Goal: Information Seeking & Learning: Compare options

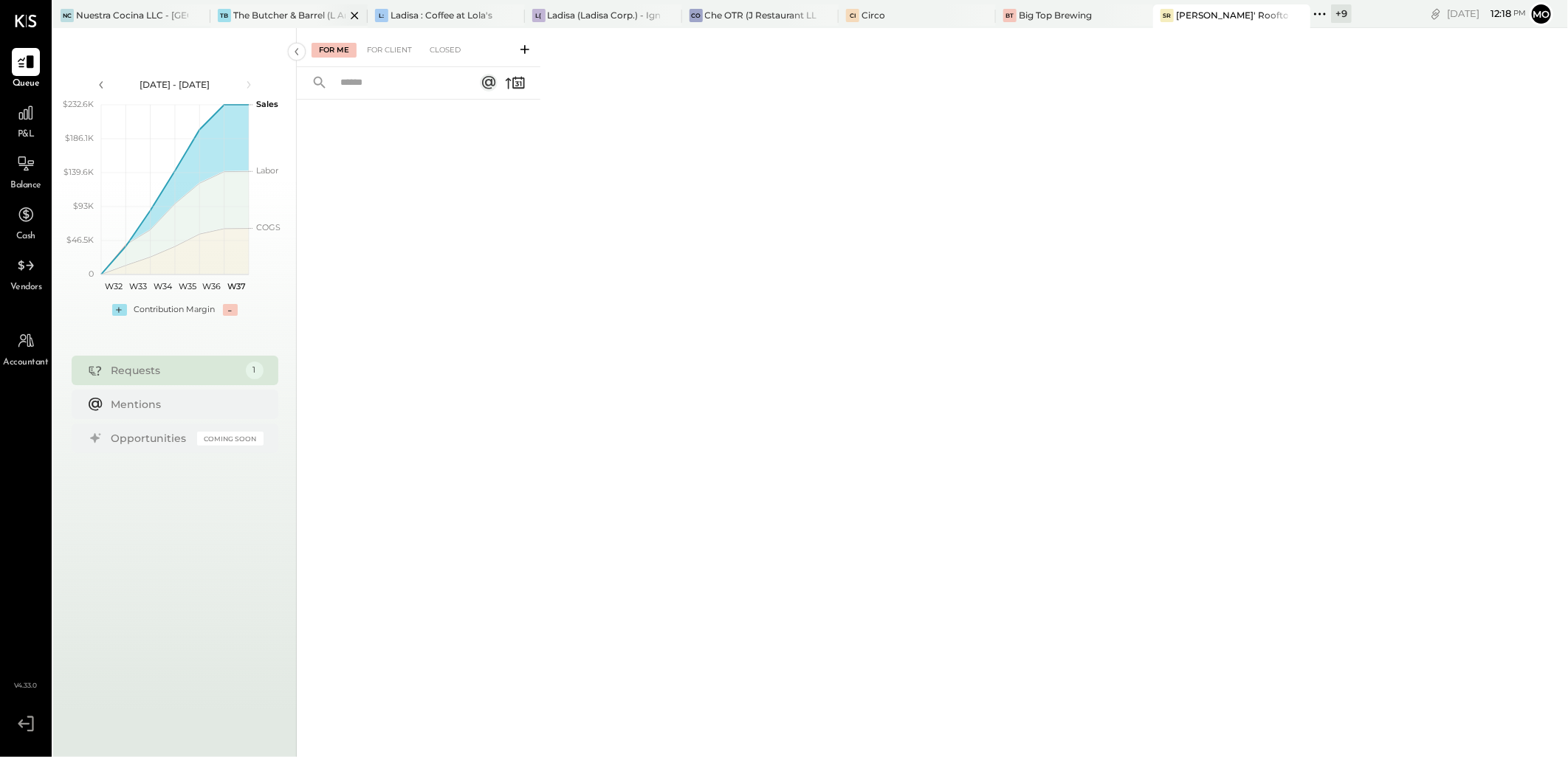
click at [256, 6] on div "TB The Butcher & Barrel (L Argento LLC) - Ignite" at bounding box center [289, 16] width 157 height 24
click at [24, 124] on div at bounding box center [26, 113] width 28 height 28
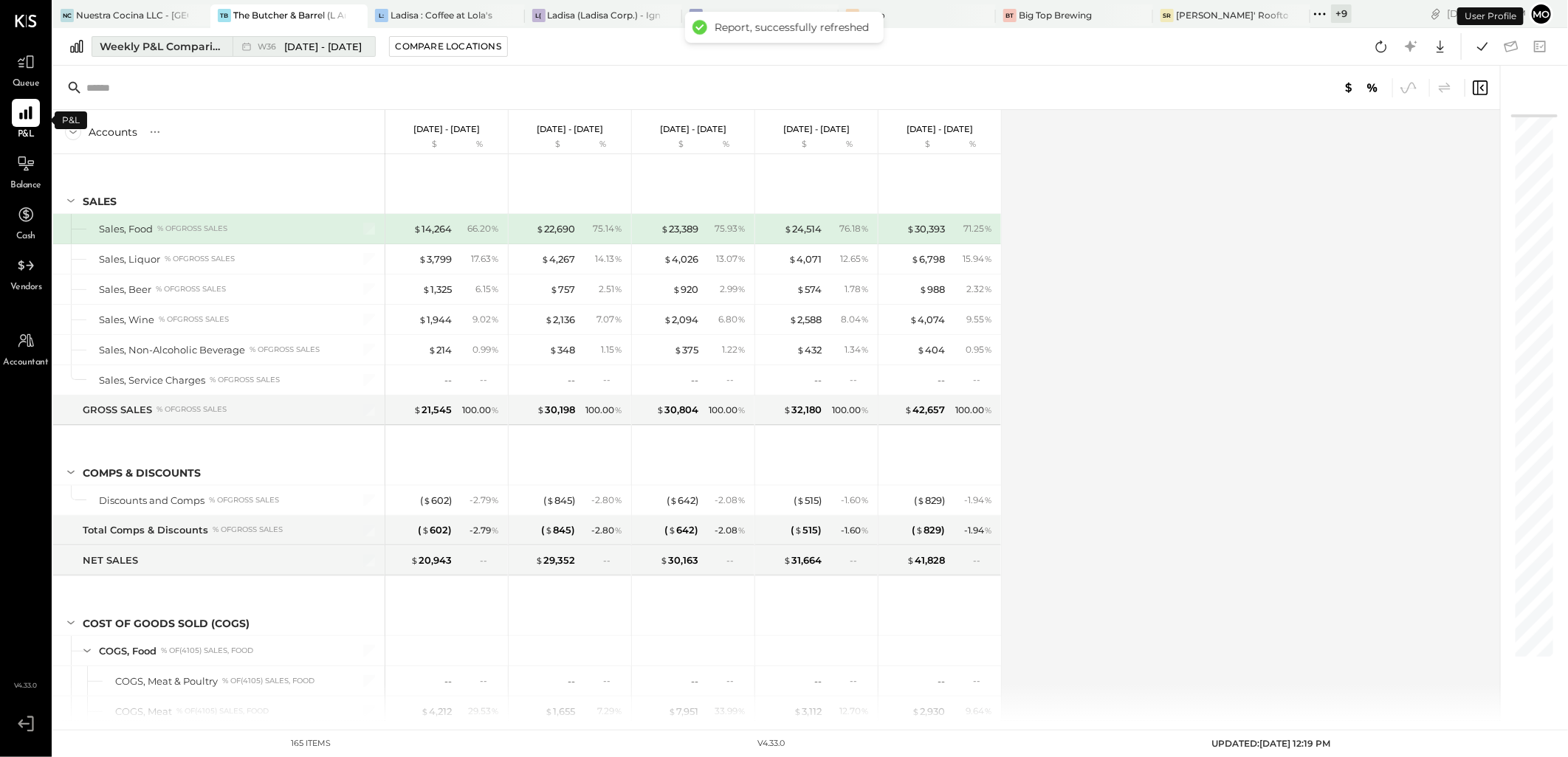
click at [181, 41] on div "Weekly P&L Comparison" at bounding box center [162, 46] width 124 height 15
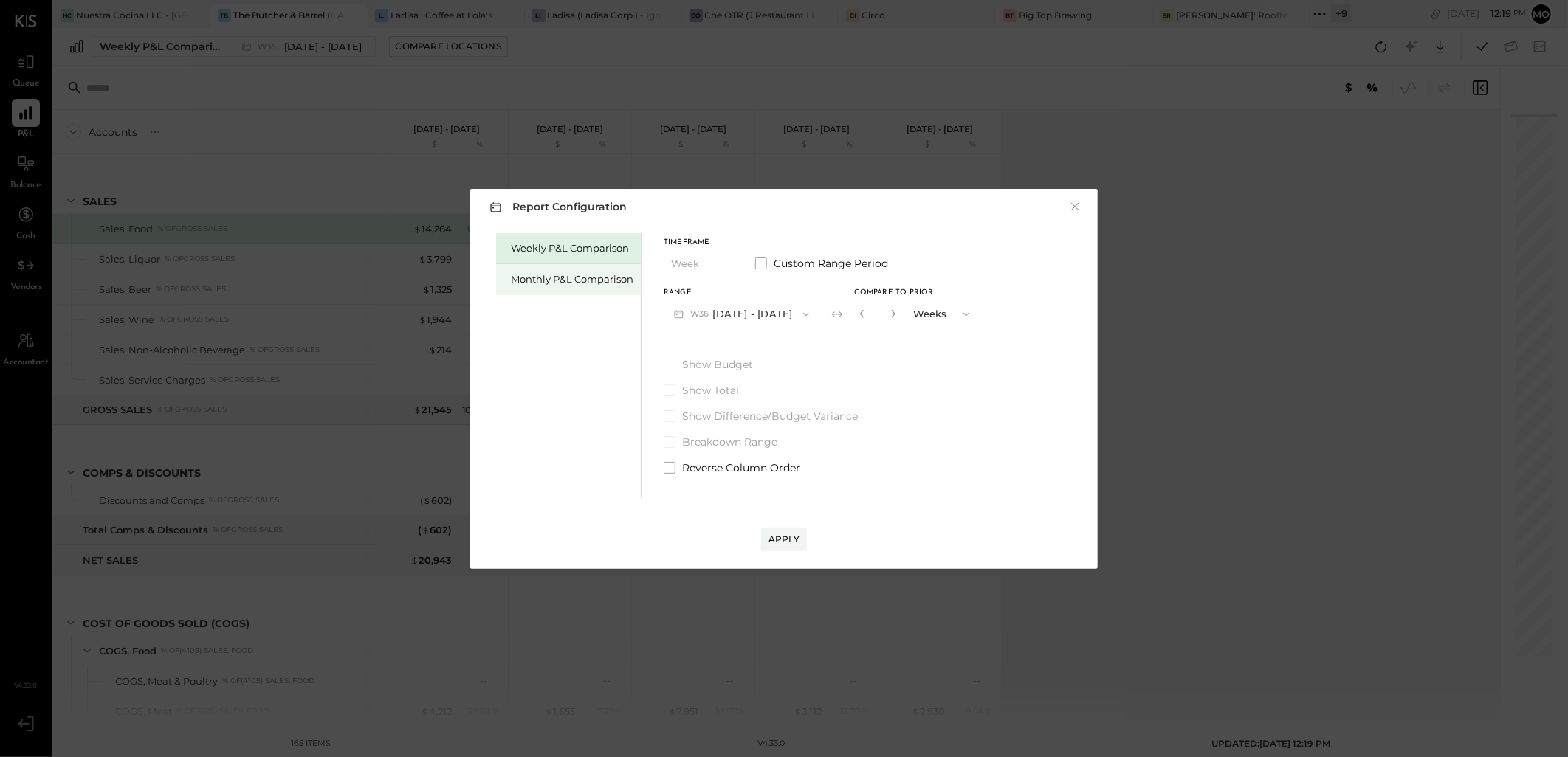
click at [603, 278] on div "Monthly P&L Comparison" at bounding box center [572, 279] width 123 height 14
click at [755, 332] on div "Timeframe Month Custom Range Period Range M09 Sep 1 - 30, 2025 Compare Show Bud…" at bounding box center [777, 354] width 227 height 242
click at [751, 315] on button "M09 Sep 1 - 30, 2025" at bounding box center [741, 314] width 156 height 28
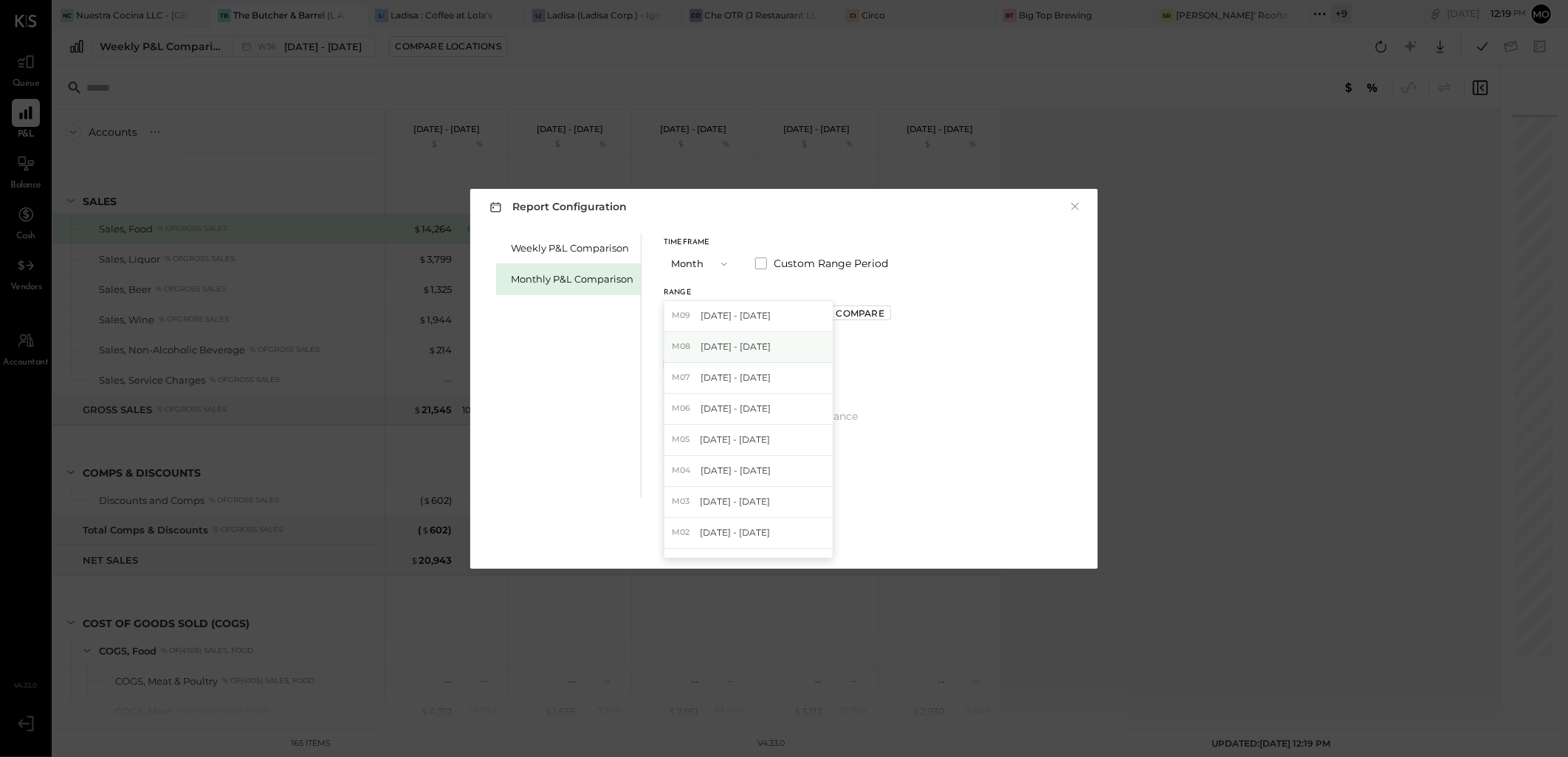
click at [748, 349] on span "[DATE] - [DATE]" at bounding box center [736, 346] width 70 height 13
click at [864, 314] on div "Compare" at bounding box center [860, 313] width 48 height 13
click at [880, 315] on input "*" at bounding box center [878, 314] width 19 height 25
click at [891, 315] on icon "button" at bounding box center [892, 314] width 4 height 8
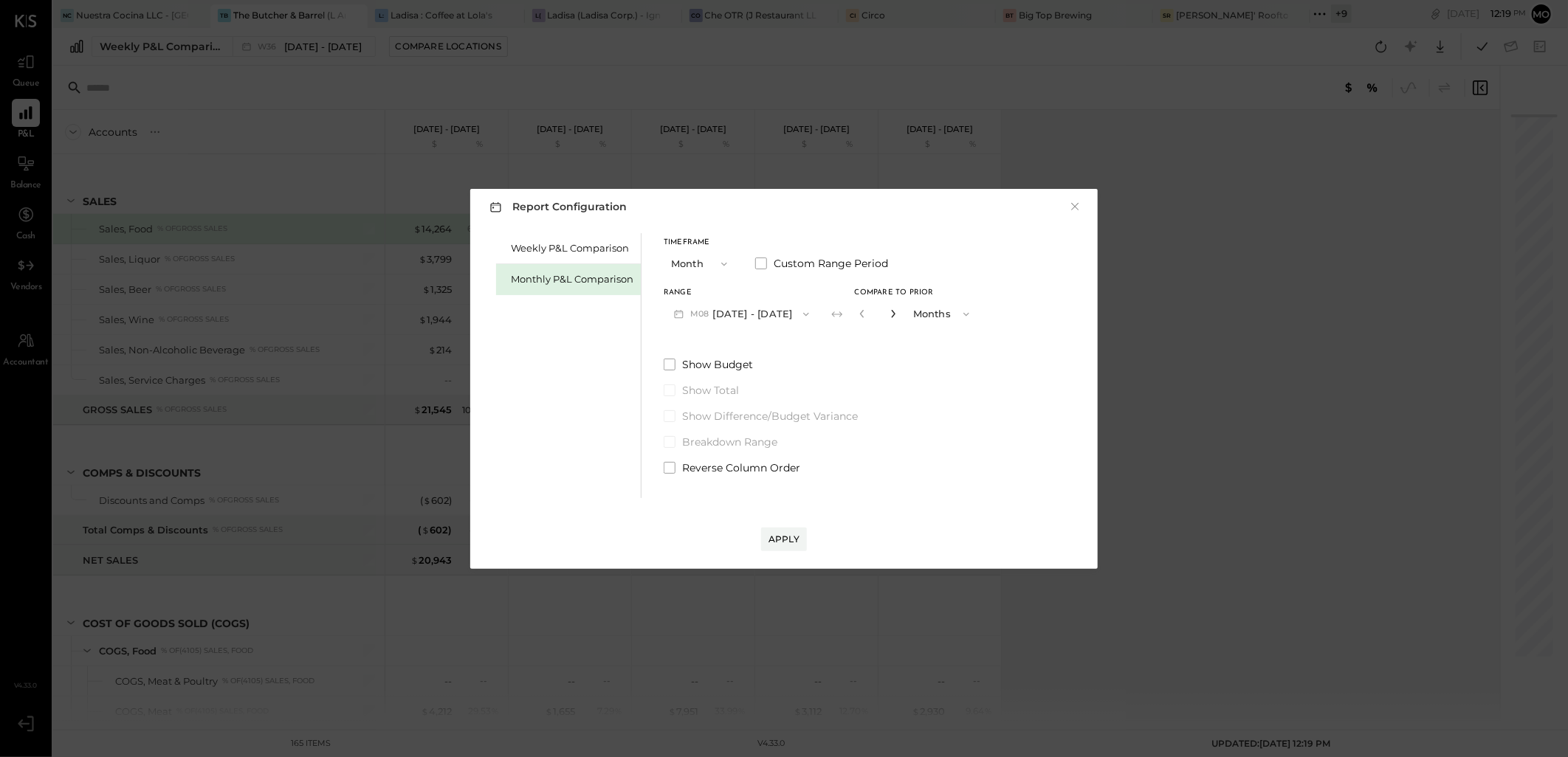
click at [891, 315] on icon "button" at bounding box center [892, 314] width 4 height 8
type input "*"
click at [770, 539] on div "Apply" at bounding box center [784, 539] width 31 height 13
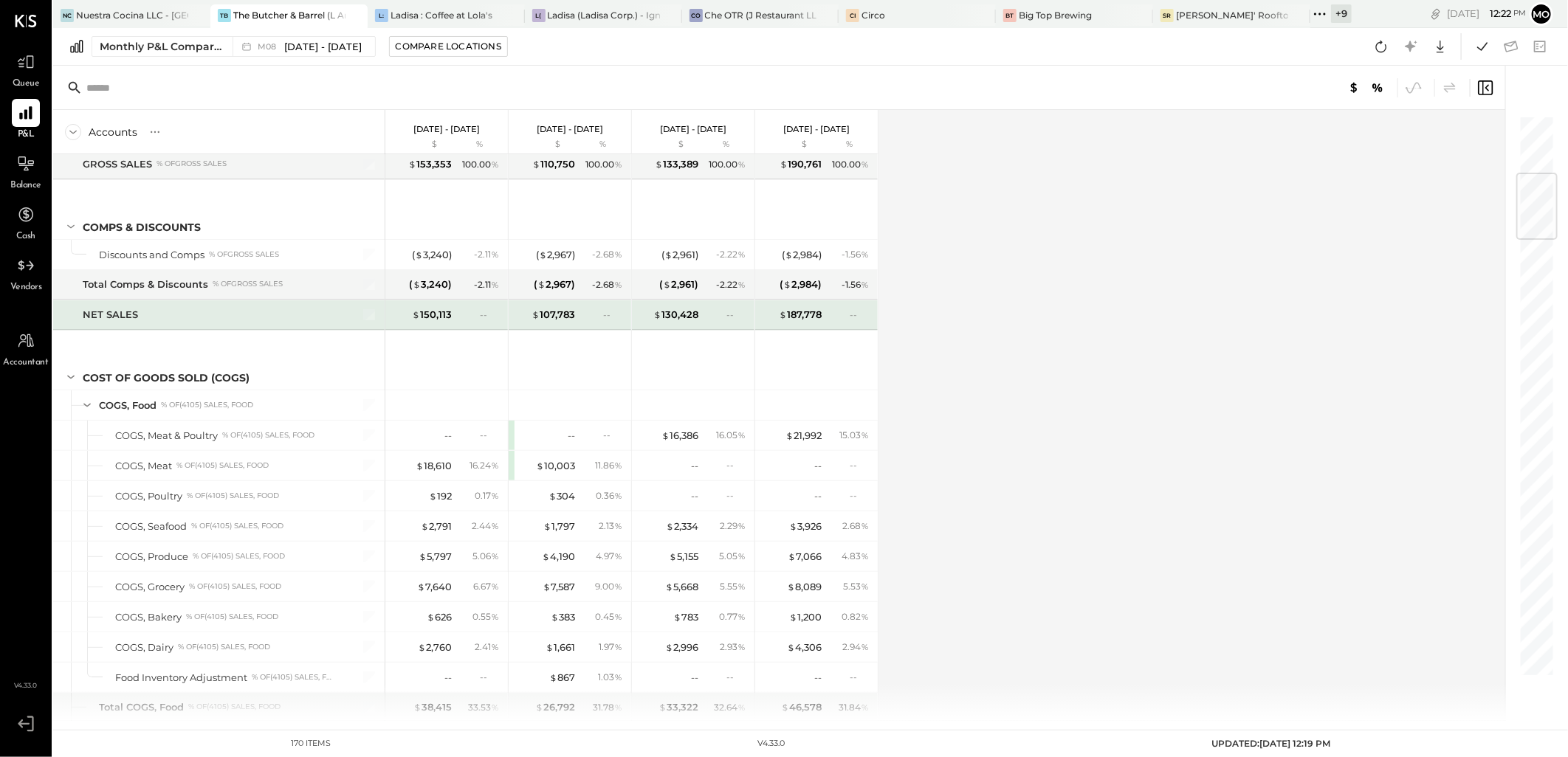
scroll to position [491, 0]
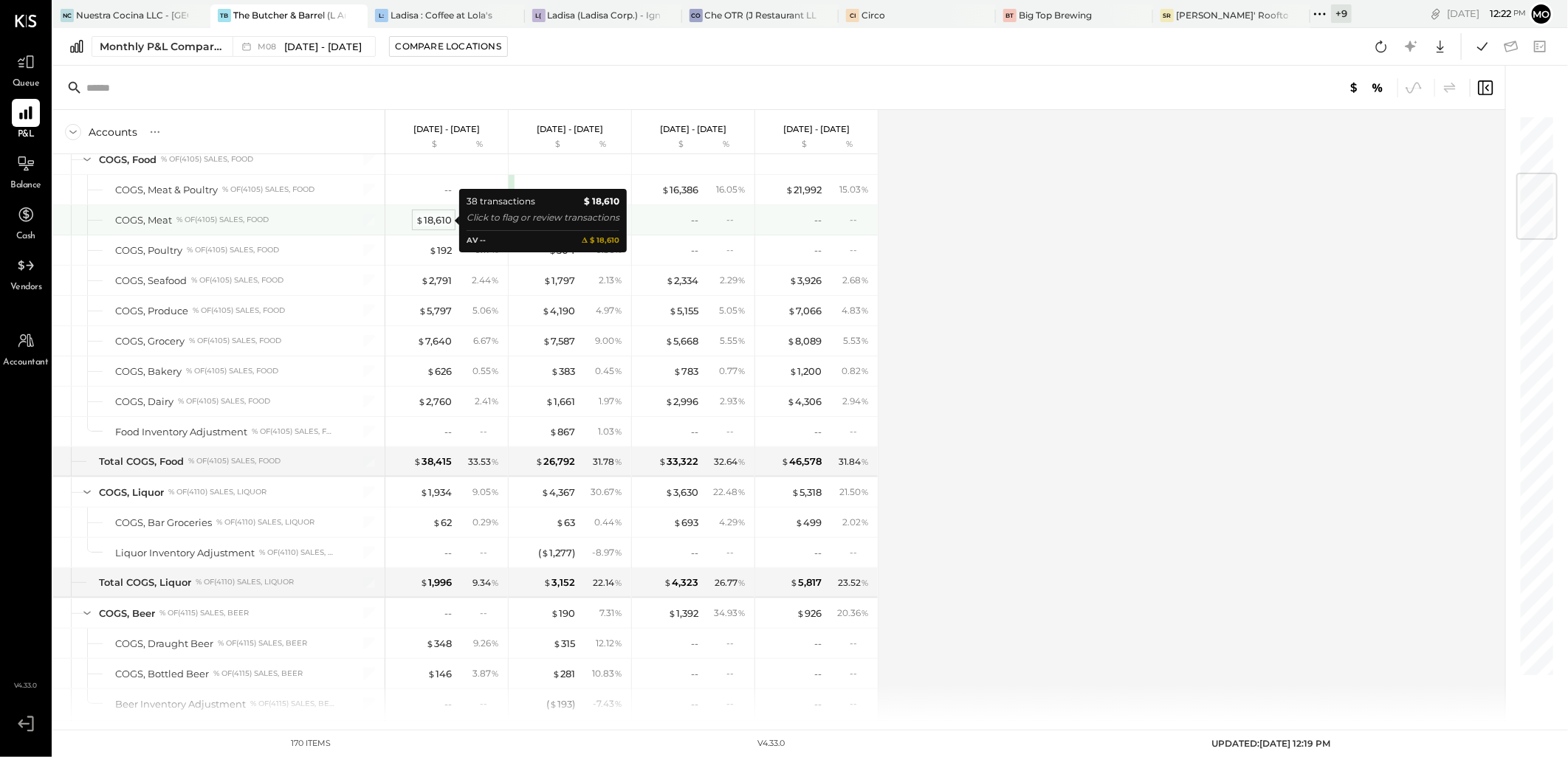
click at [439, 221] on div "$ 18,610" at bounding box center [434, 220] width 36 height 14
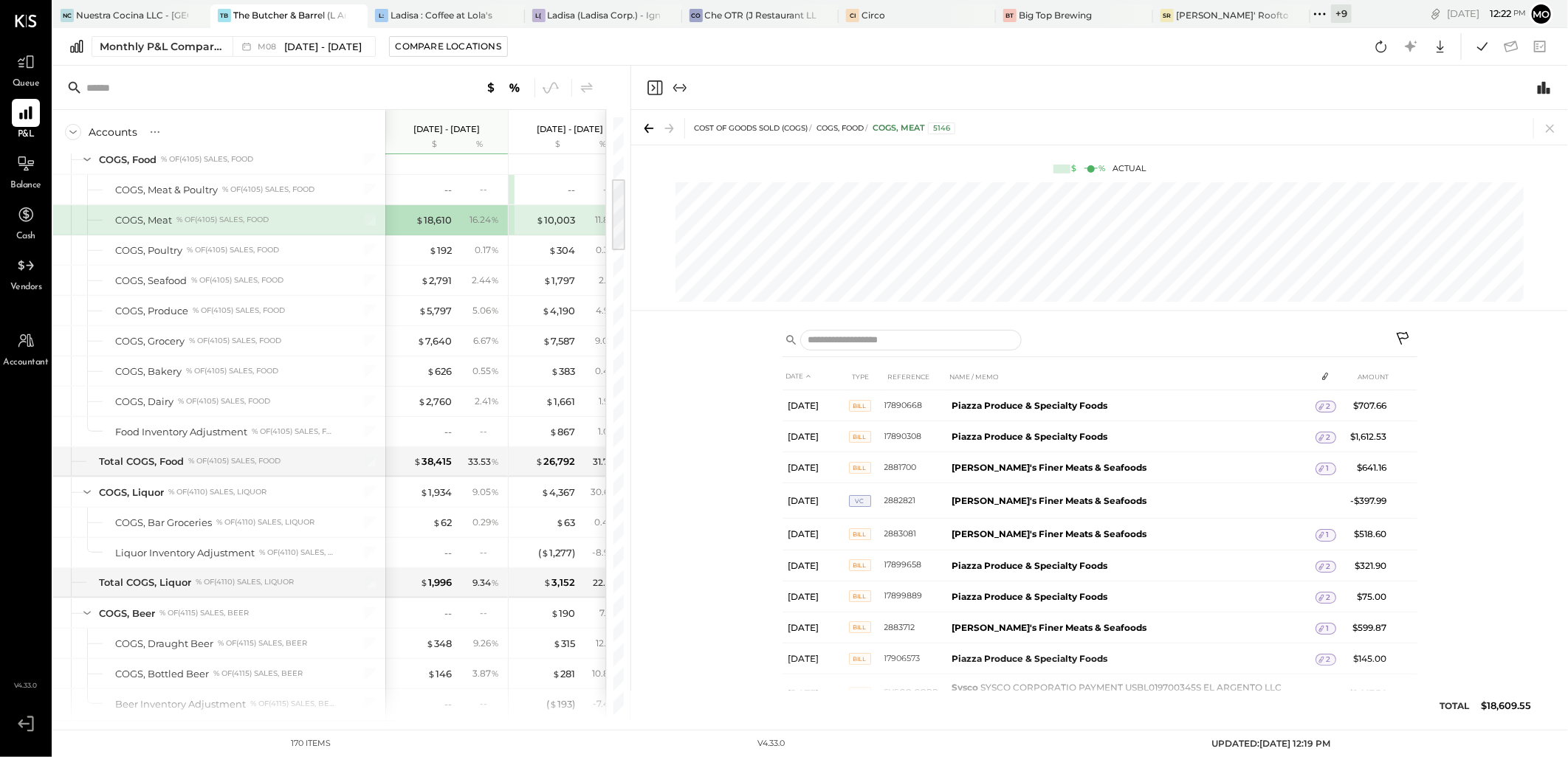
click at [647, 430] on div "DATE TYPE REFERENCE NAME / MEMO AMOUNT Aug 1, 25 Bill 17890668 Piazza Produce &…" at bounding box center [1099, 519] width 937 height 401
click at [1553, 129] on icon at bounding box center [1550, 129] width 21 height 21
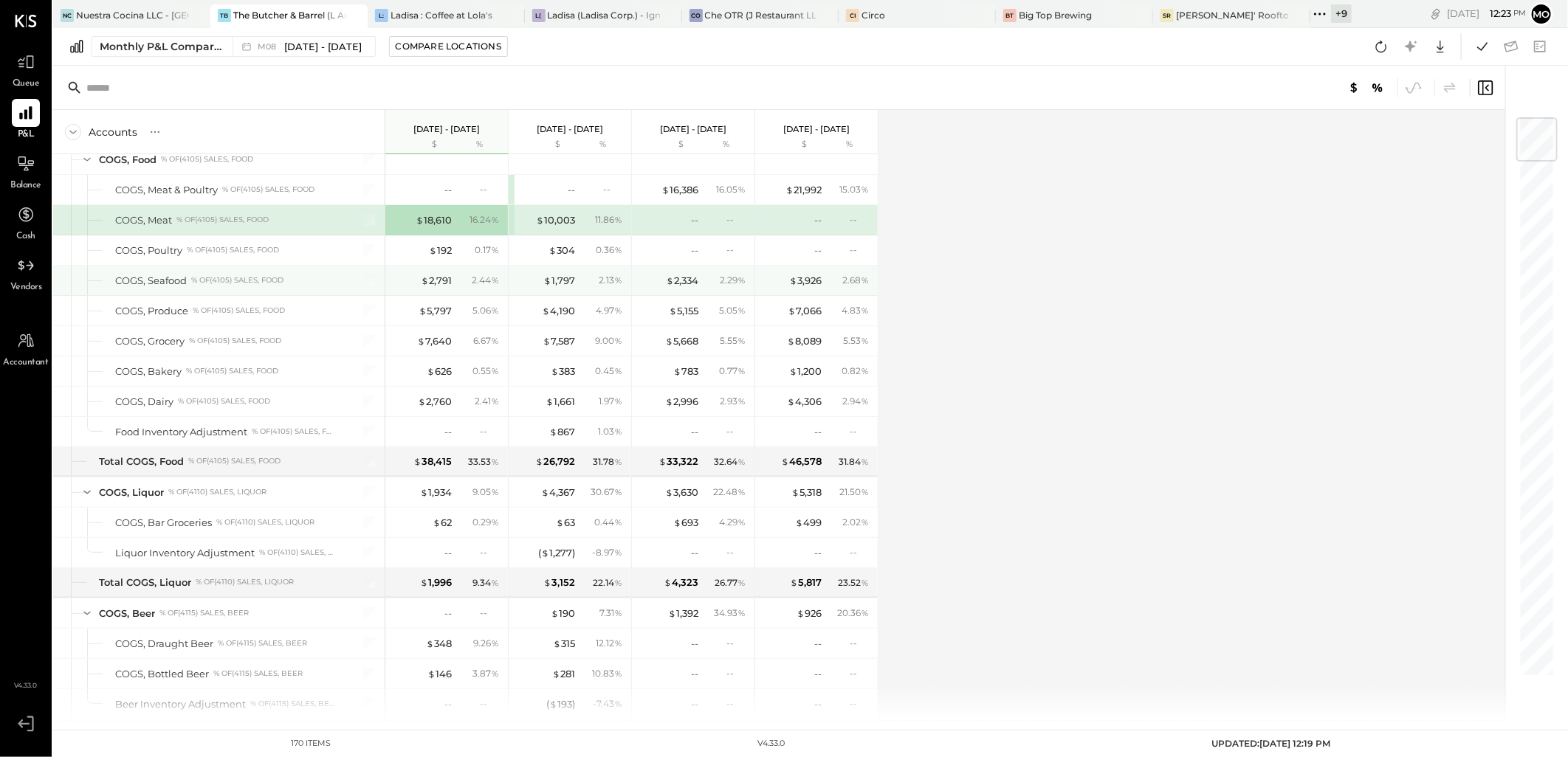
scroll to position [573, 0]
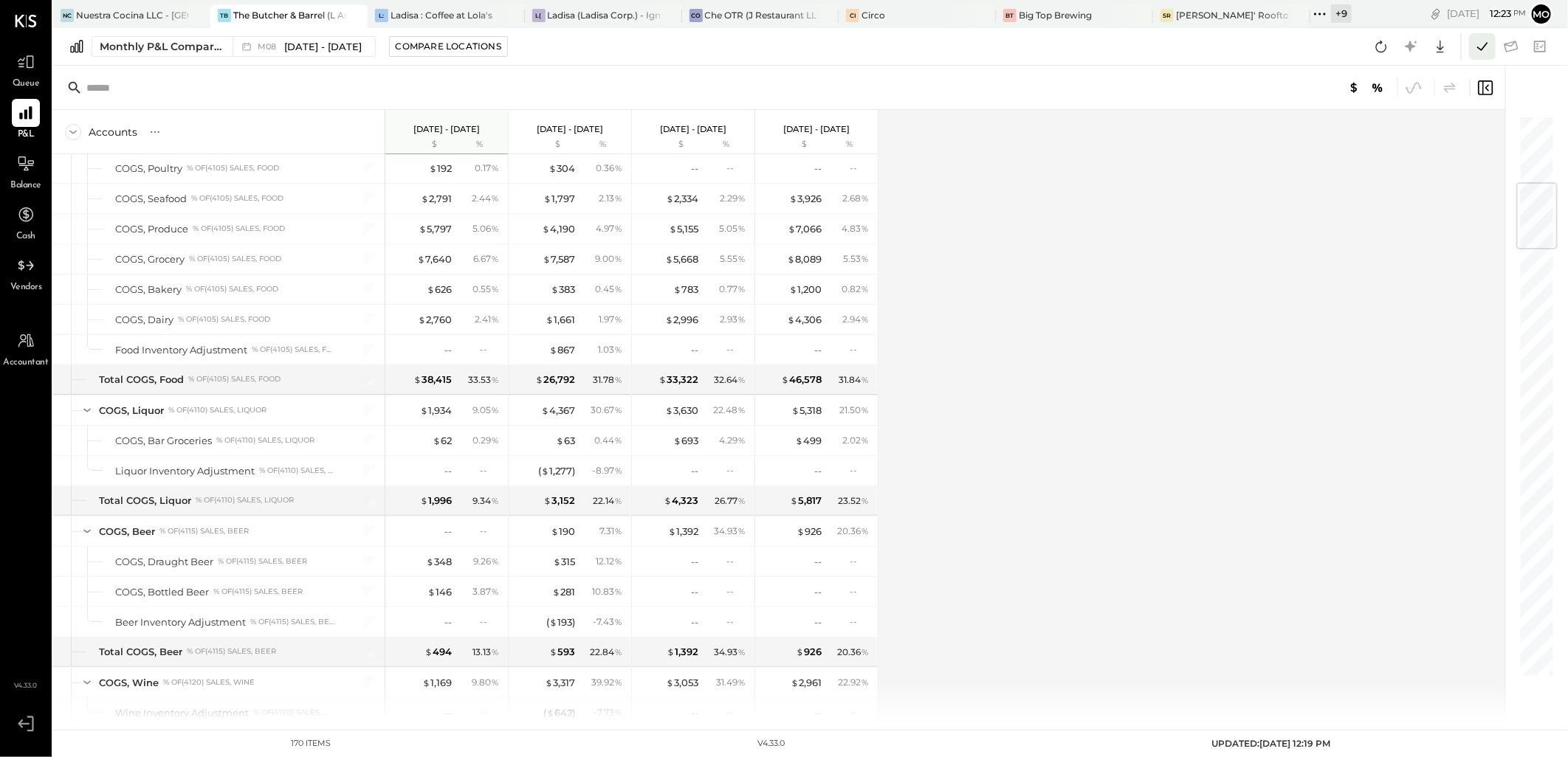
click at [1481, 42] on icon at bounding box center [1482, 46] width 19 height 19
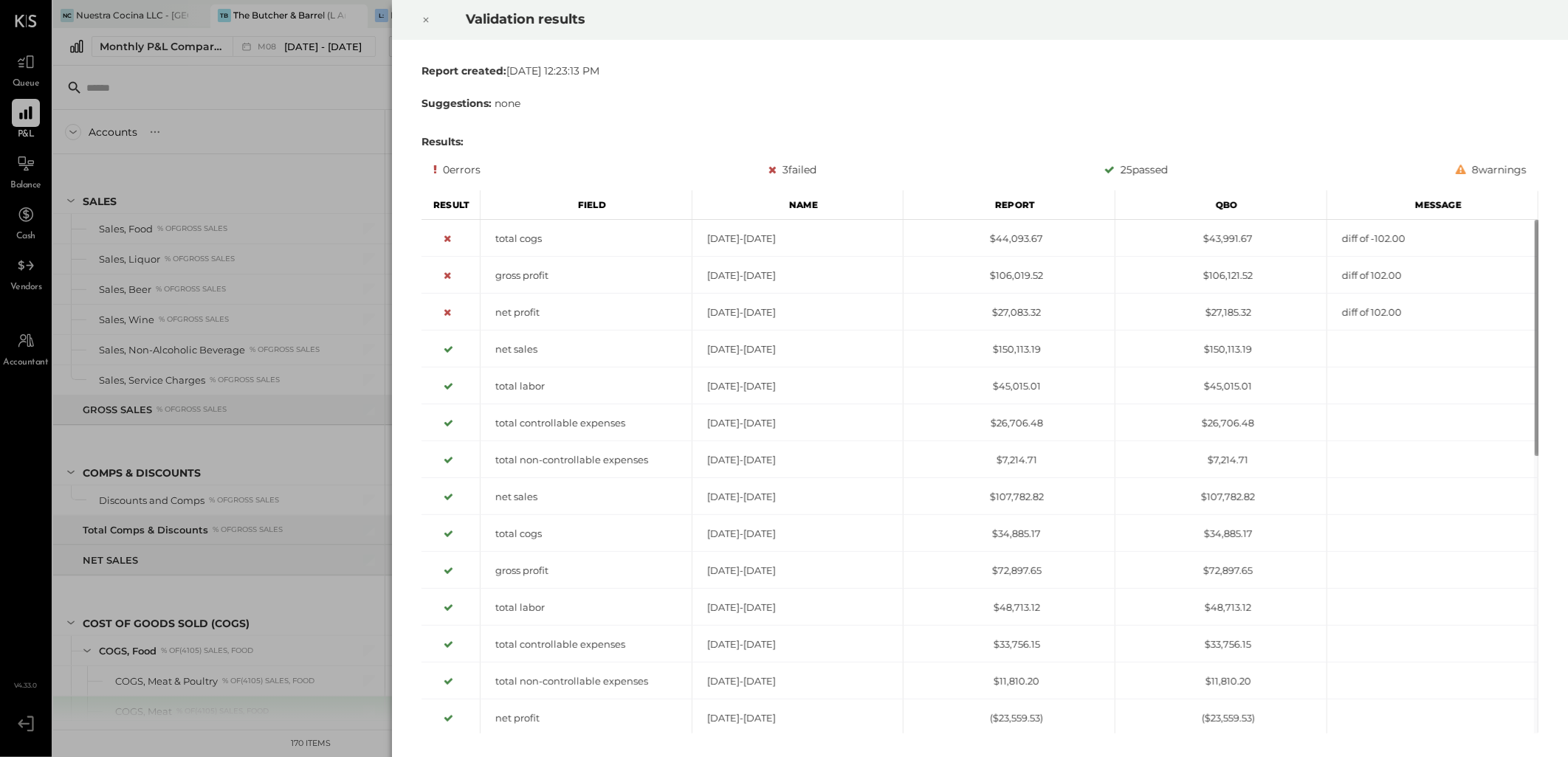
scroll to position [259, 0]
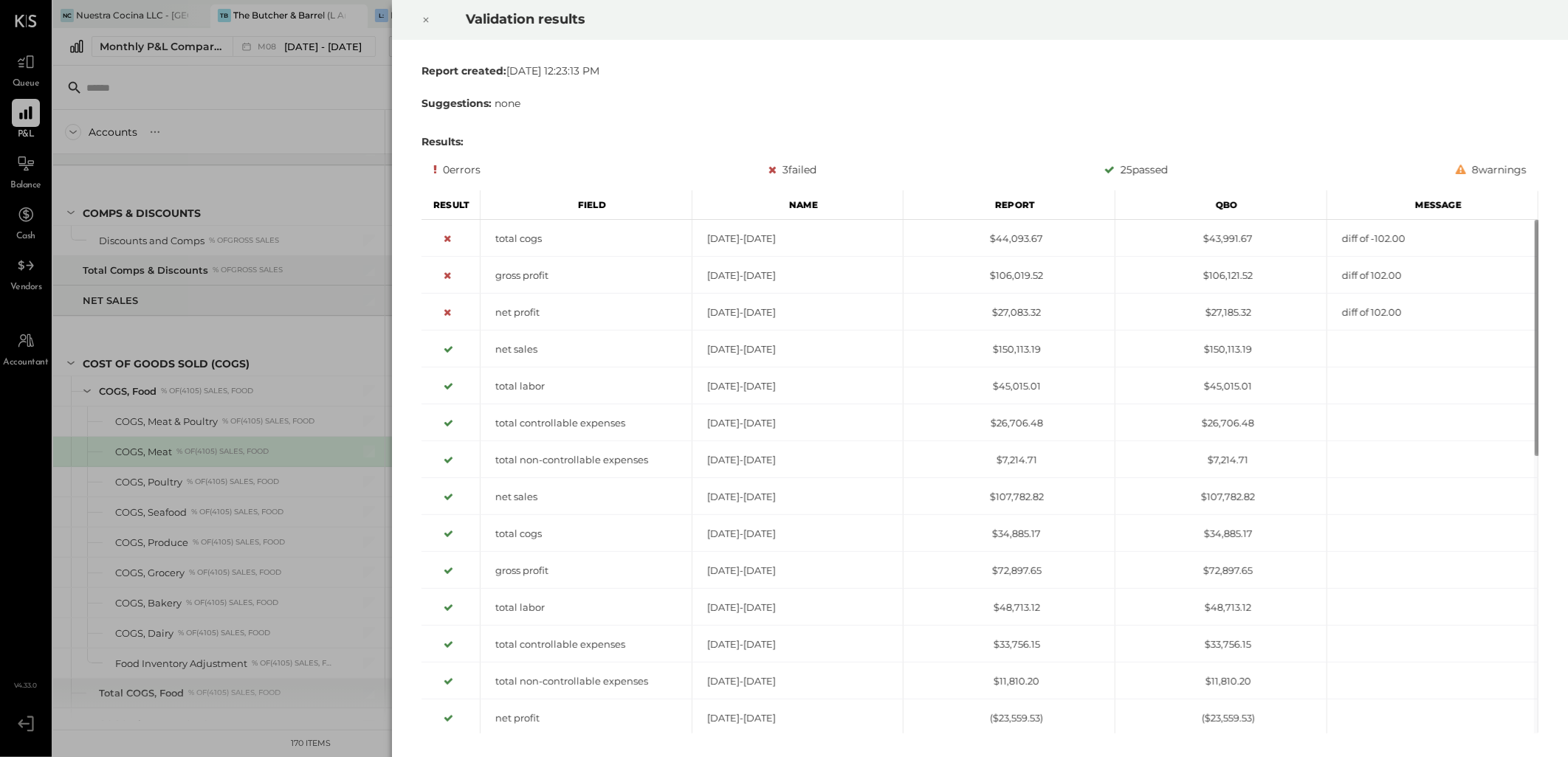
click at [422, 22] on icon at bounding box center [426, 20] width 9 height 18
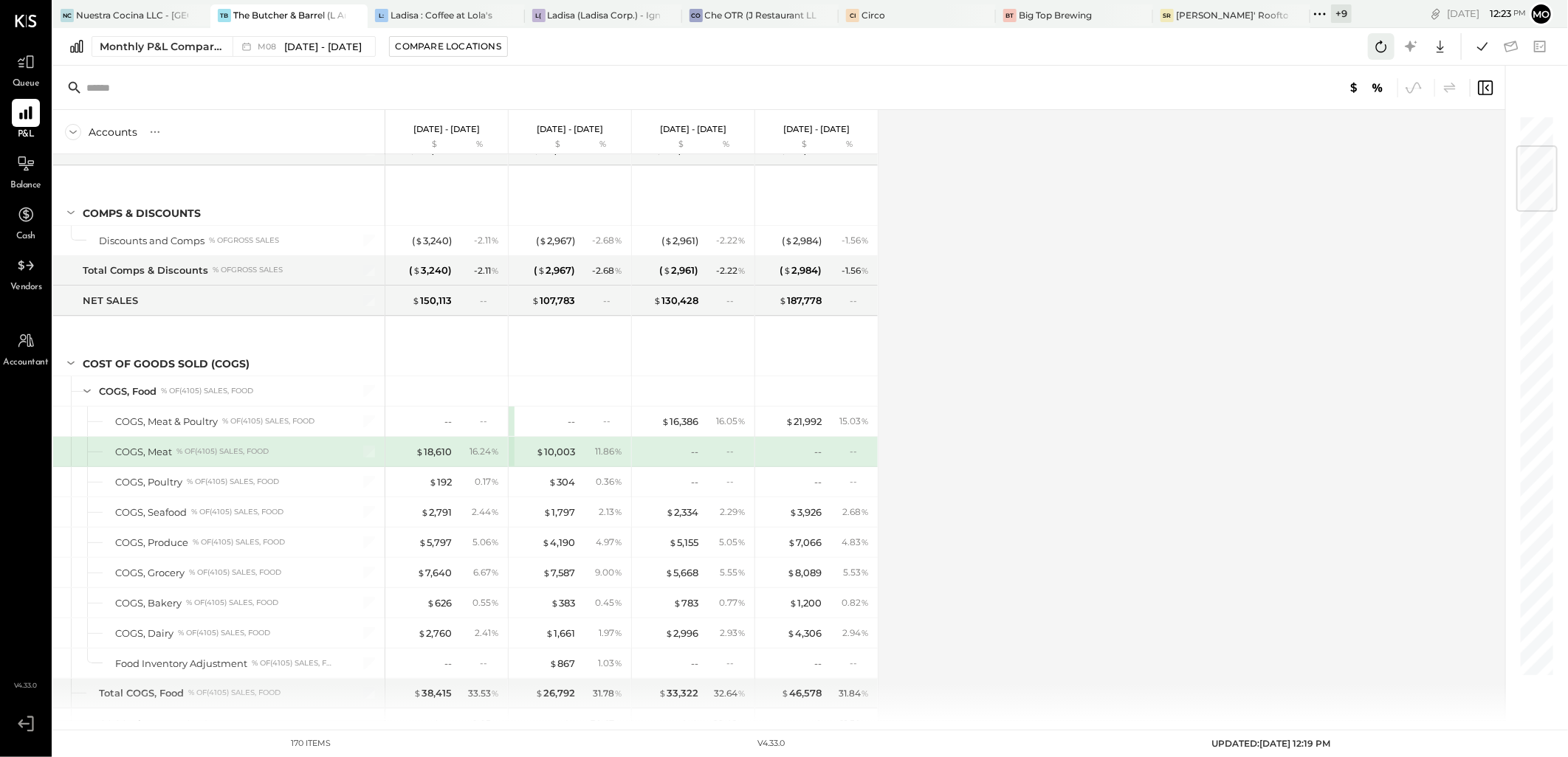
click at [1379, 46] on icon at bounding box center [1381, 46] width 19 height 19
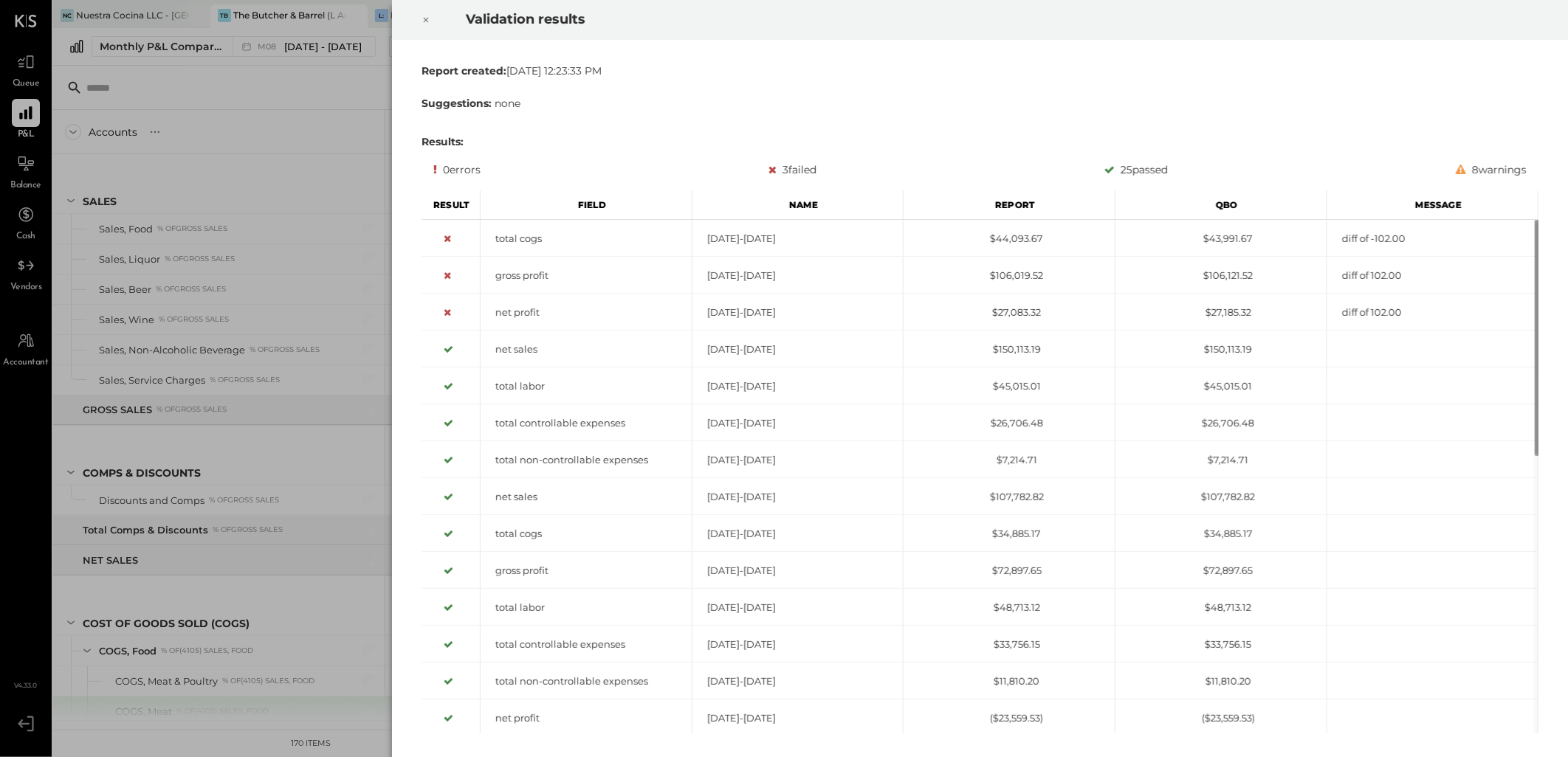
scroll to position [259, 0]
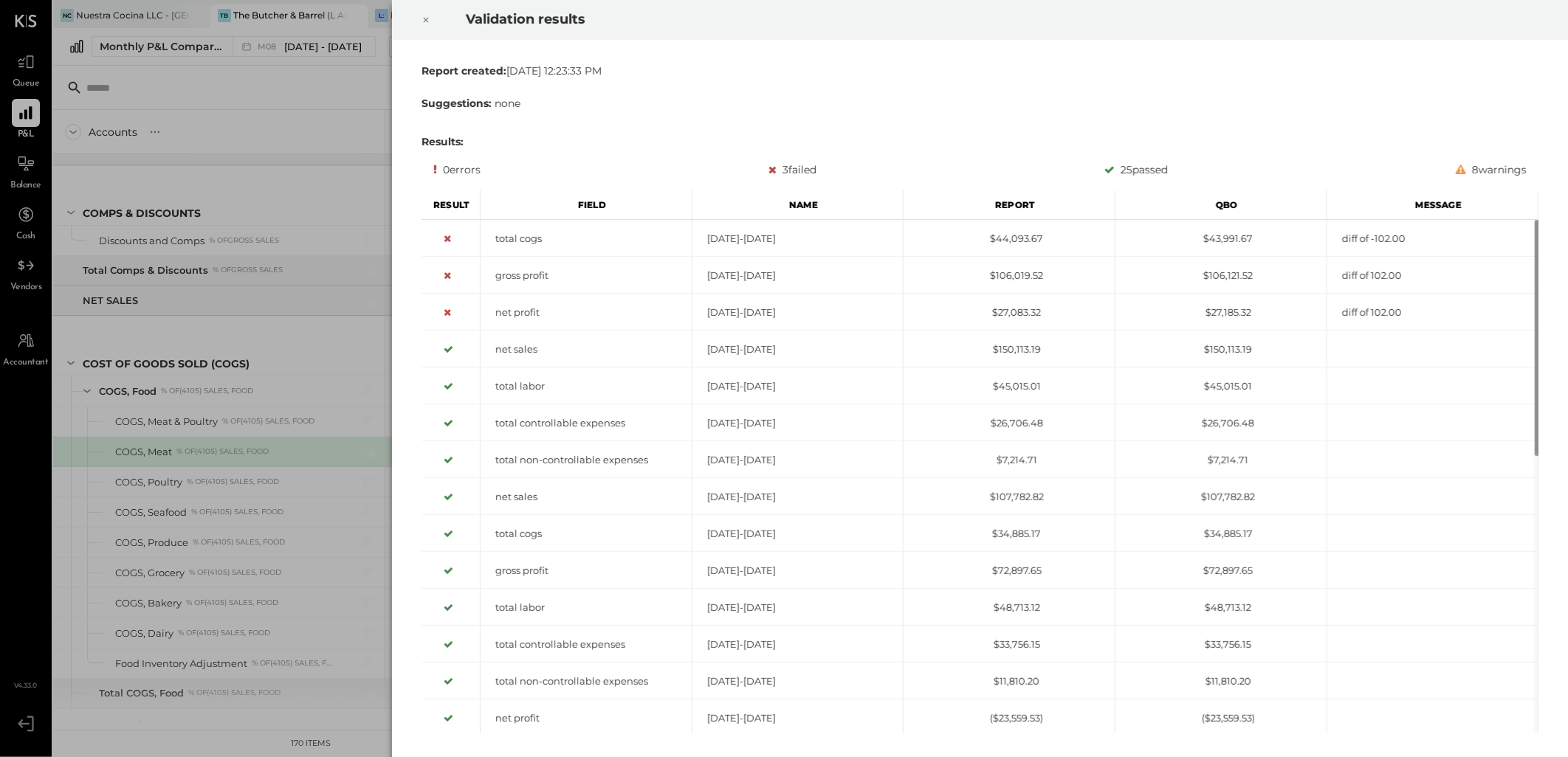
click at [426, 19] on icon at bounding box center [426, 20] width 9 height 18
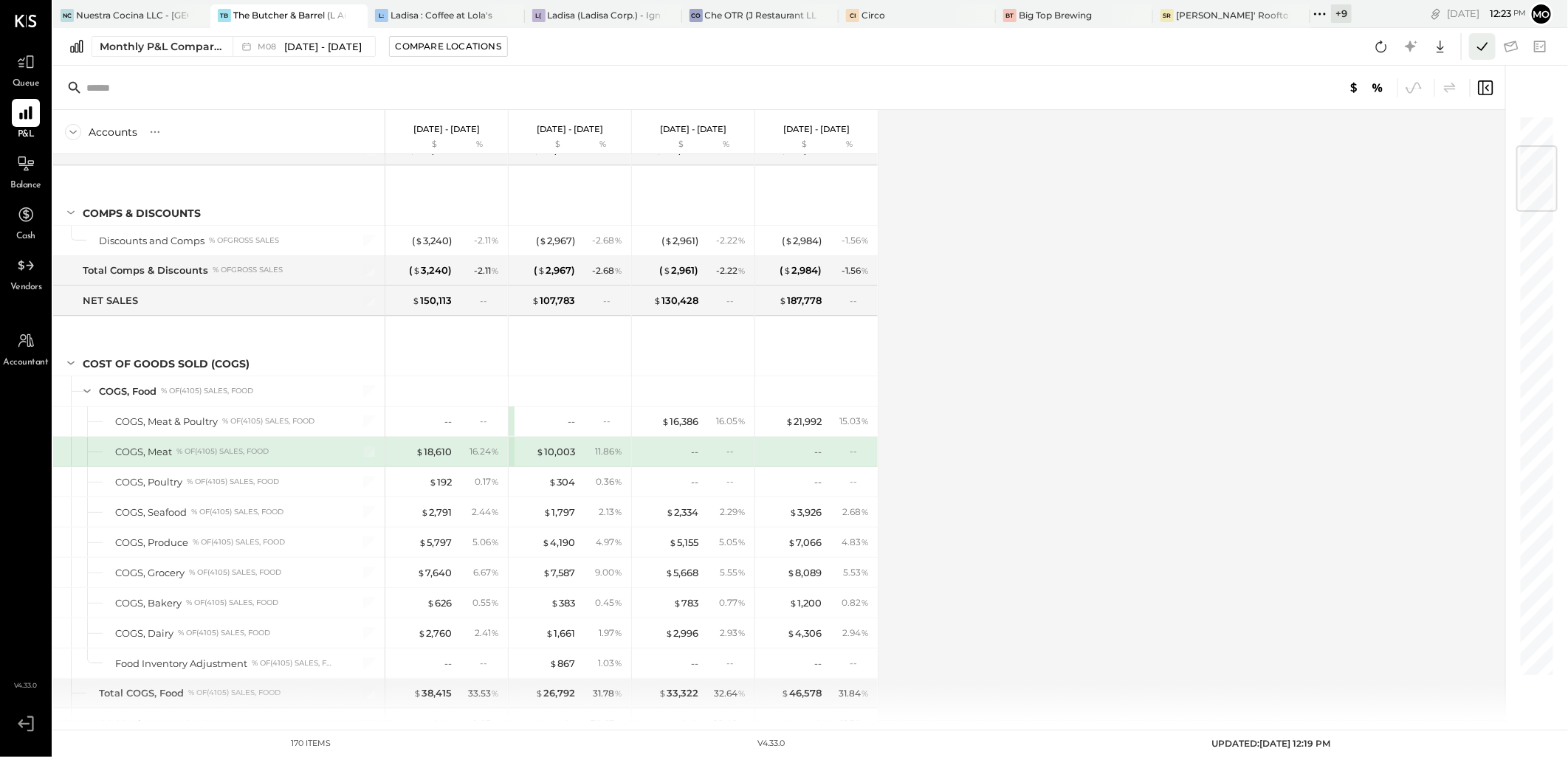
click at [1473, 50] on icon at bounding box center [1482, 46] width 19 height 19
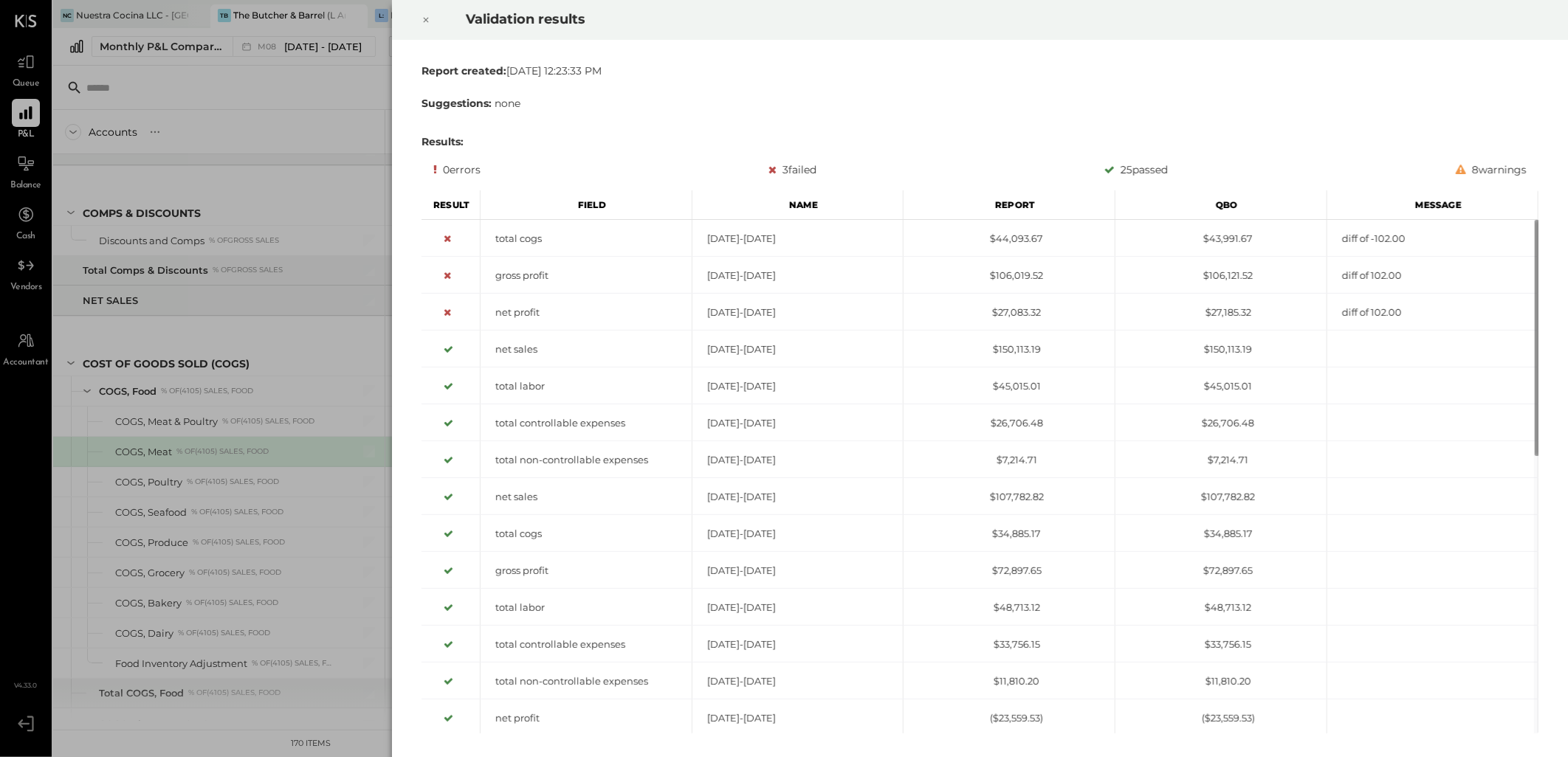
click at [425, 17] on icon at bounding box center [426, 20] width 9 height 18
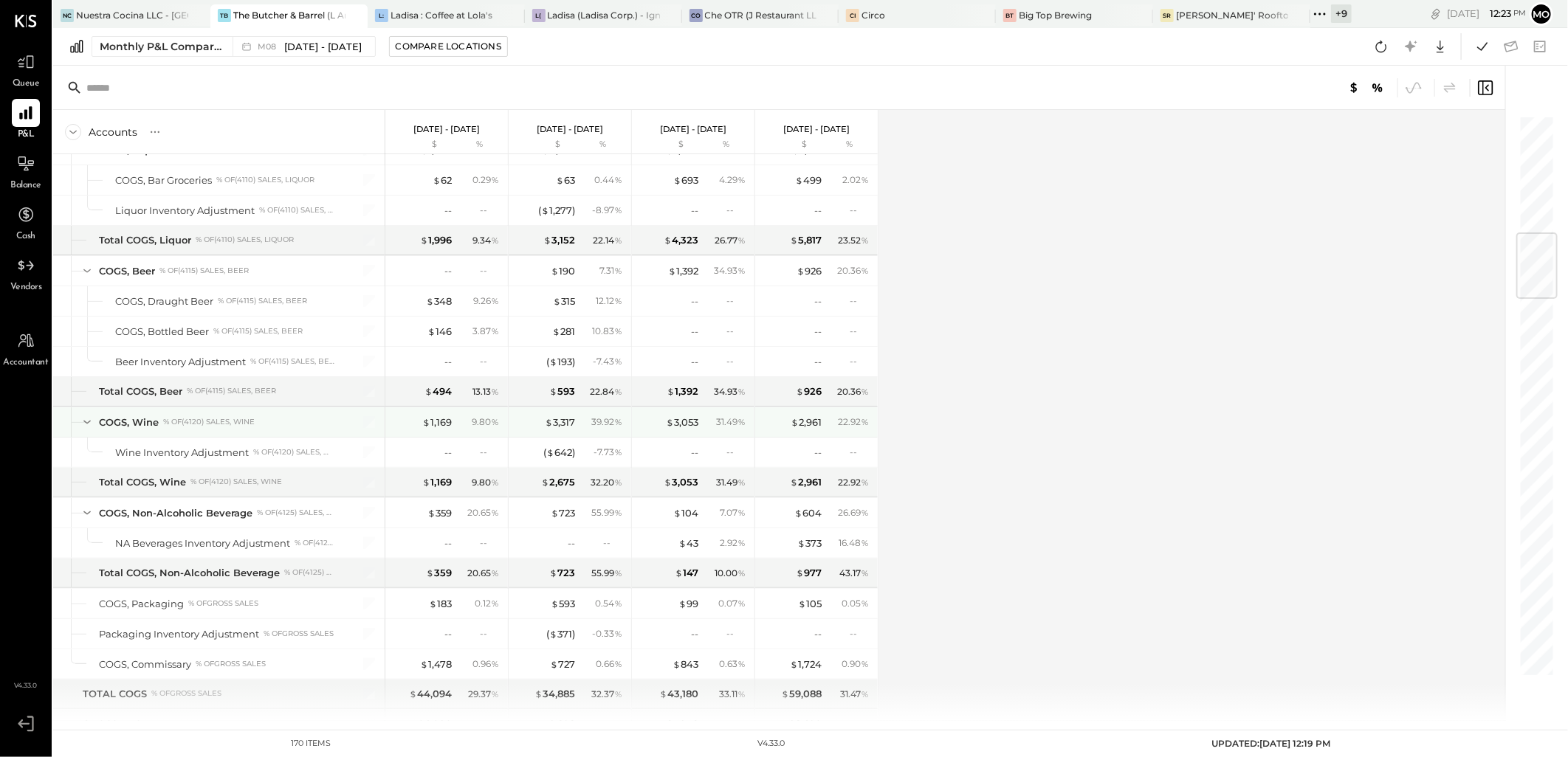
scroll to position [998, 0]
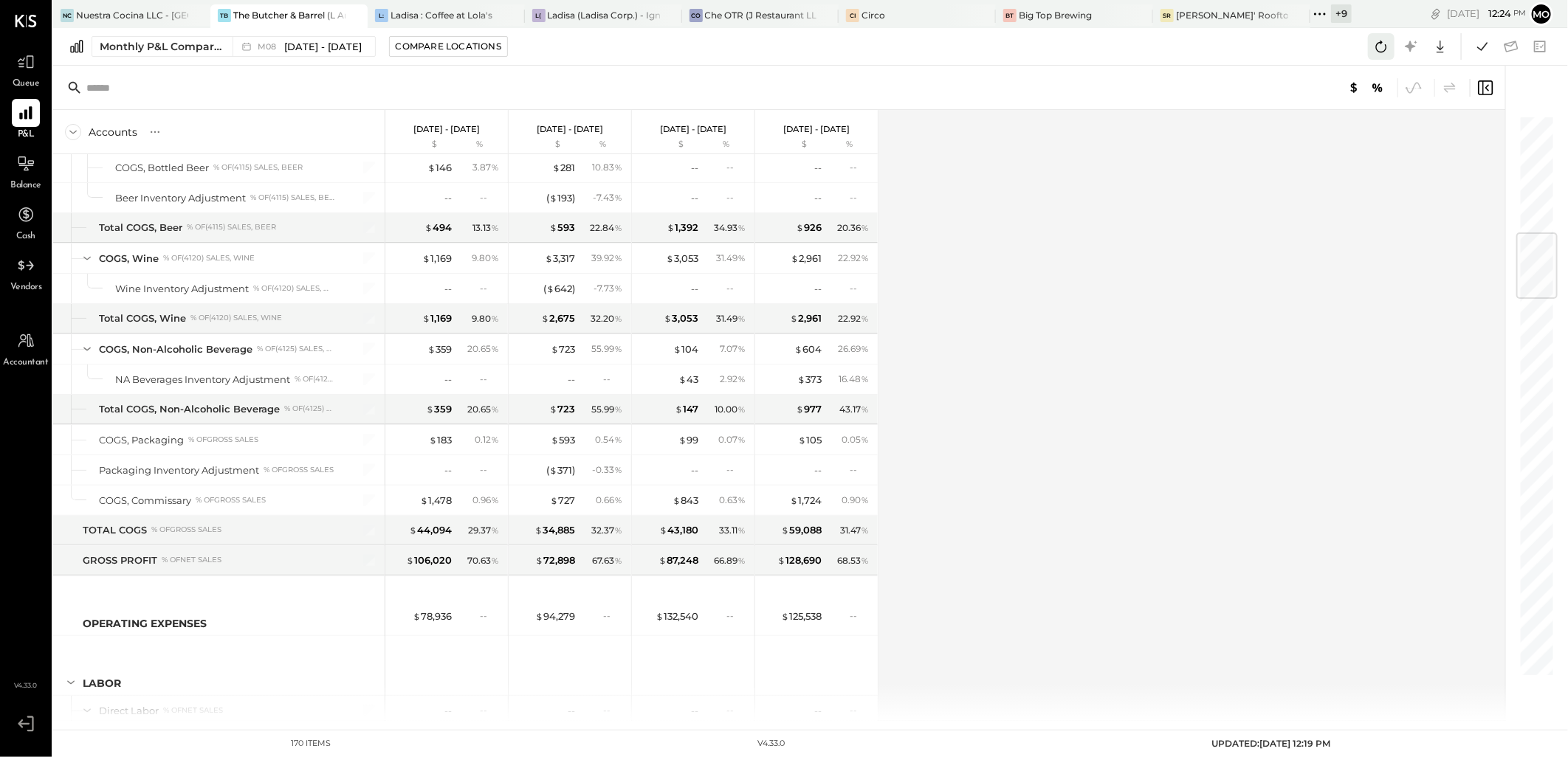
click at [1379, 44] on icon at bounding box center [1381, 46] width 19 height 19
click at [1286, 255] on div "Accounts S % GL [DATE] - [DATE] $ % [DATE] - [DATE] $ % [DATE] - [DATE] $ % [DA…" at bounding box center [780, 415] width 1454 height 611
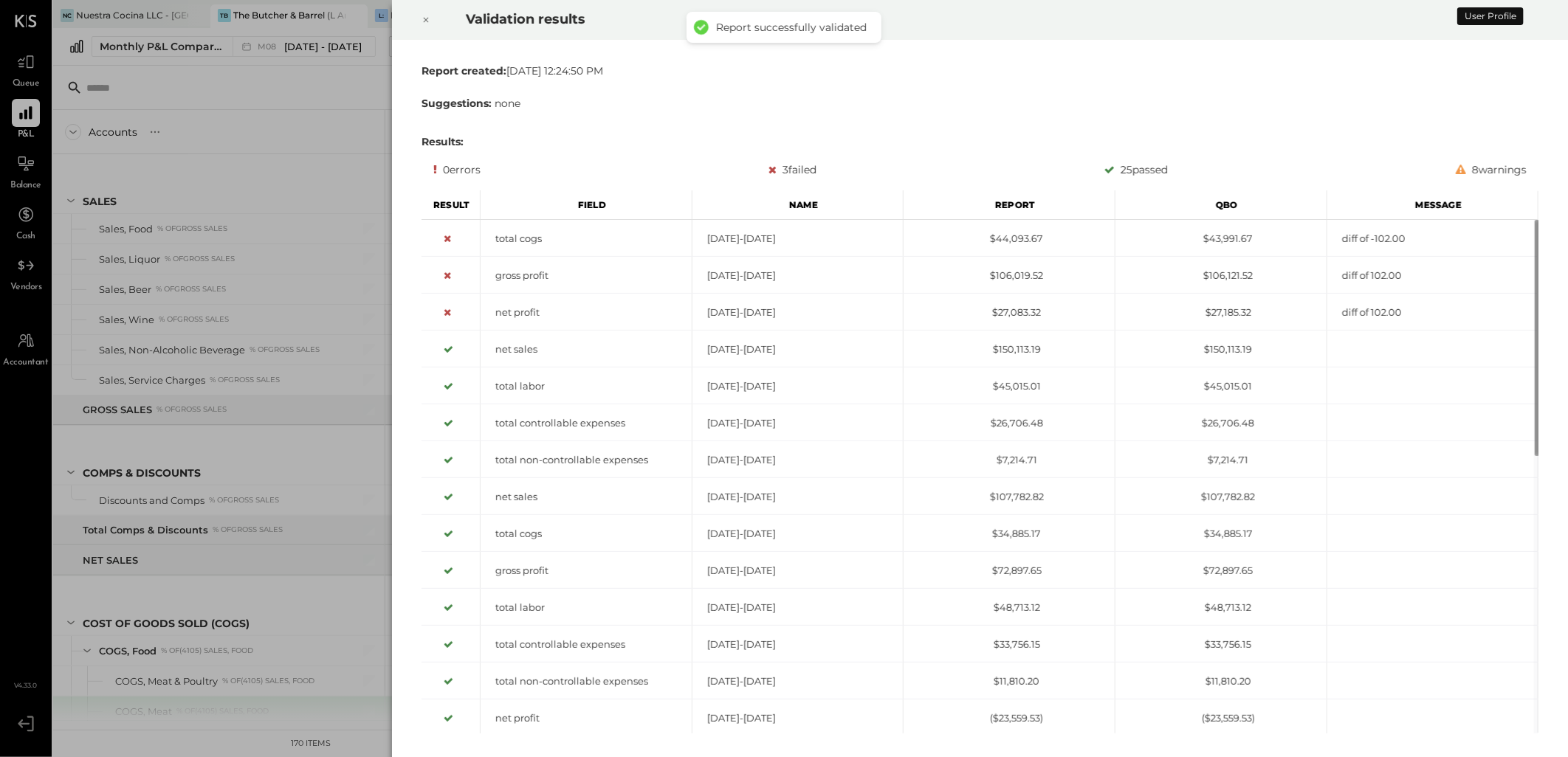
scroll to position [259, 0]
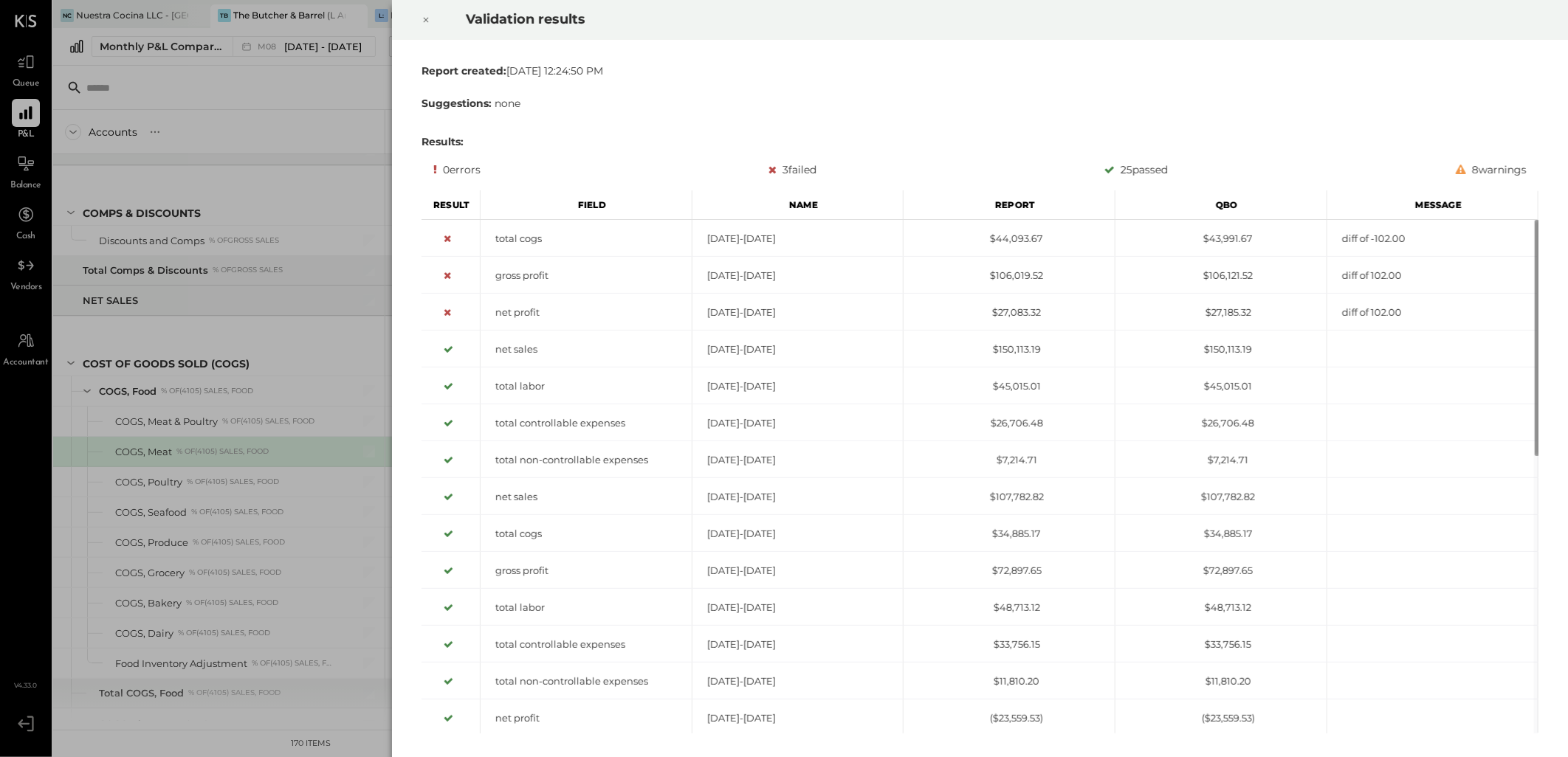
click at [429, 20] on icon at bounding box center [426, 20] width 9 height 18
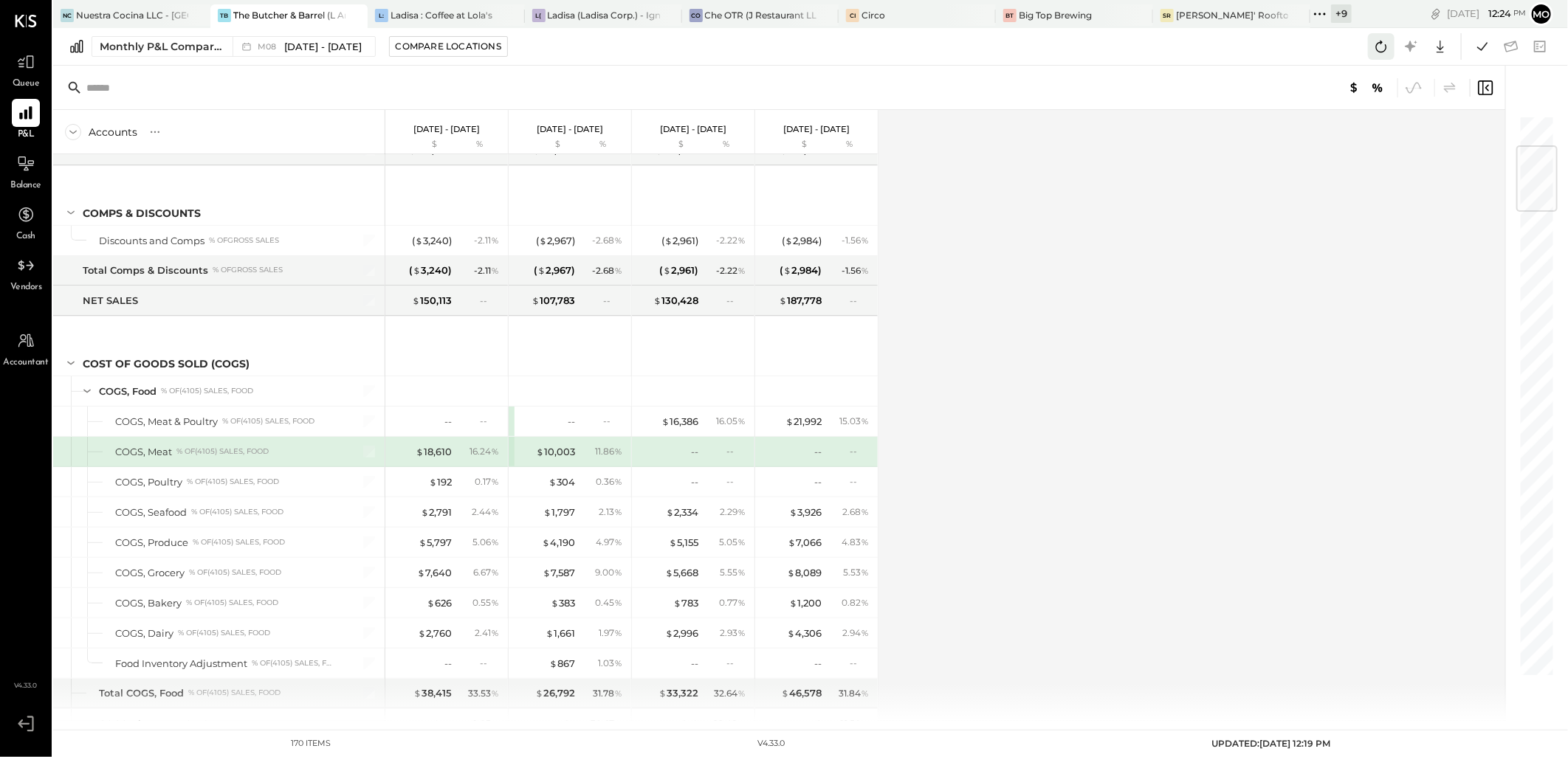
click at [1371, 52] on icon at bounding box center [1381, 46] width 19 height 19
click at [1472, 44] on icon at bounding box center [1482, 46] width 19 height 19
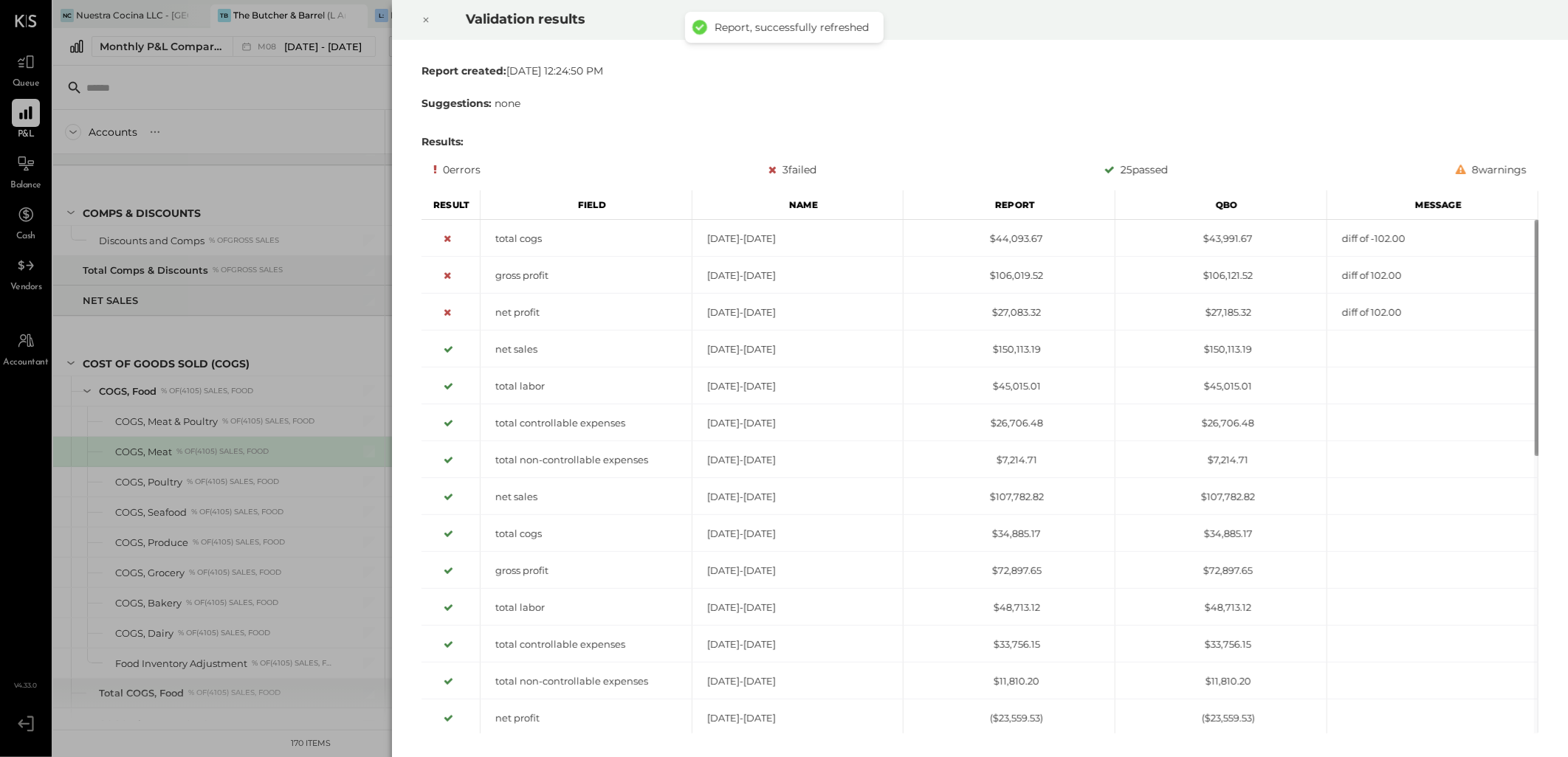
click at [425, 20] on icon at bounding box center [426, 20] width 5 height 5
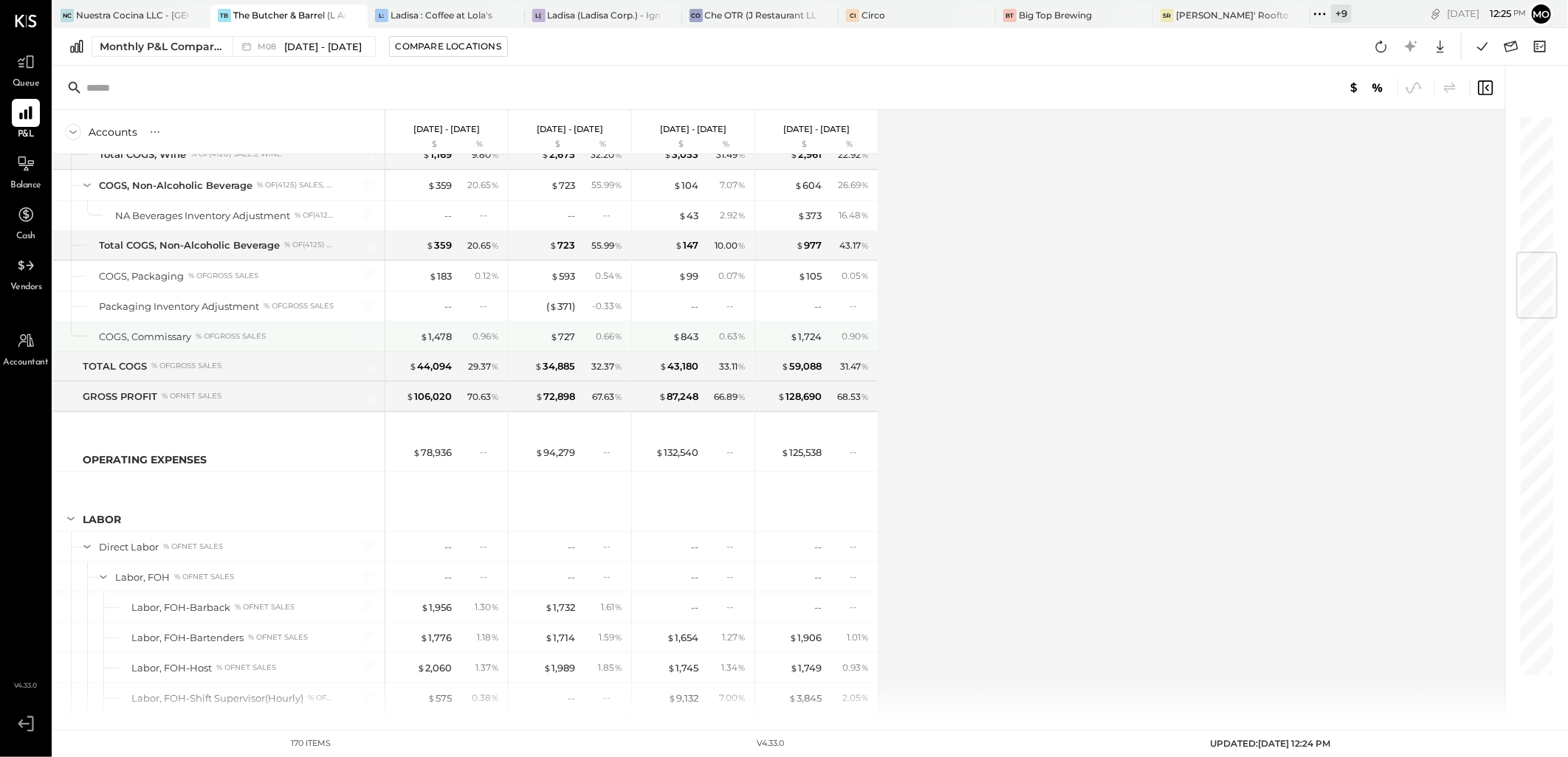
scroll to position [1489, 0]
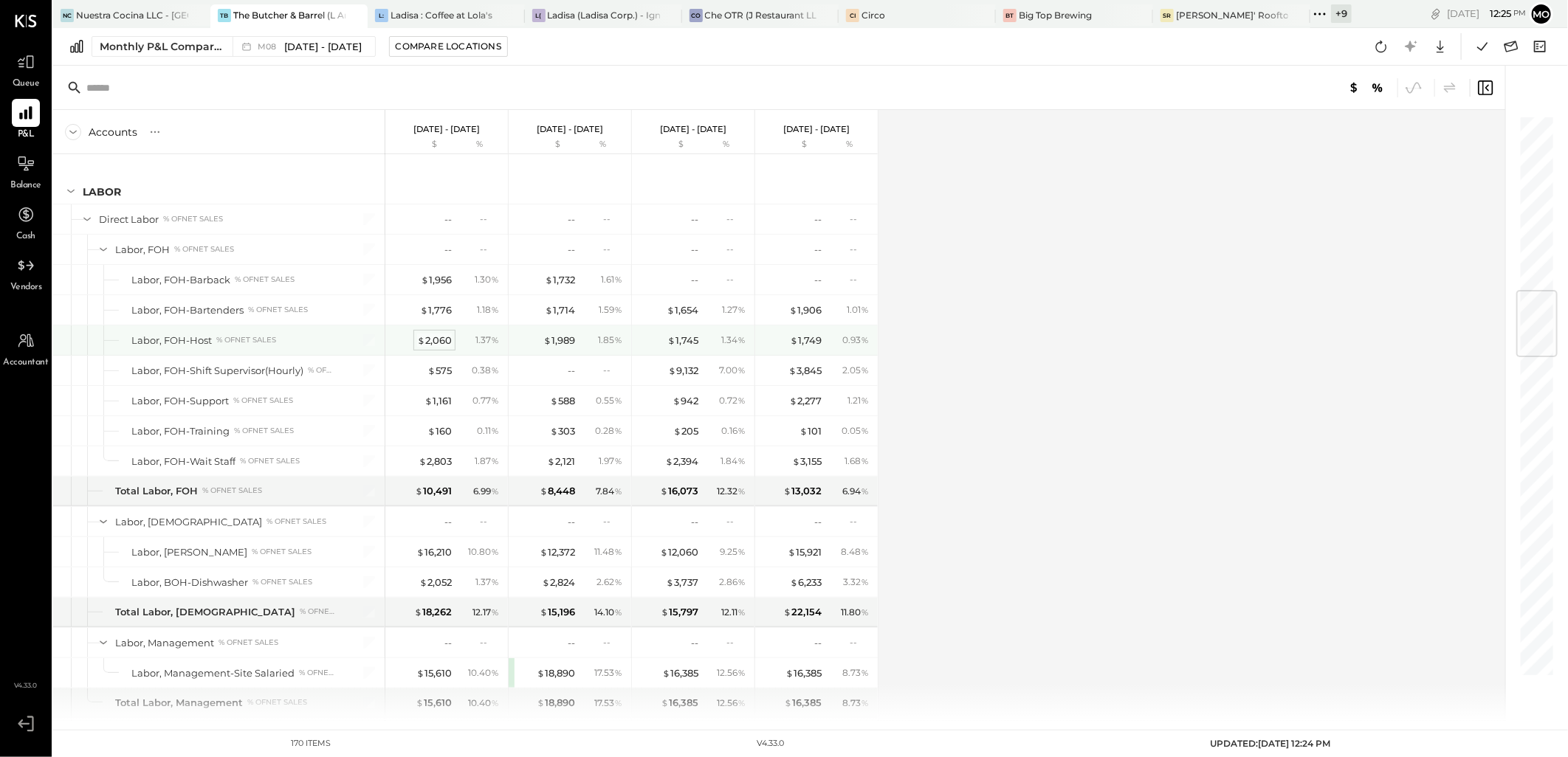
click at [436, 347] on div "$ 2,060" at bounding box center [434, 340] width 34 height 14
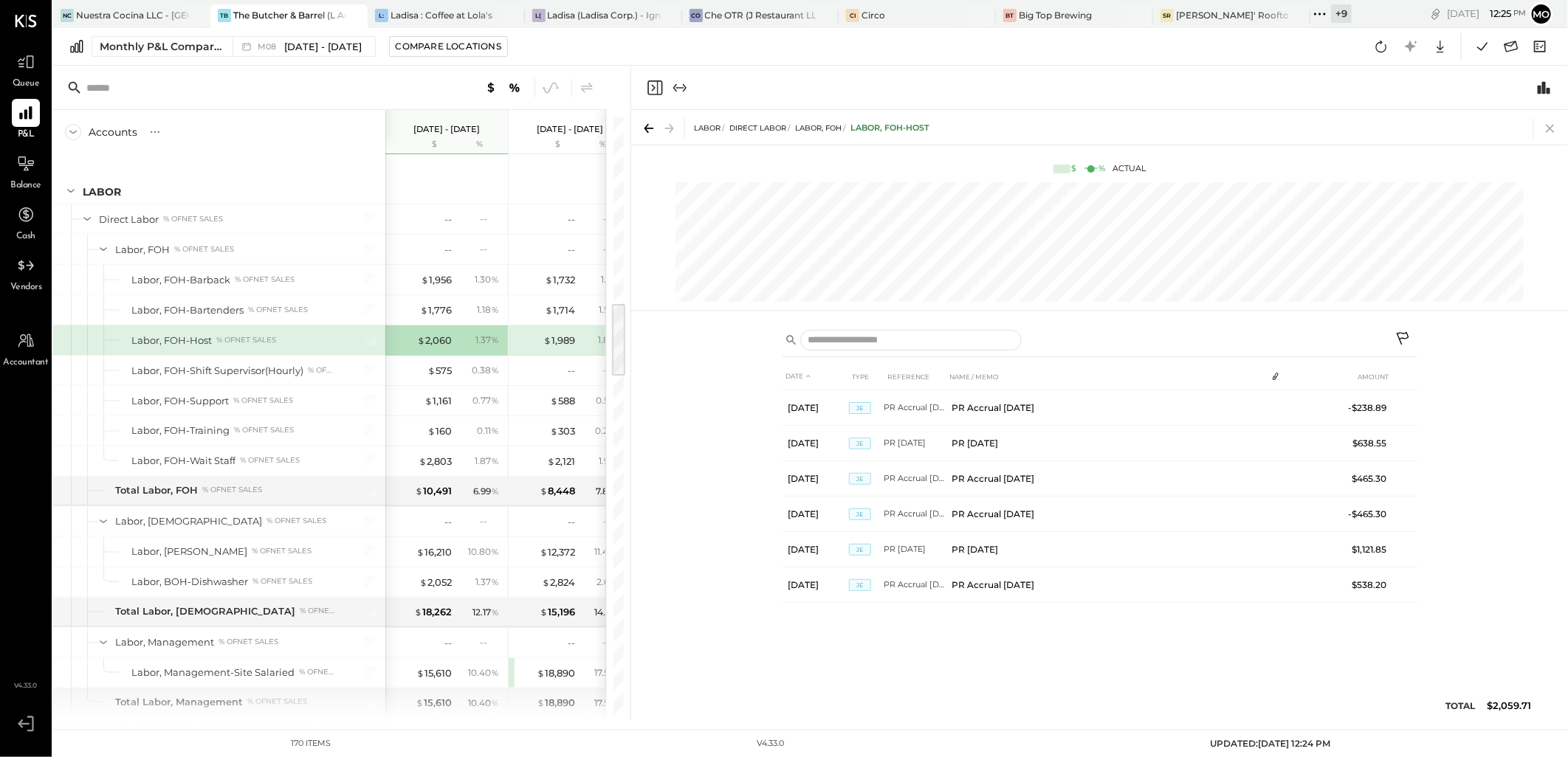
click at [1548, 127] on icon at bounding box center [1550, 129] width 21 height 21
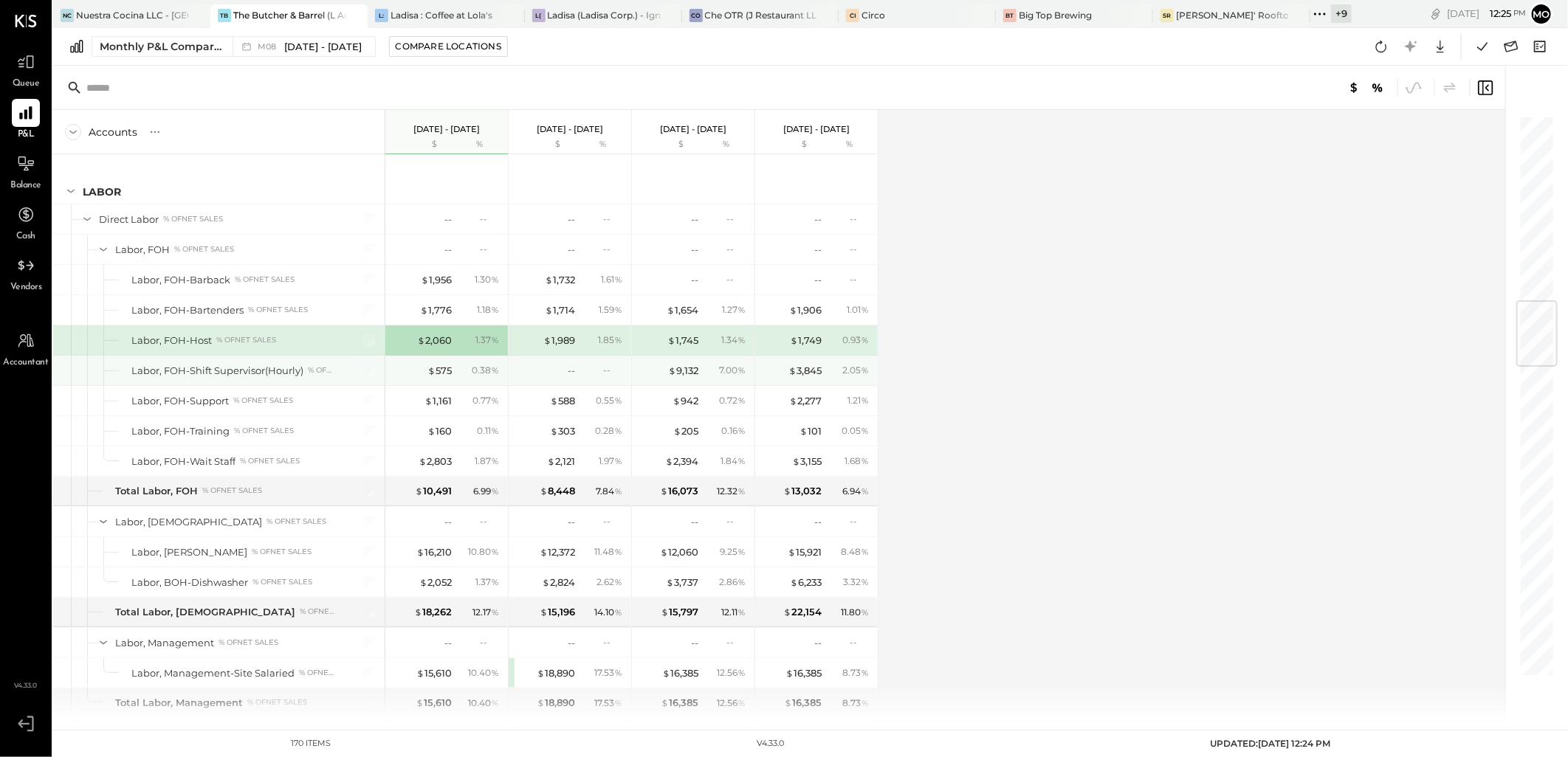
scroll to position [1571, 0]
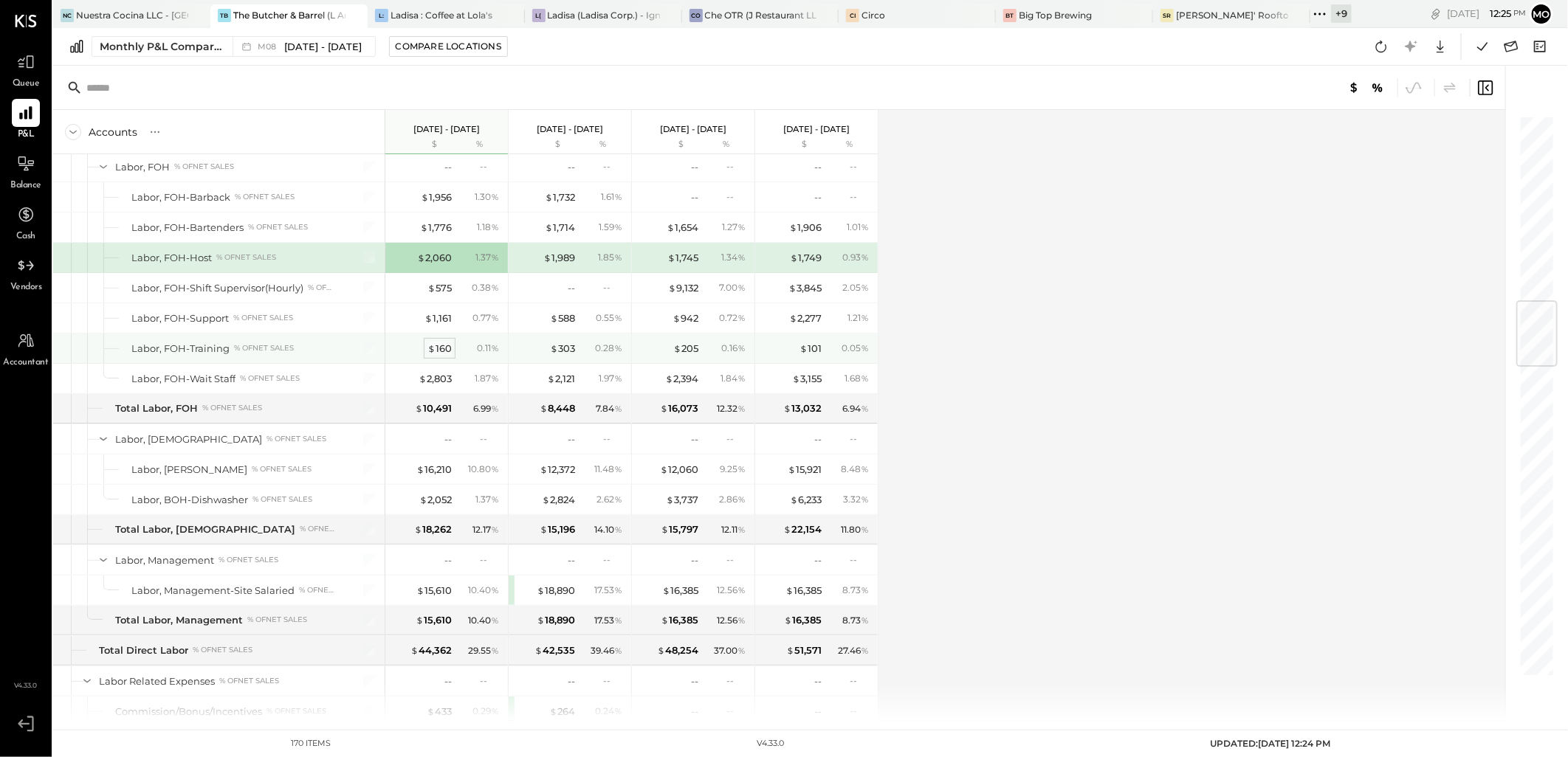
click at [433, 351] on span "$" at bounding box center [431, 348] width 8 height 12
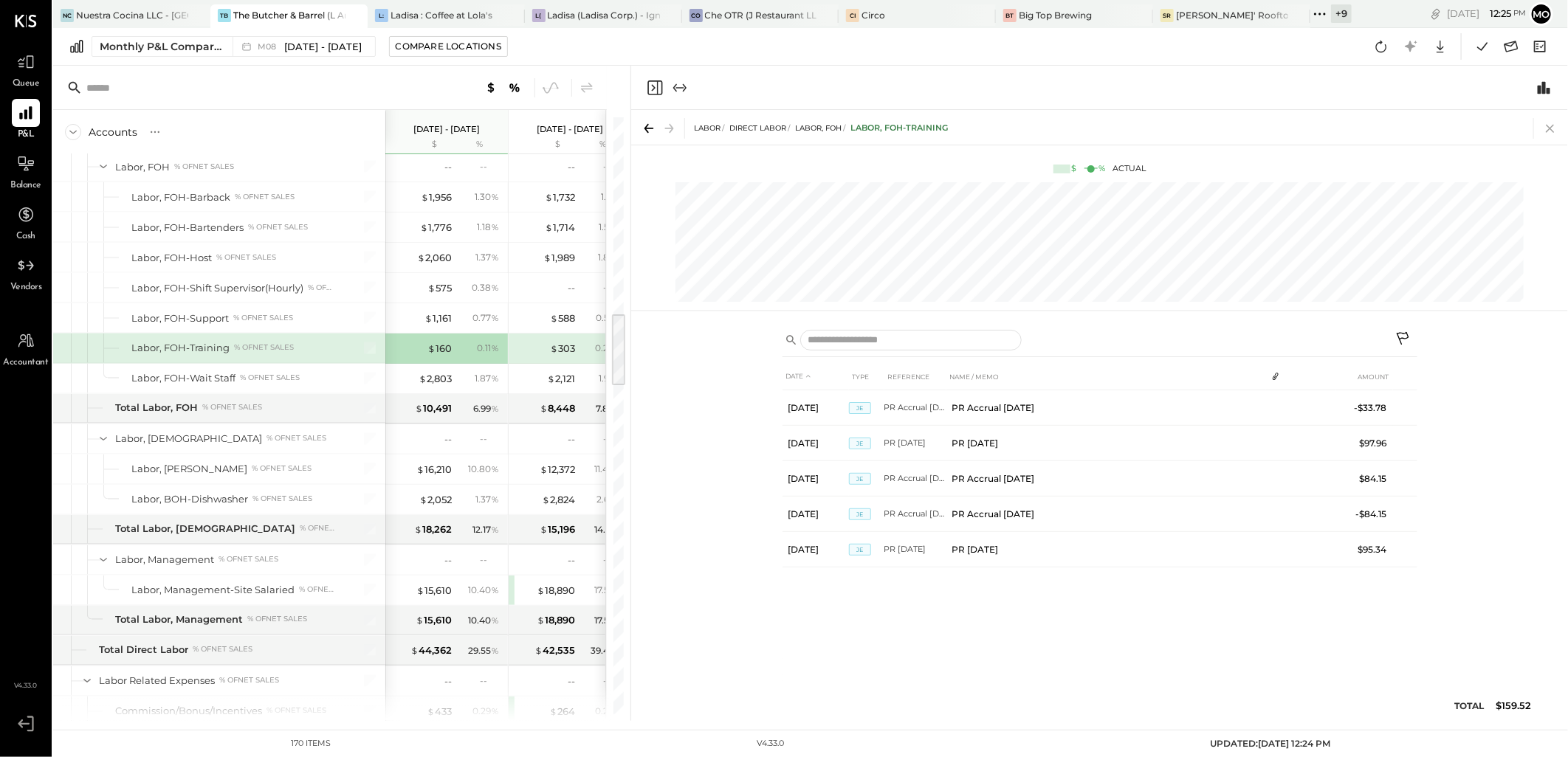
click at [1546, 127] on icon at bounding box center [1550, 129] width 21 height 21
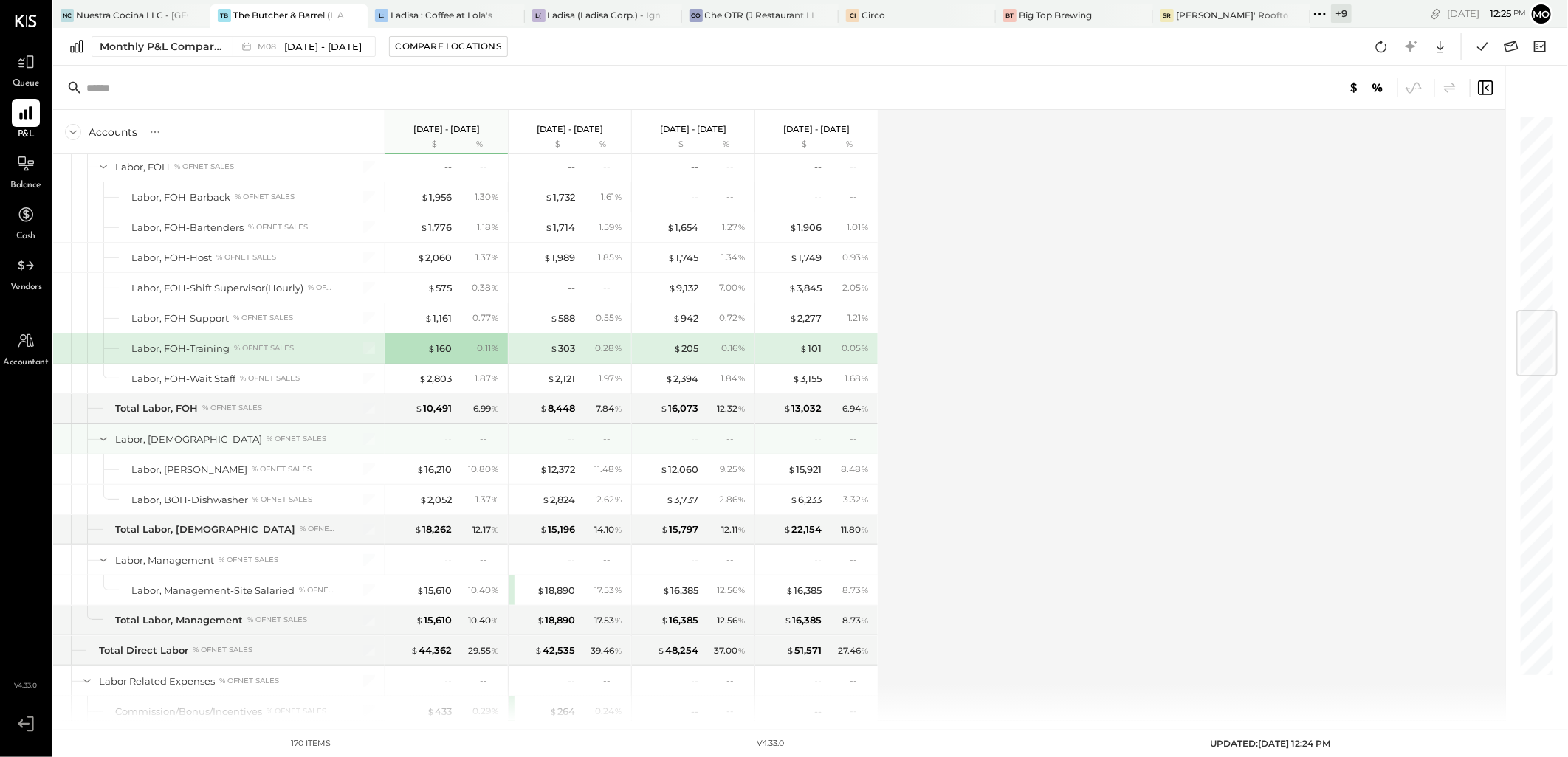
scroll to position [1735, 0]
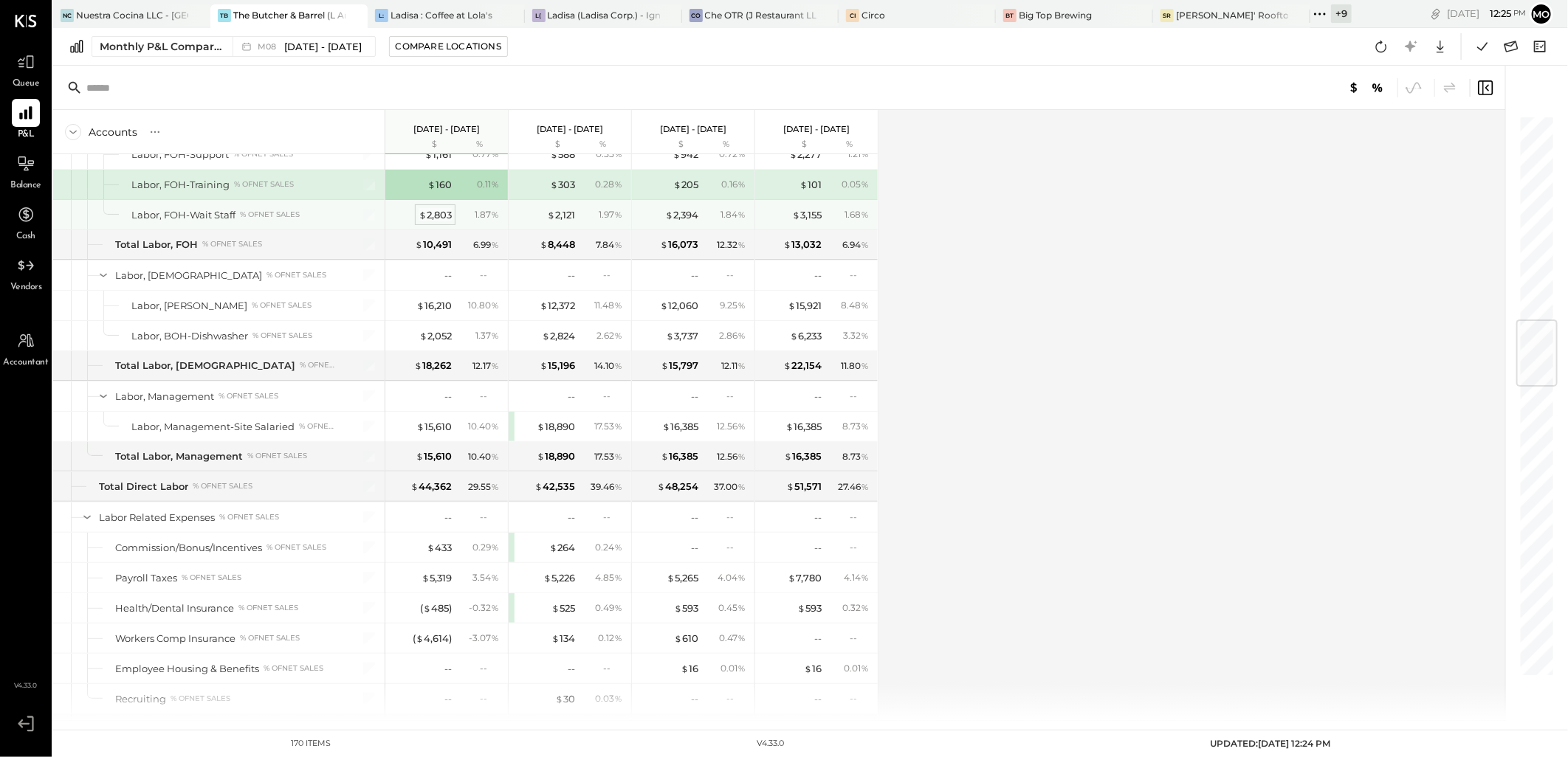
click at [426, 216] on div "$ 2,803" at bounding box center [435, 214] width 33 height 14
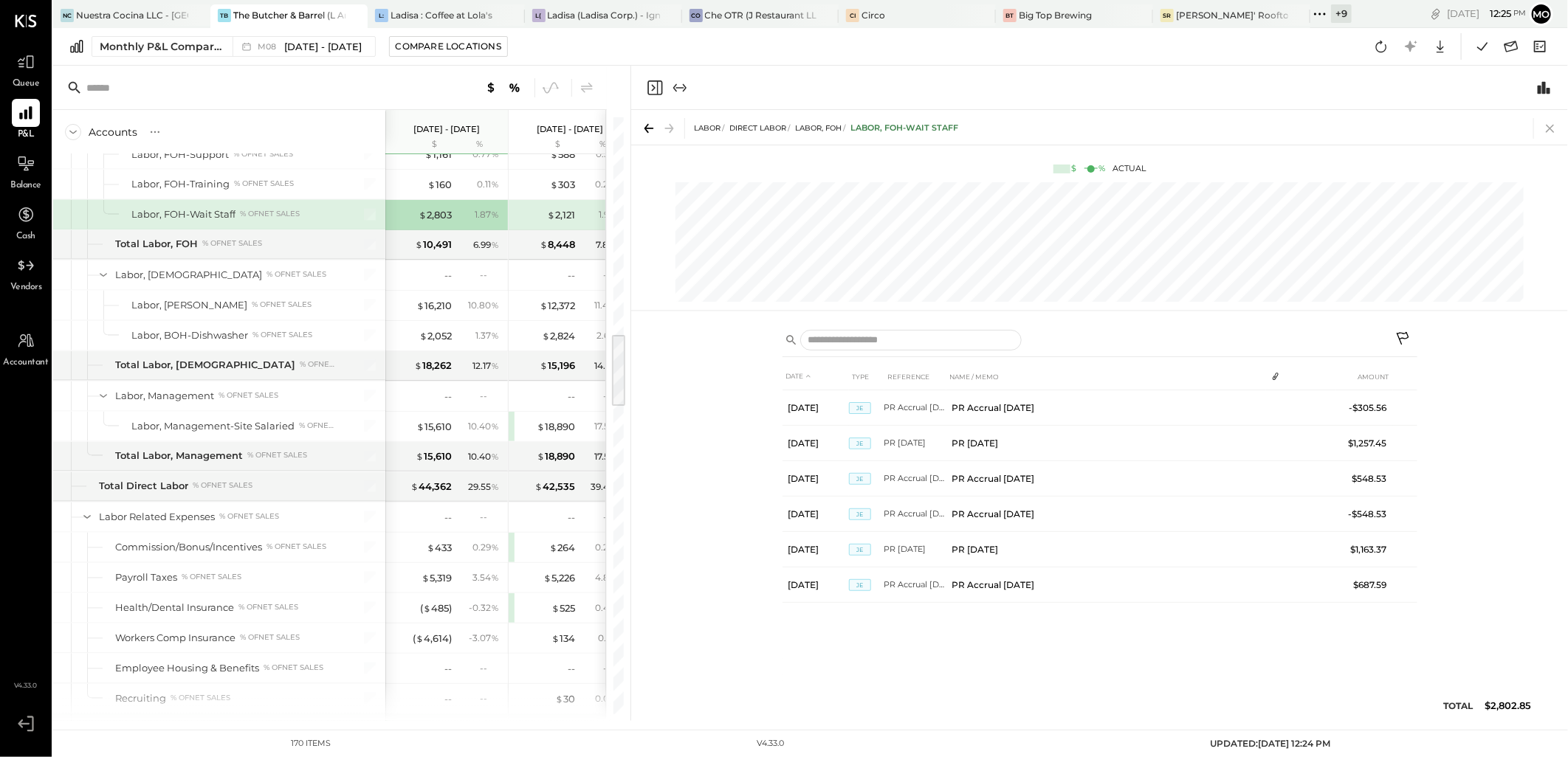
click at [1534, 136] on div at bounding box center [1546, 129] width 28 height 21
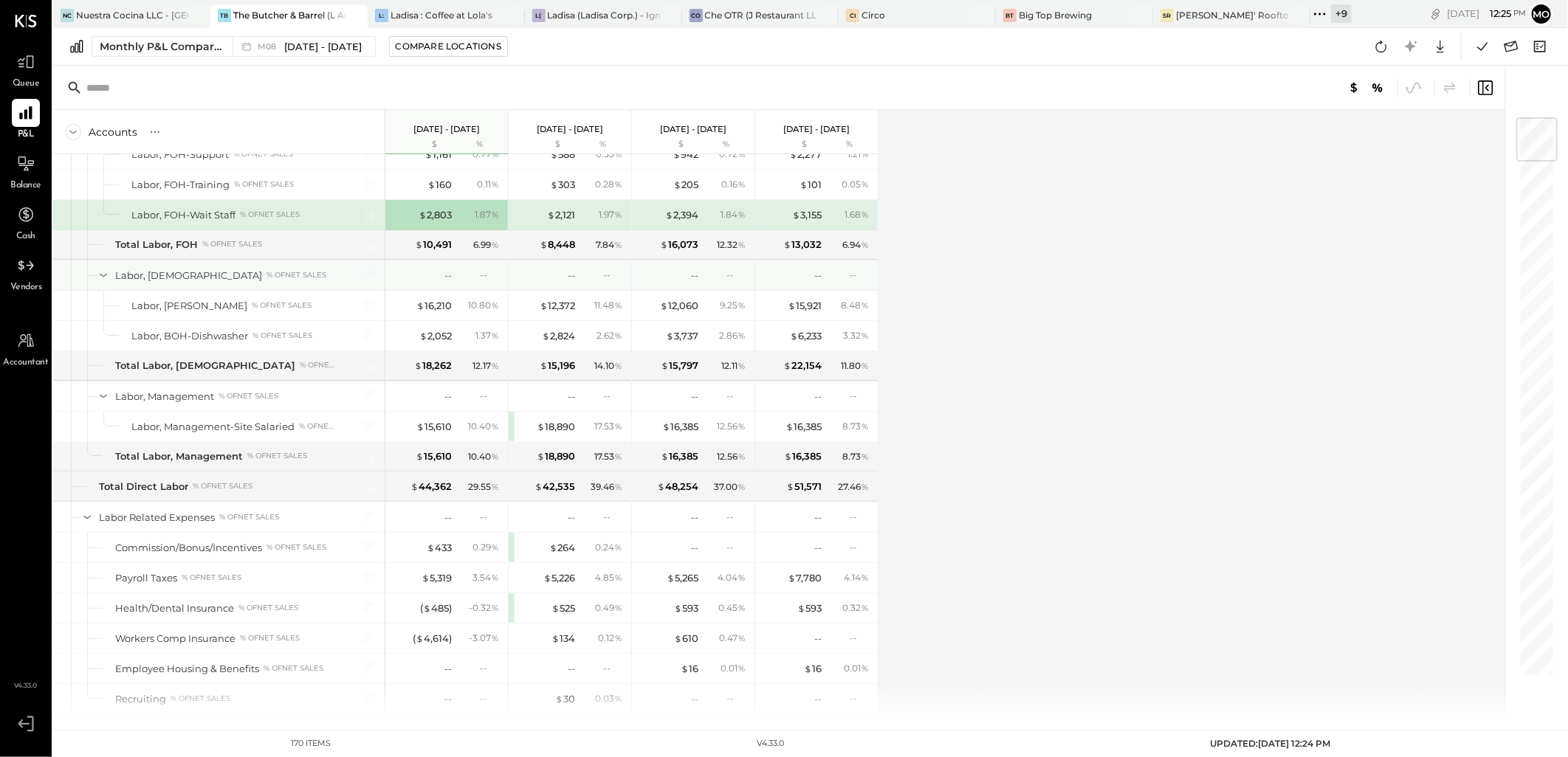
scroll to position [1817, 0]
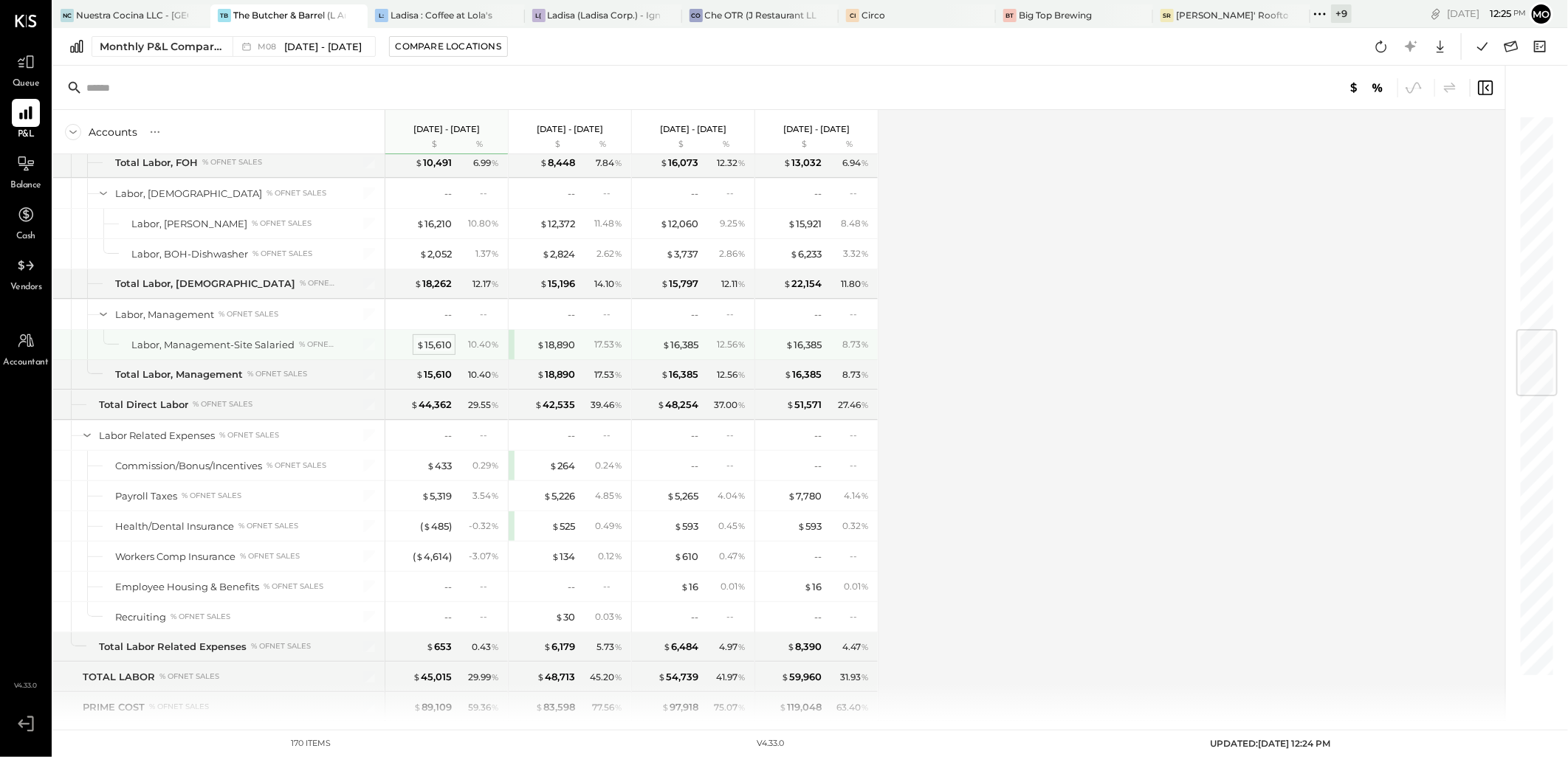
click at [428, 345] on div "$ 15,610" at bounding box center [434, 344] width 35 height 14
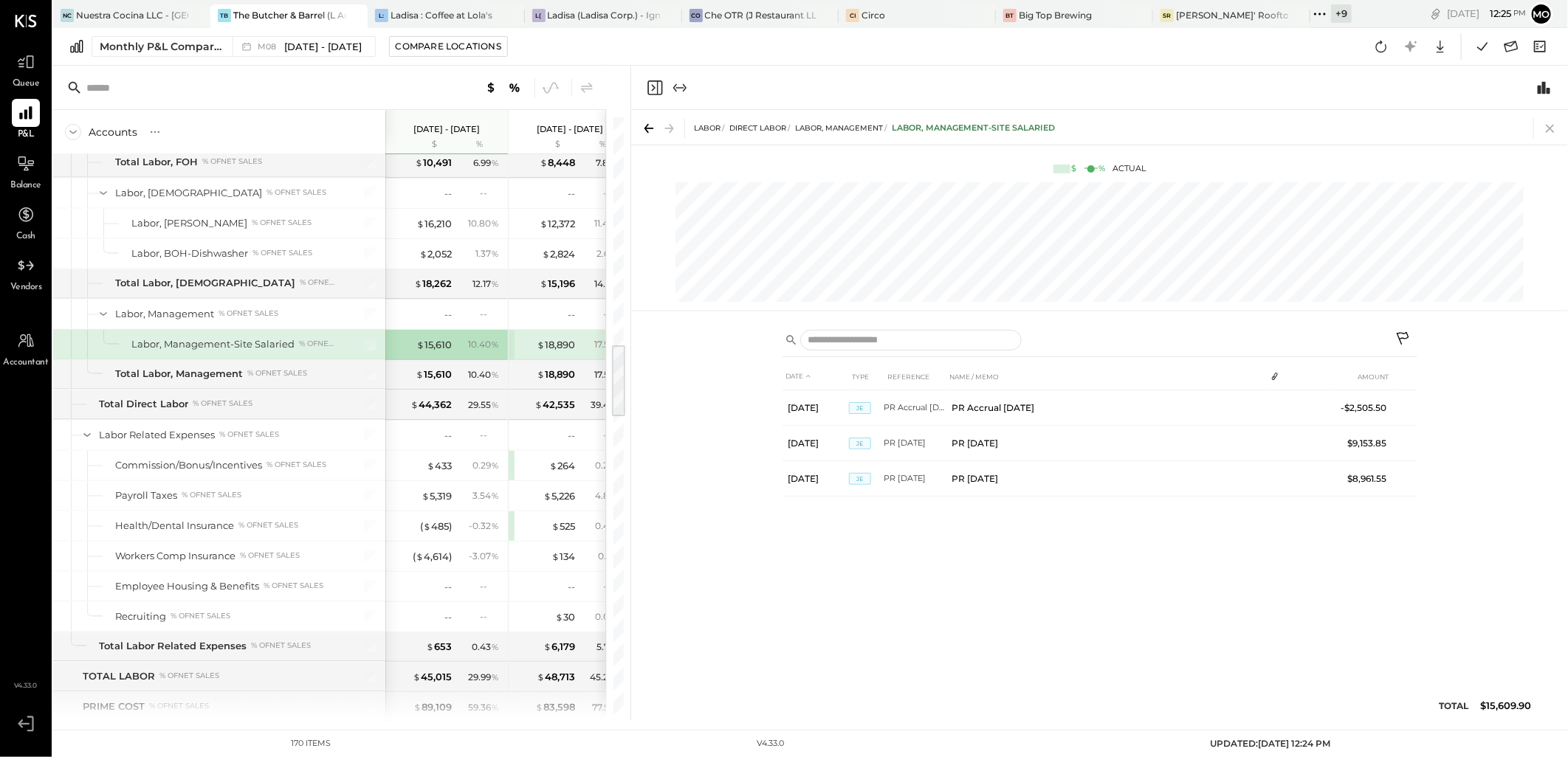
click at [1540, 121] on icon at bounding box center [1550, 129] width 21 height 21
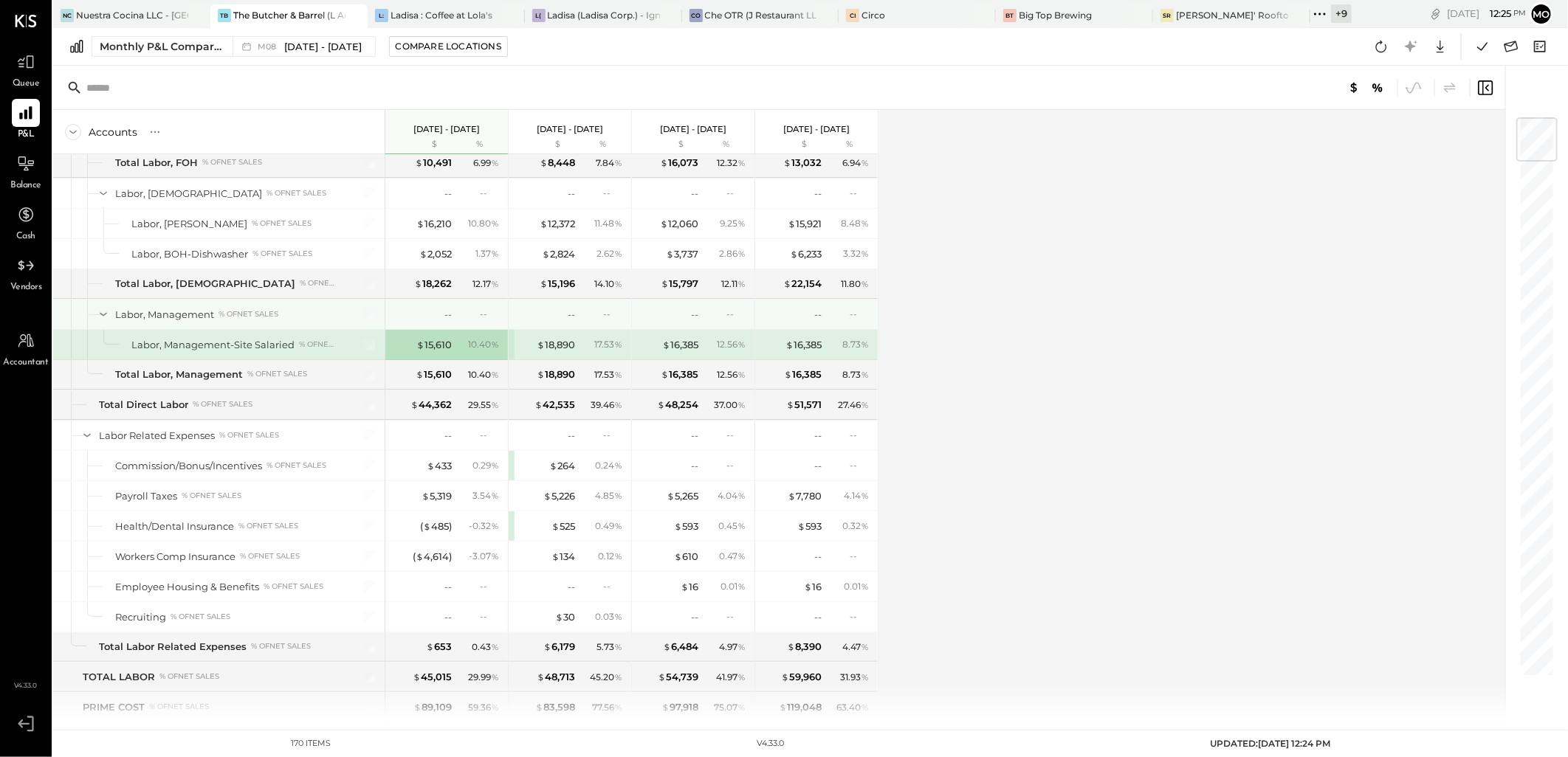
scroll to position [1899, 0]
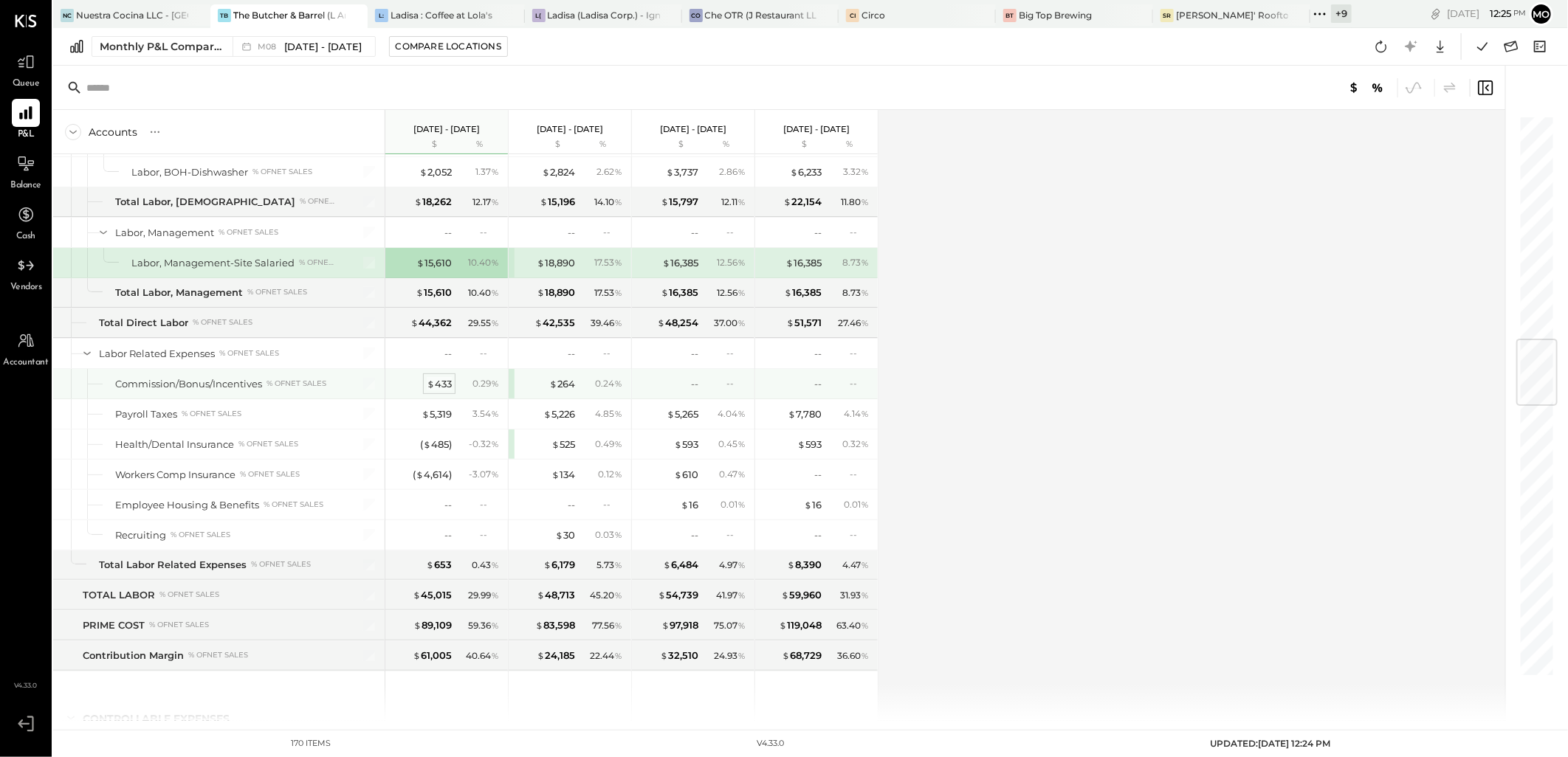
click at [440, 387] on div "$ 433" at bounding box center [440, 383] width 25 height 14
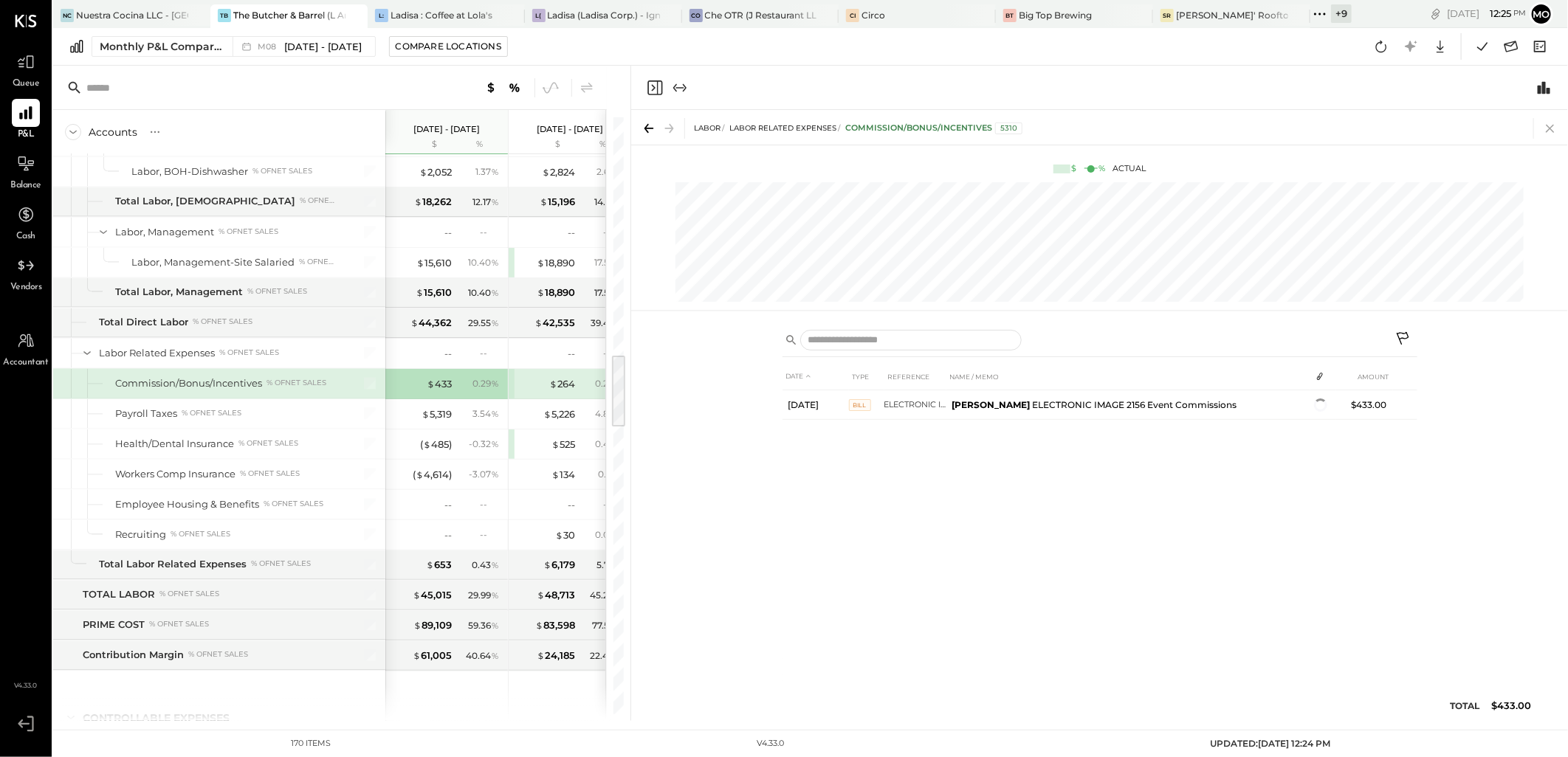
click at [1552, 128] on icon at bounding box center [1550, 129] width 21 height 21
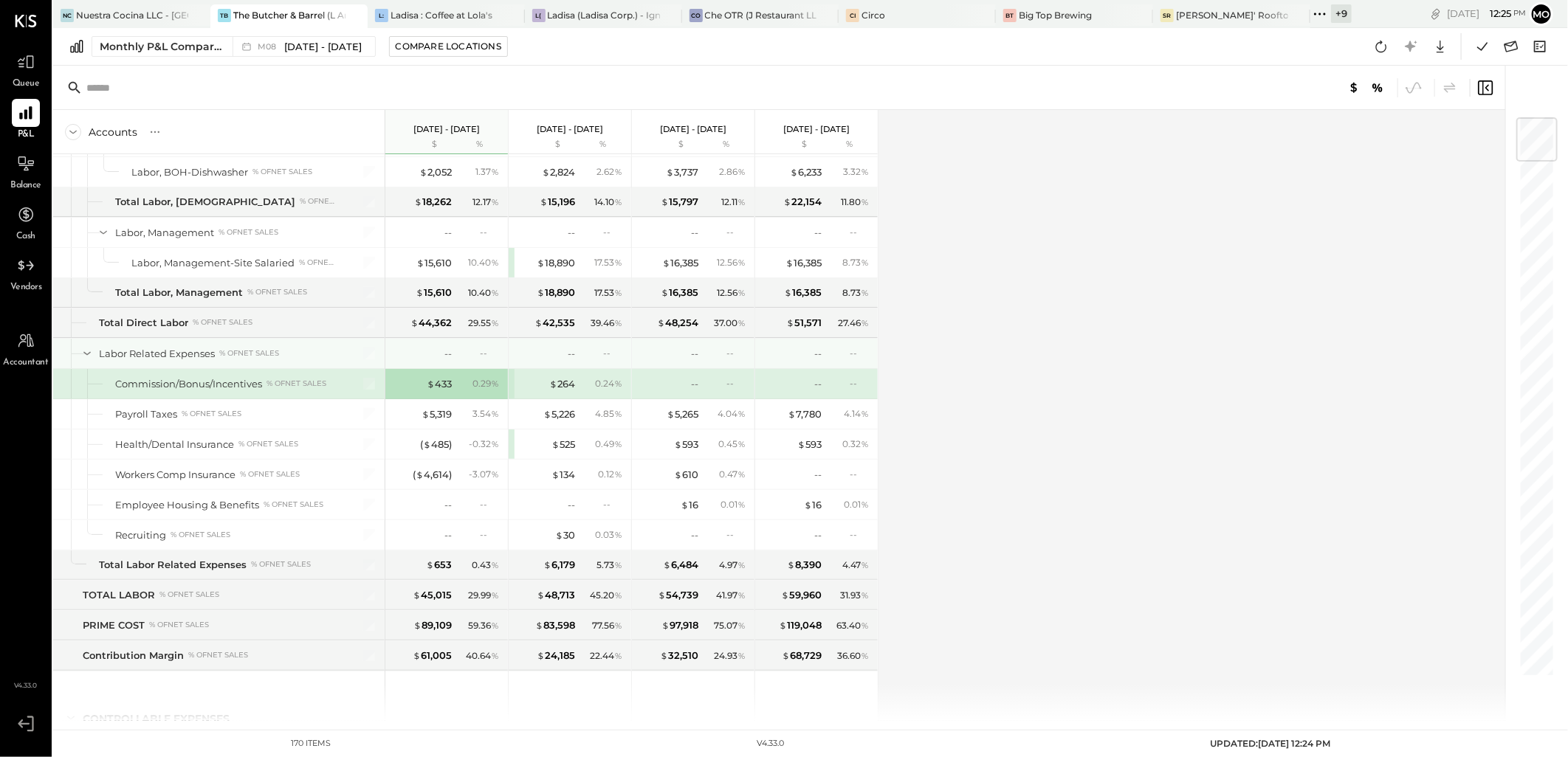
scroll to position [1980, 0]
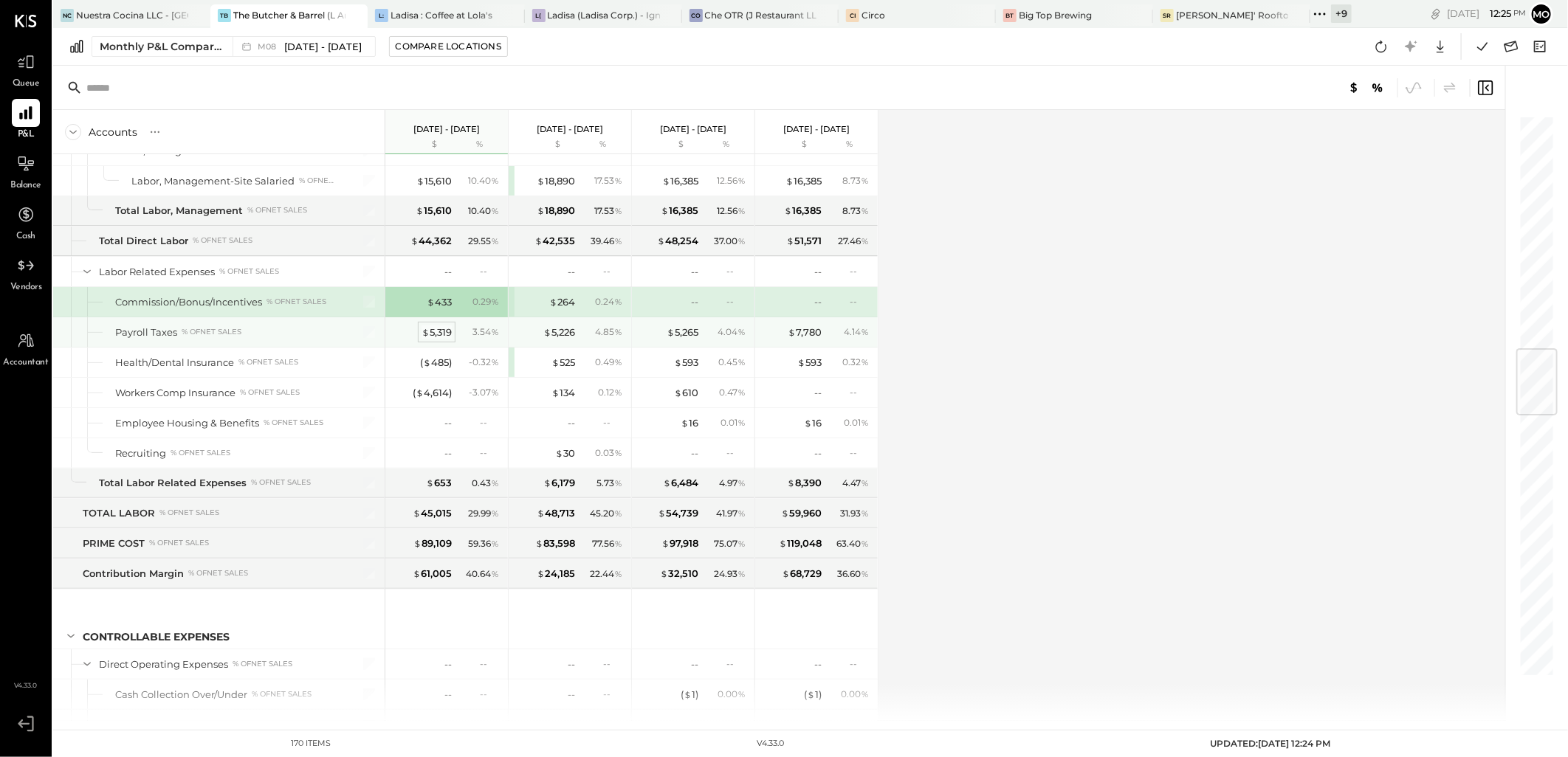
click at [438, 339] on div "$ 5,319" at bounding box center [437, 332] width 30 height 14
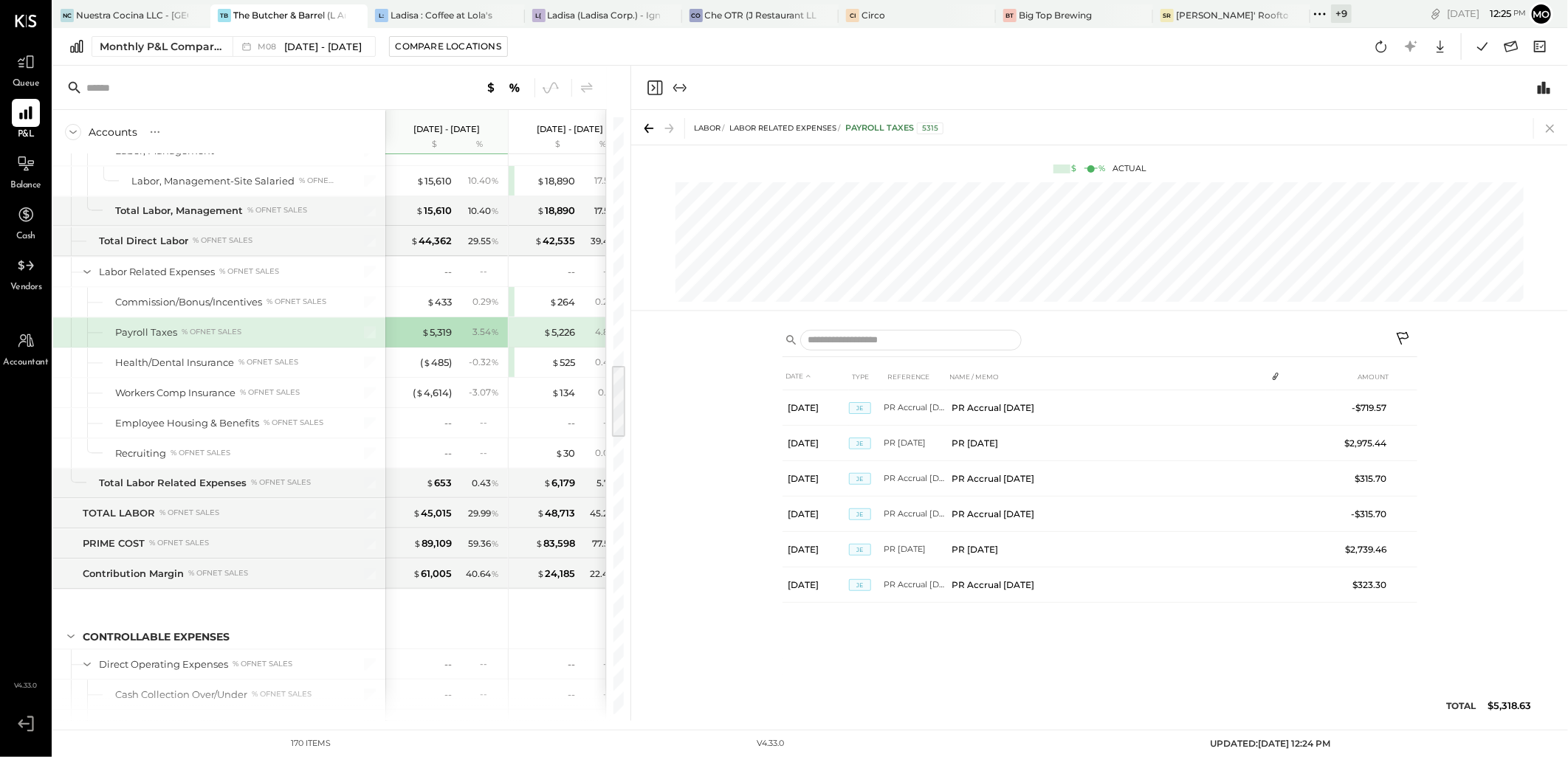
click at [1546, 132] on icon at bounding box center [1549, 129] width 8 height 8
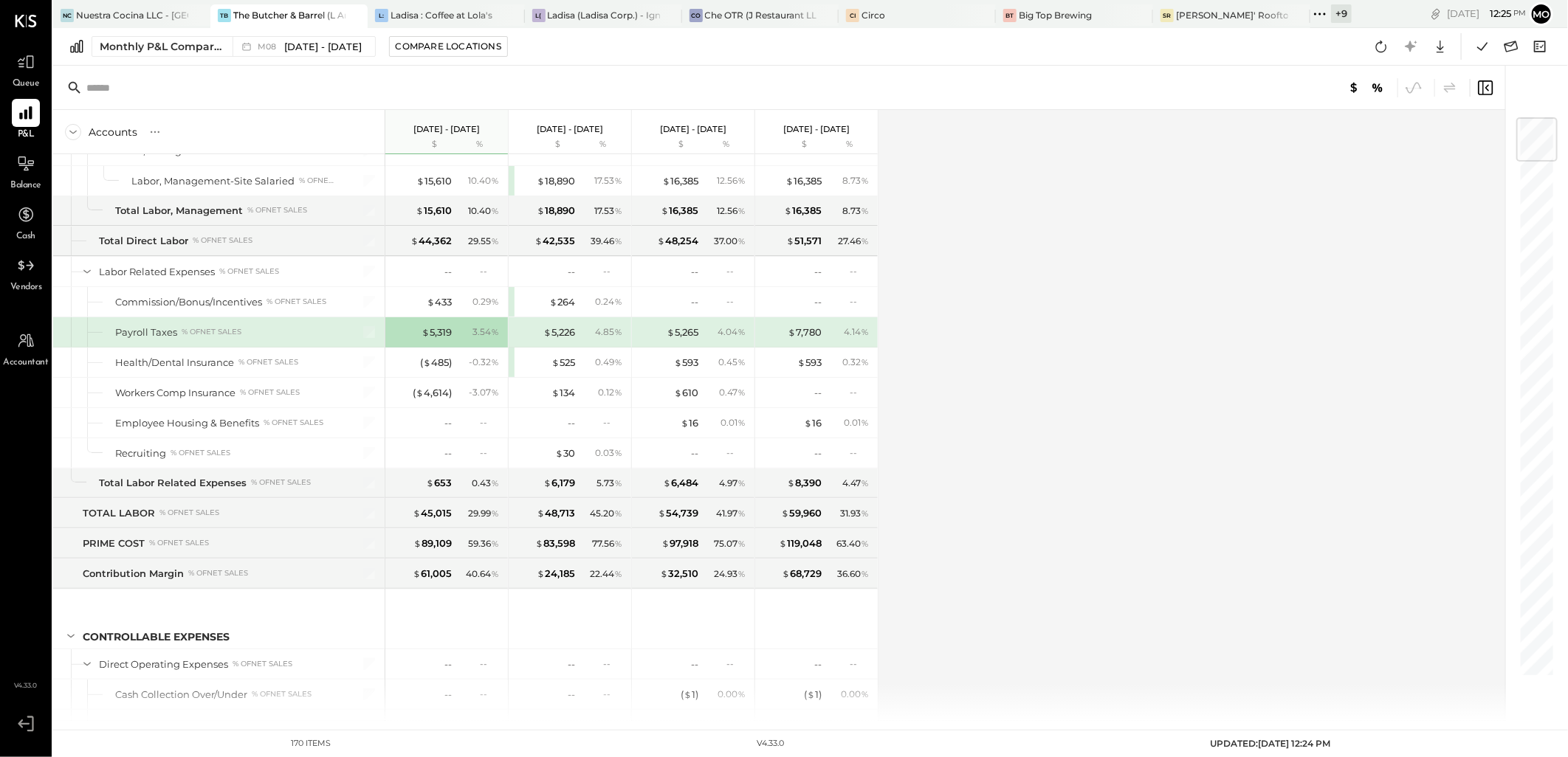
click at [585, 332] on div "4.85 %" at bounding box center [603, 332] width 48 height 13
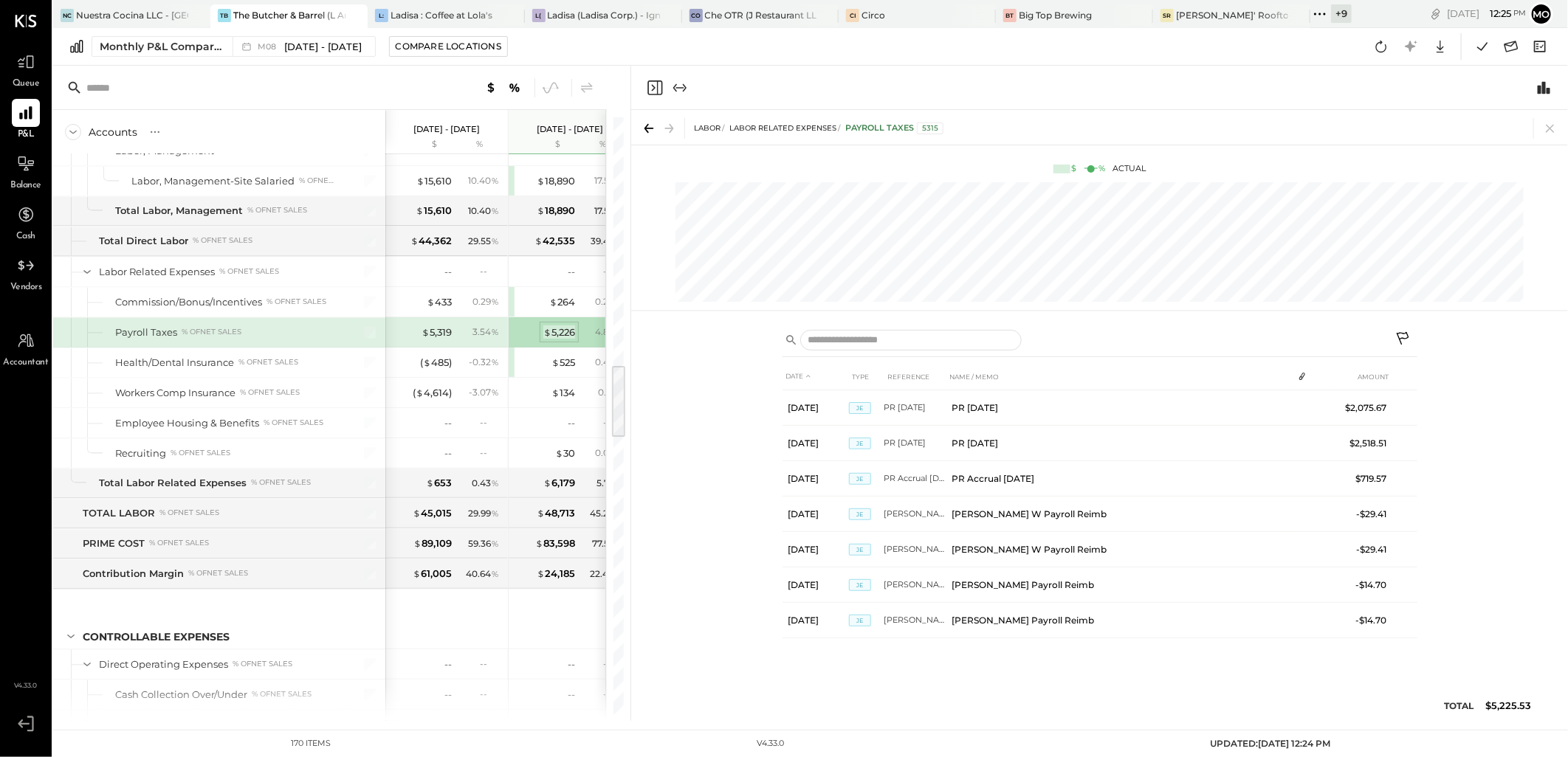
click at [559, 336] on div "$ 5,226" at bounding box center [559, 332] width 31 height 14
click at [1548, 129] on icon at bounding box center [1550, 129] width 21 height 21
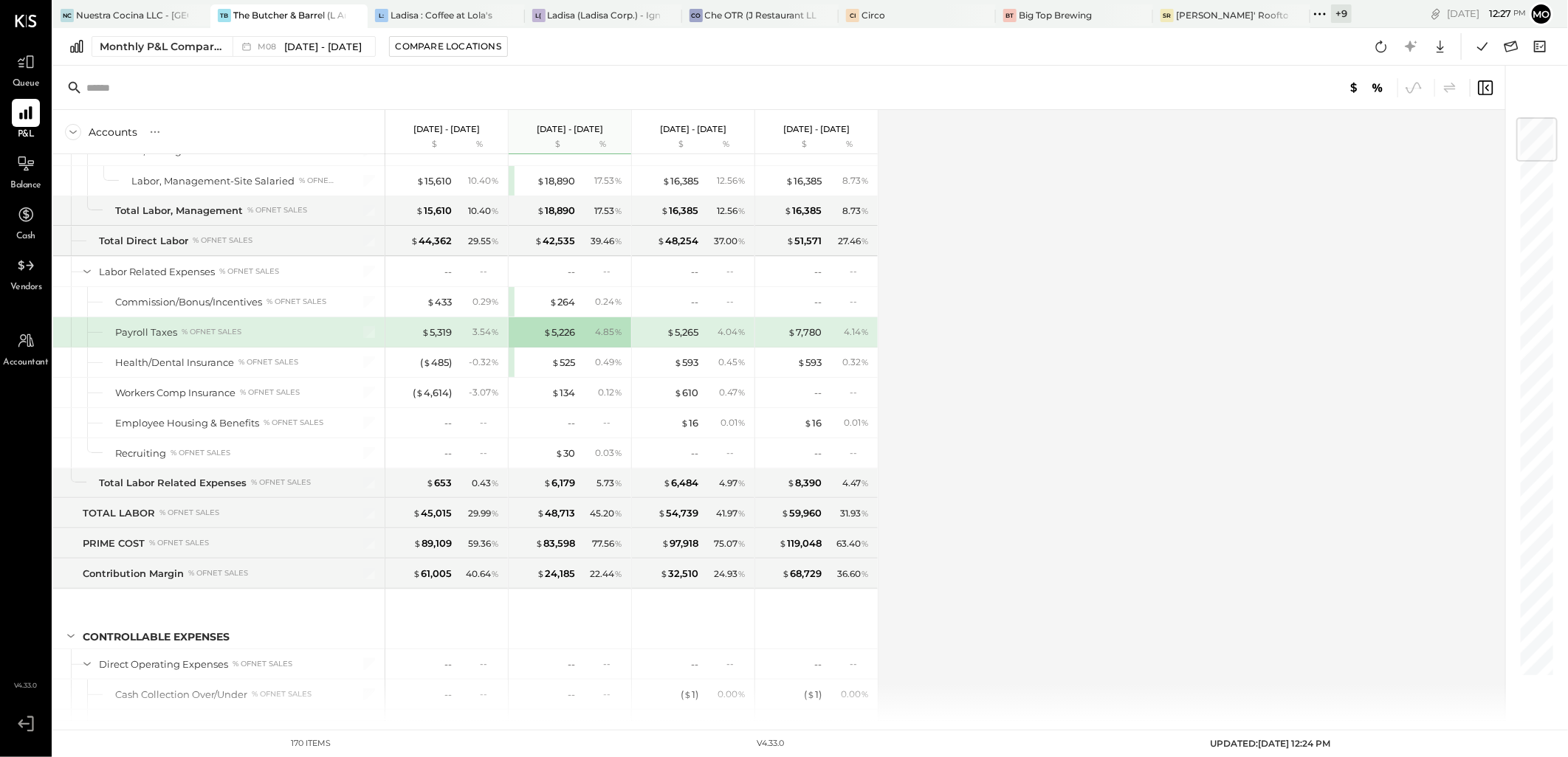
click at [1288, 457] on div "Accounts S % GL [DATE] - [DATE] $ % [DATE] - [DATE] $ % [DATE] - [DATE] $ % [DA…" at bounding box center [780, 415] width 1454 height 611
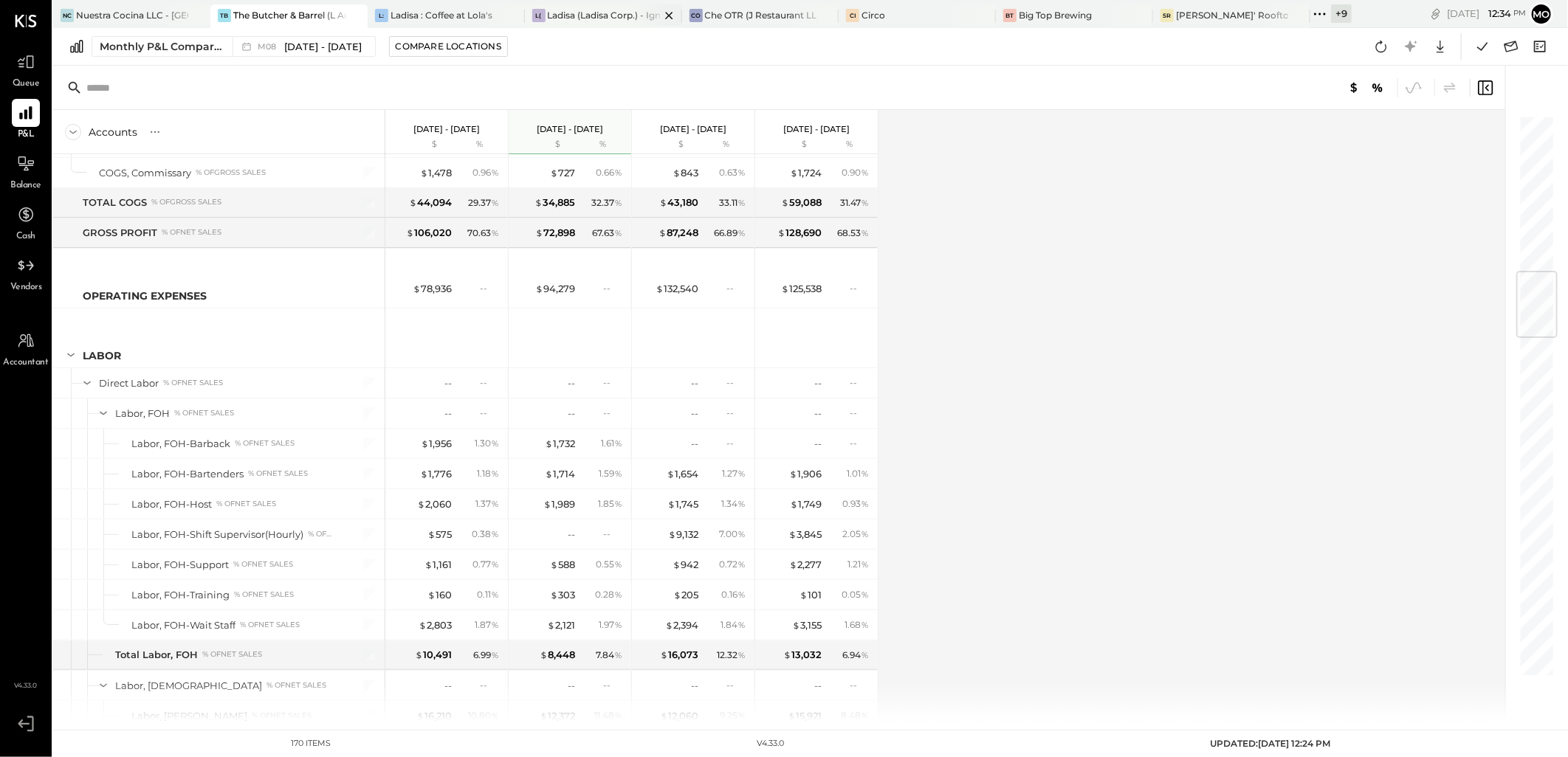
click at [610, 10] on div "Ladisa (Ladisa Corp.) - Ignite" at bounding box center [603, 15] width 112 height 13
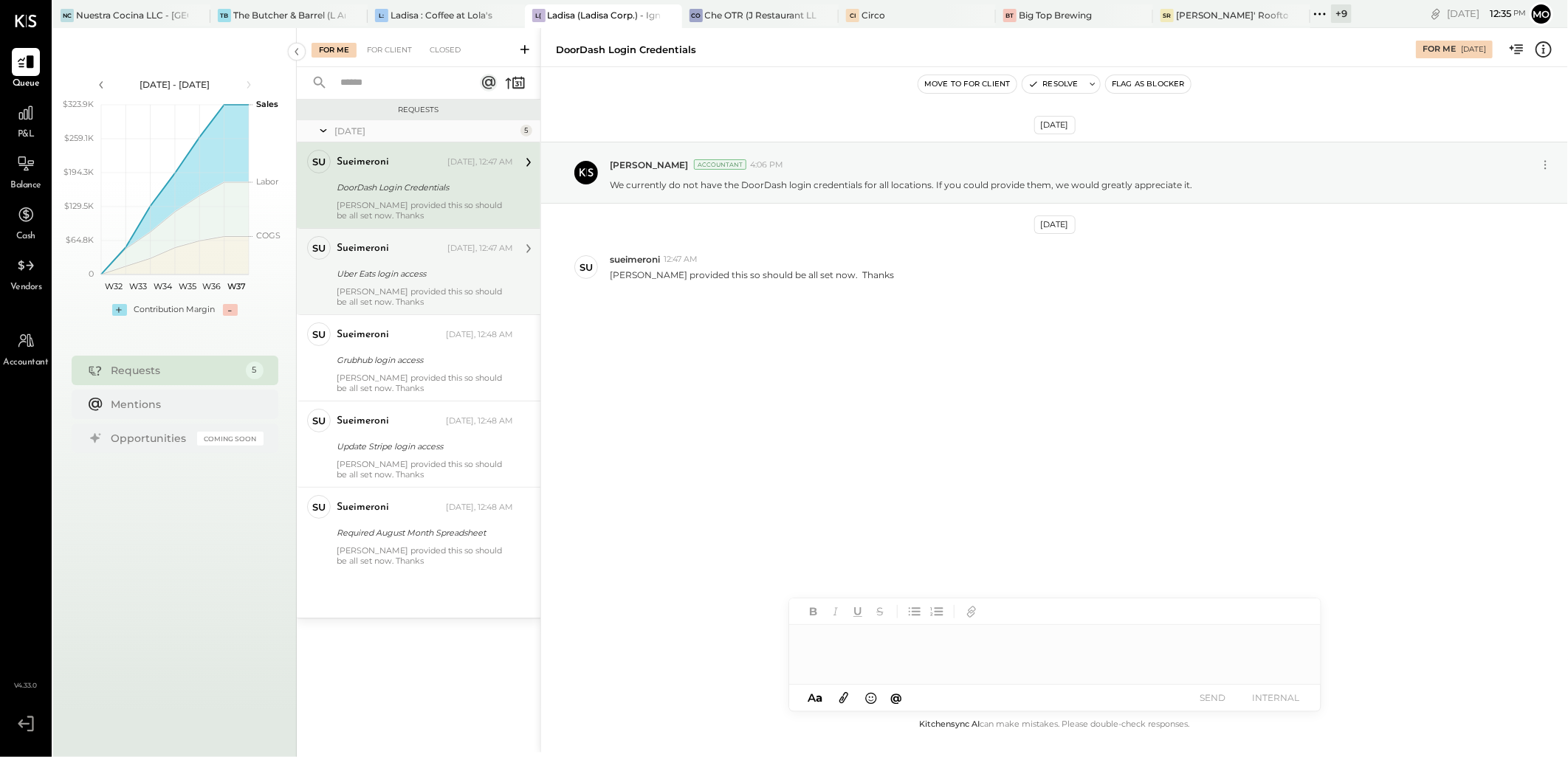
click at [419, 282] on div "Uber Eats login access" at bounding box center [422, 274] width 172 height 18
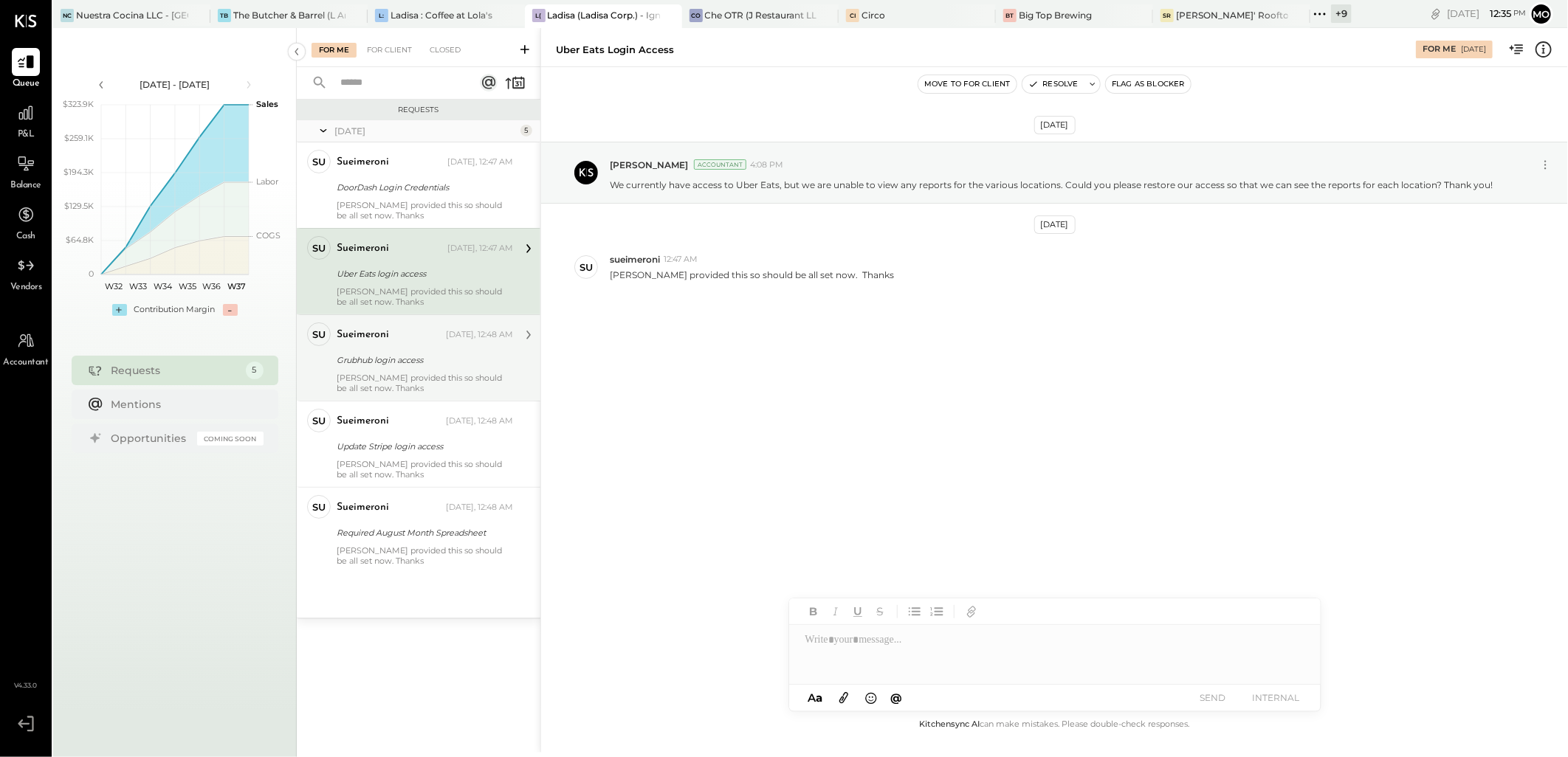
click at [461, 356] on div "Grubhub login access" at bounding box center [422, 360] width 172 height 15
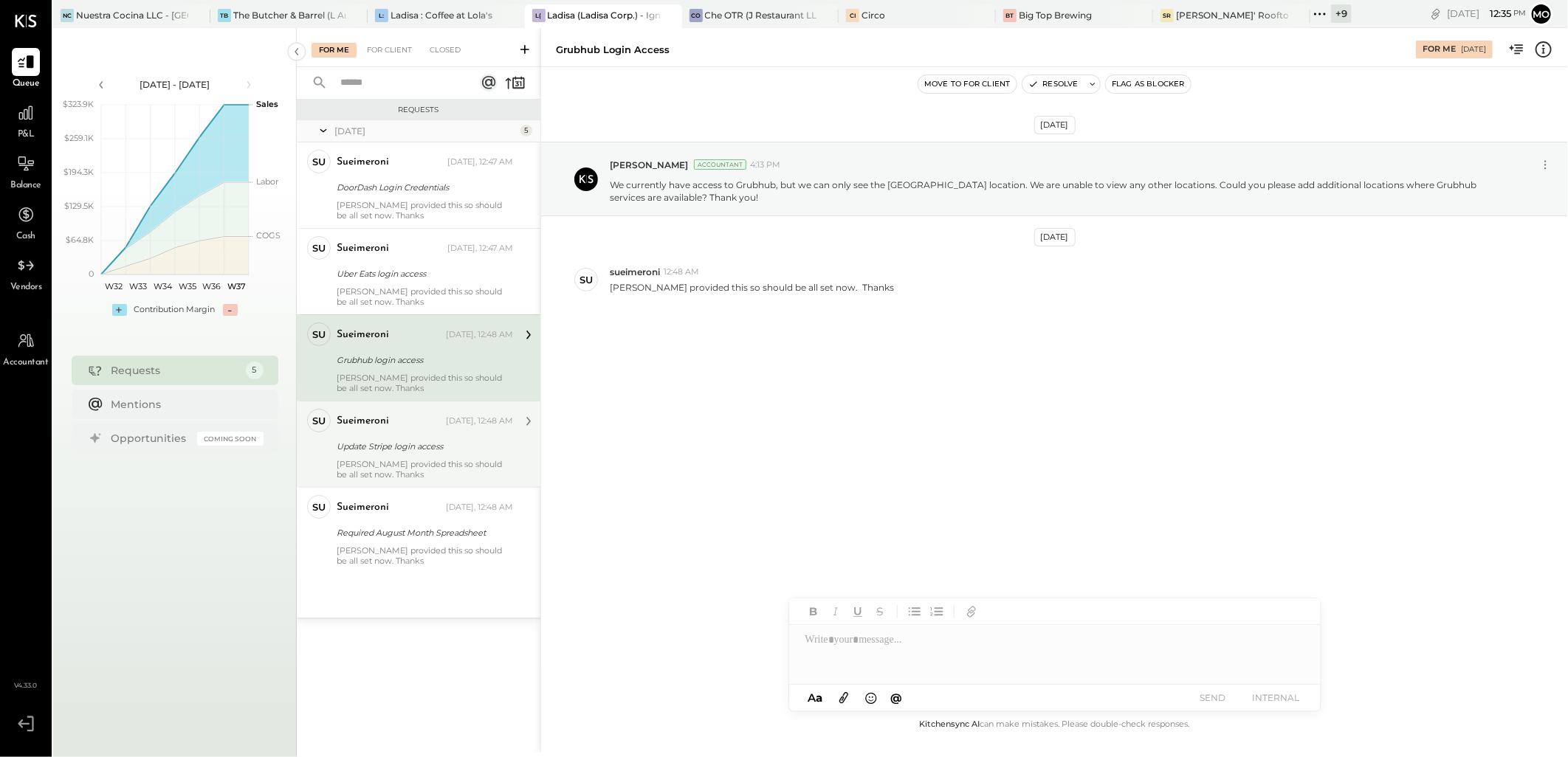
click at [400, 465] on div "[PERSON_NAME] provided this so should be all set now. Thanks" at bounding box center [425, 469] width 176 height 21
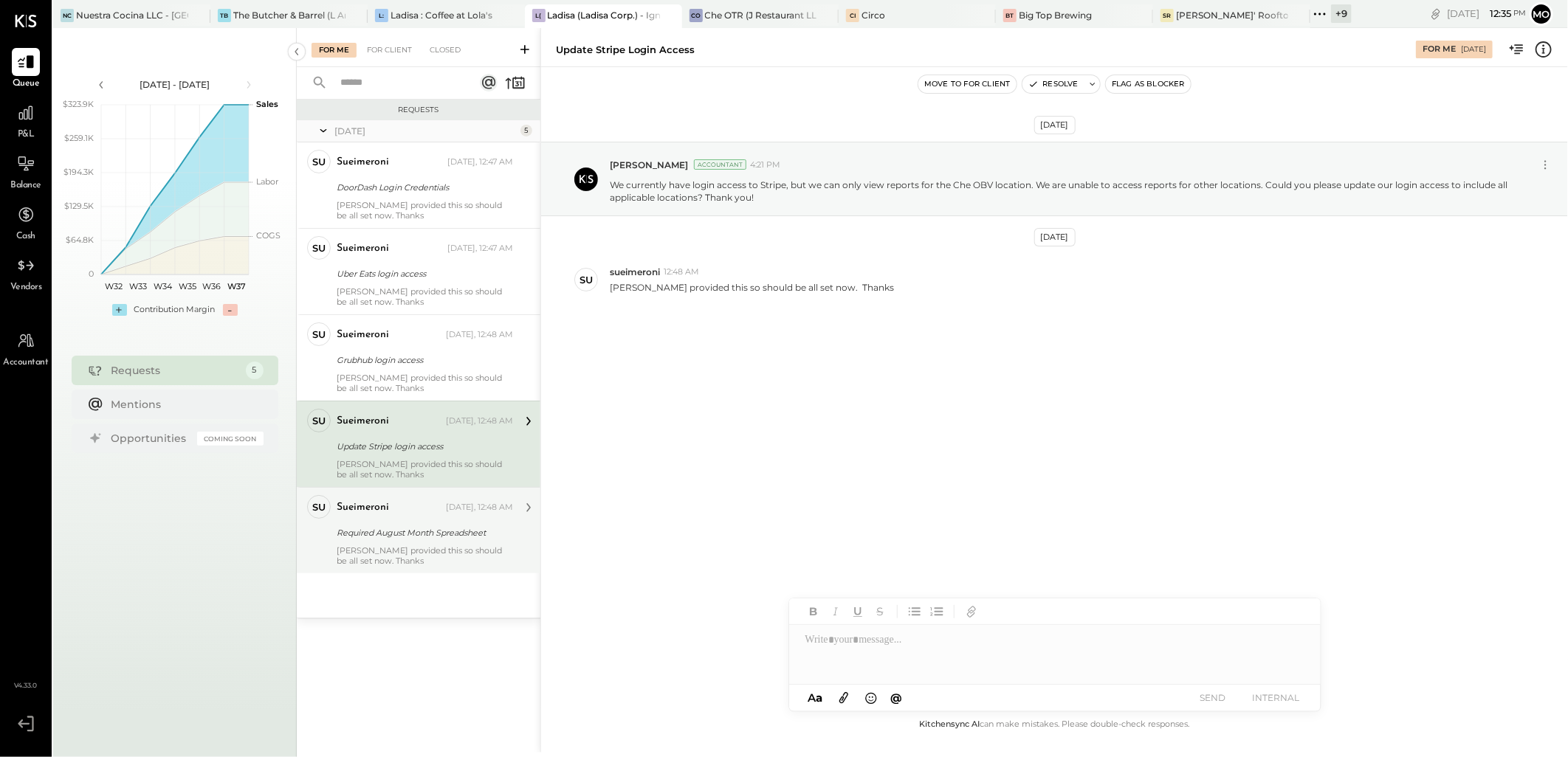
click at [431, 550] on div "[PERSON_NAME] provided this so should be all set now. Thanks" at bounding box center [425, 555] width 176 height 21
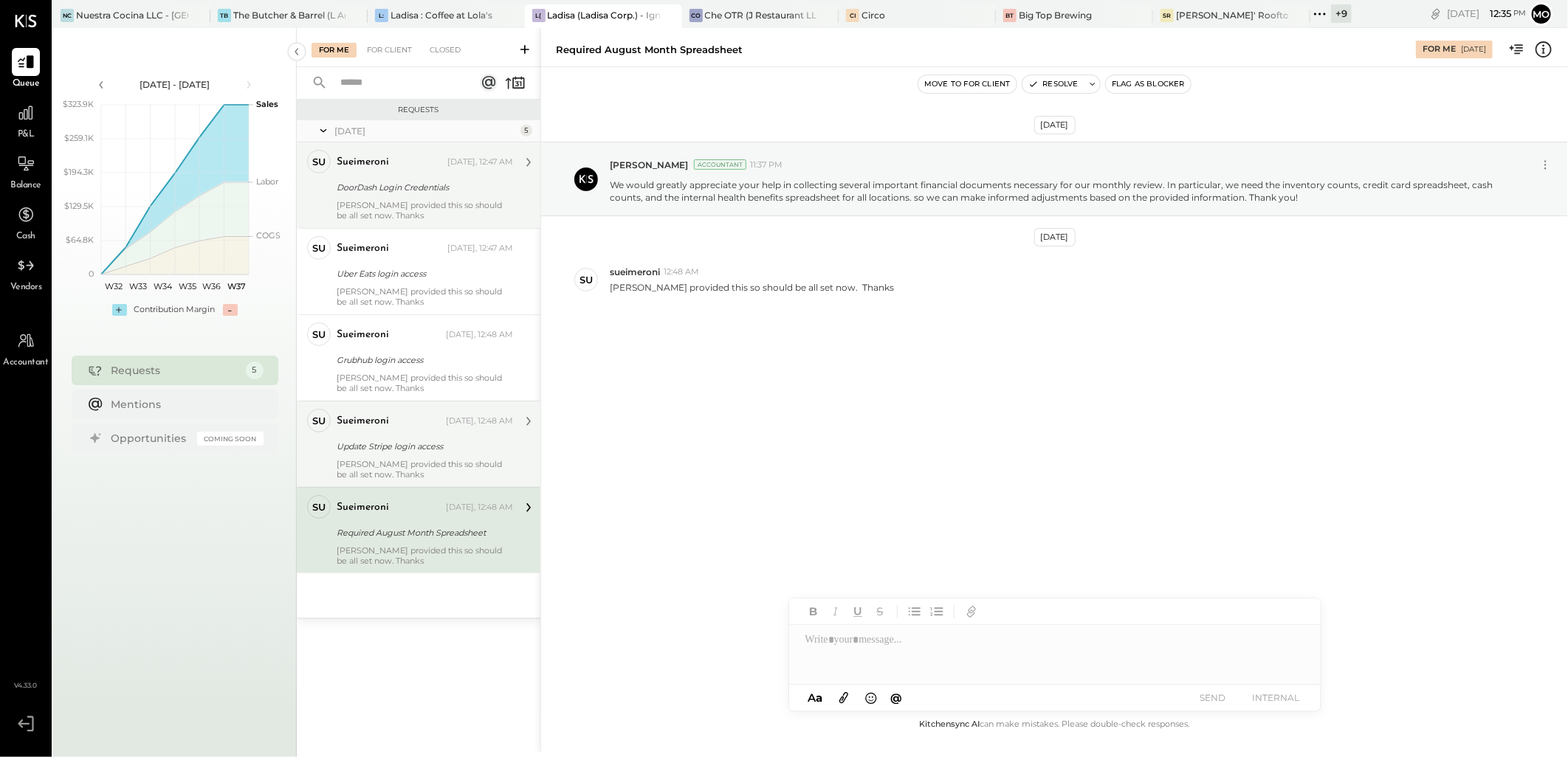
click at [379, 186] on div "DoorDash Login Credentials" at bounding box center [422, 188] width 172 height 15
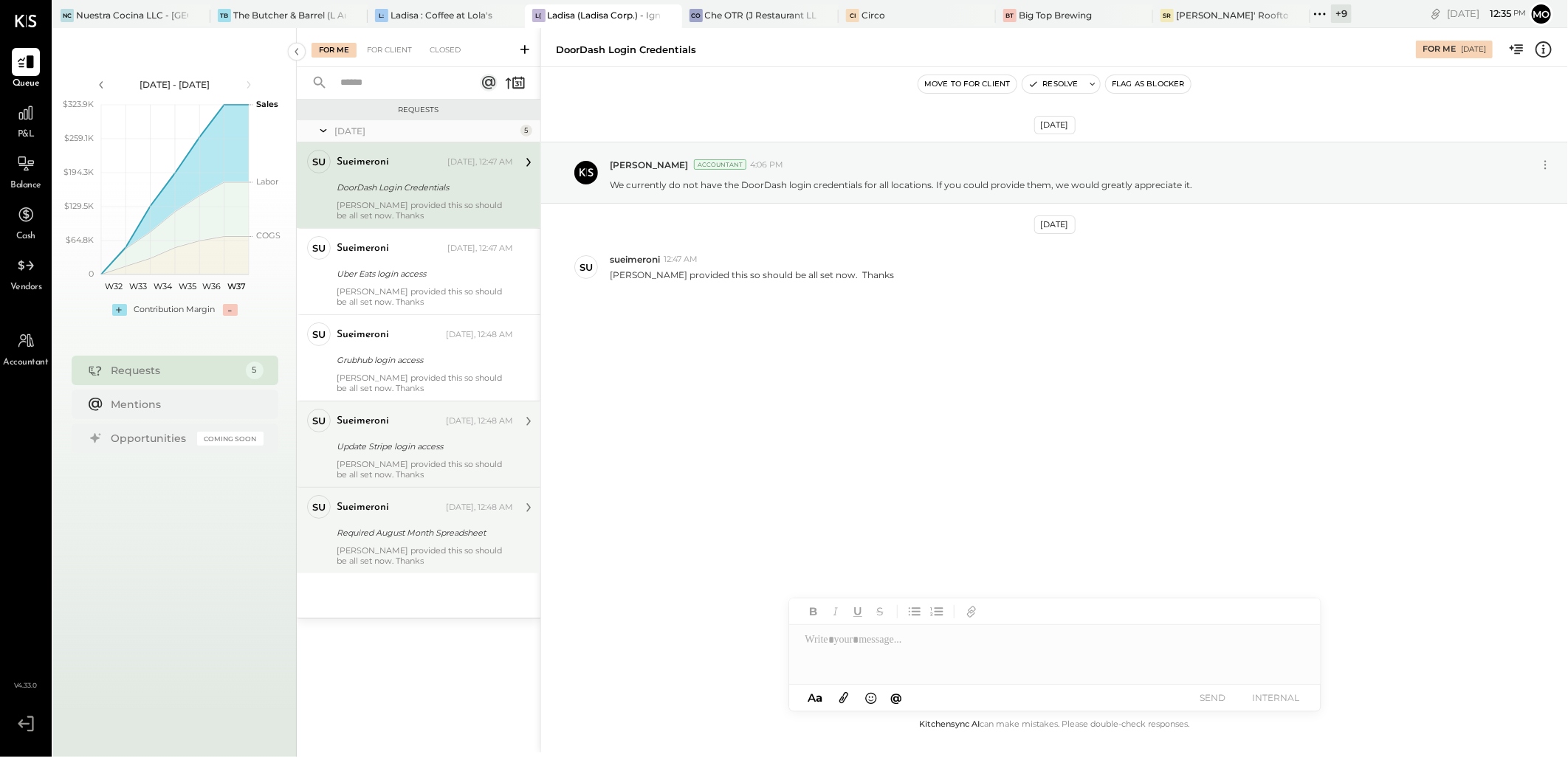
click at [883, 648] on div at bounding box center [1054, 654] width 532 height 59
drag, startPoint x: 1009, startPoint y: 635, endPoint x: 661, endPoint y: 639, distance: 348.0
click at [661, 639] on div "**********" at bounding box center [1054, 390] width 1027 height 724
copy div "**********"
click at [1214, 686] on div "A a @ Use Shift + Return to send the message SEND INTERNAL" at bounding box center [1054, 698] width 532 height 27
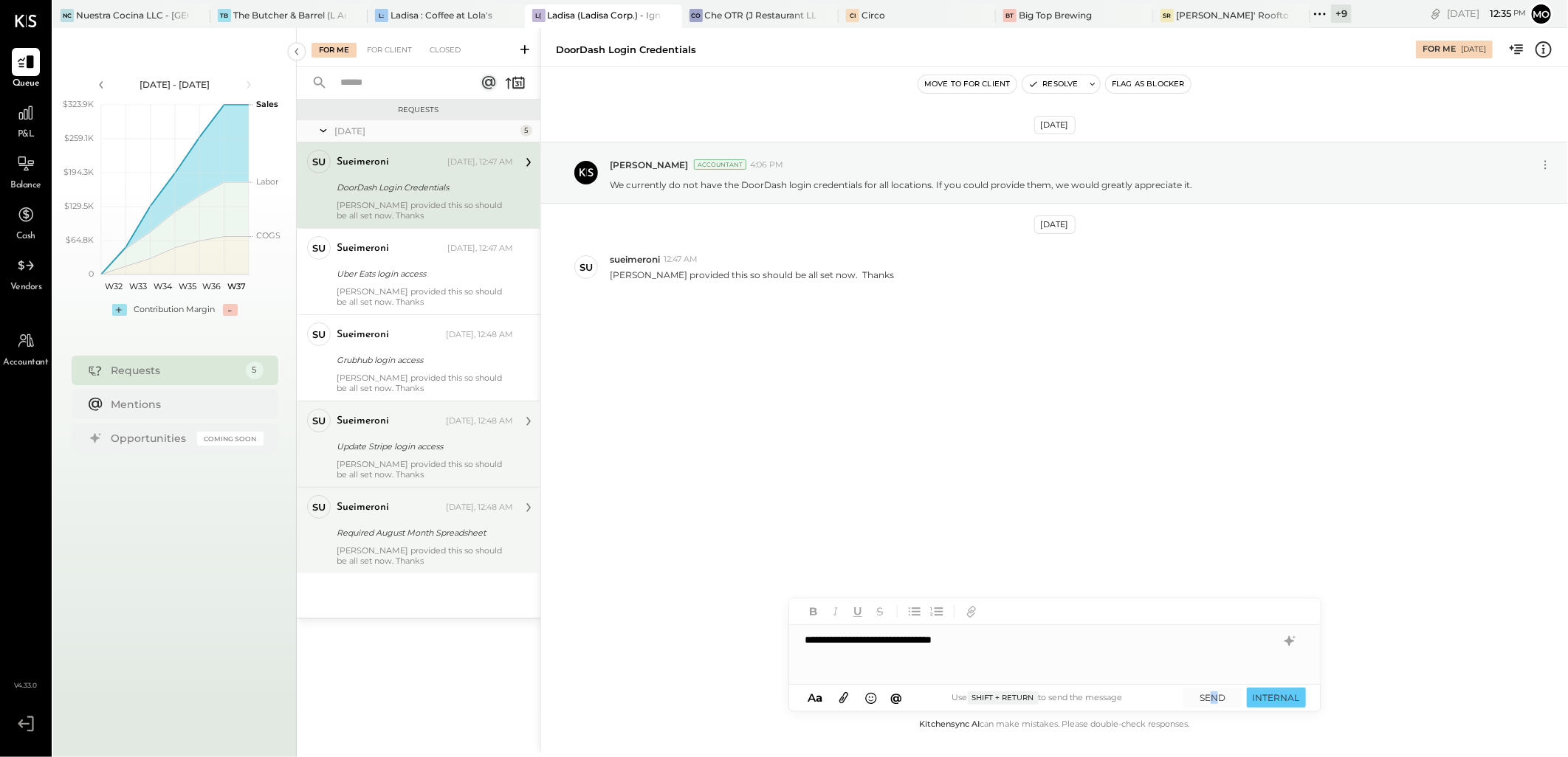
drag, startPoint x: 1214, startPoint y: 686, endPoint x: 1208, endPoint y: 679, distance: 9.2
click at [1215, 696] on button "SEND" at bounding box center [1212, 697] width 59 height 20
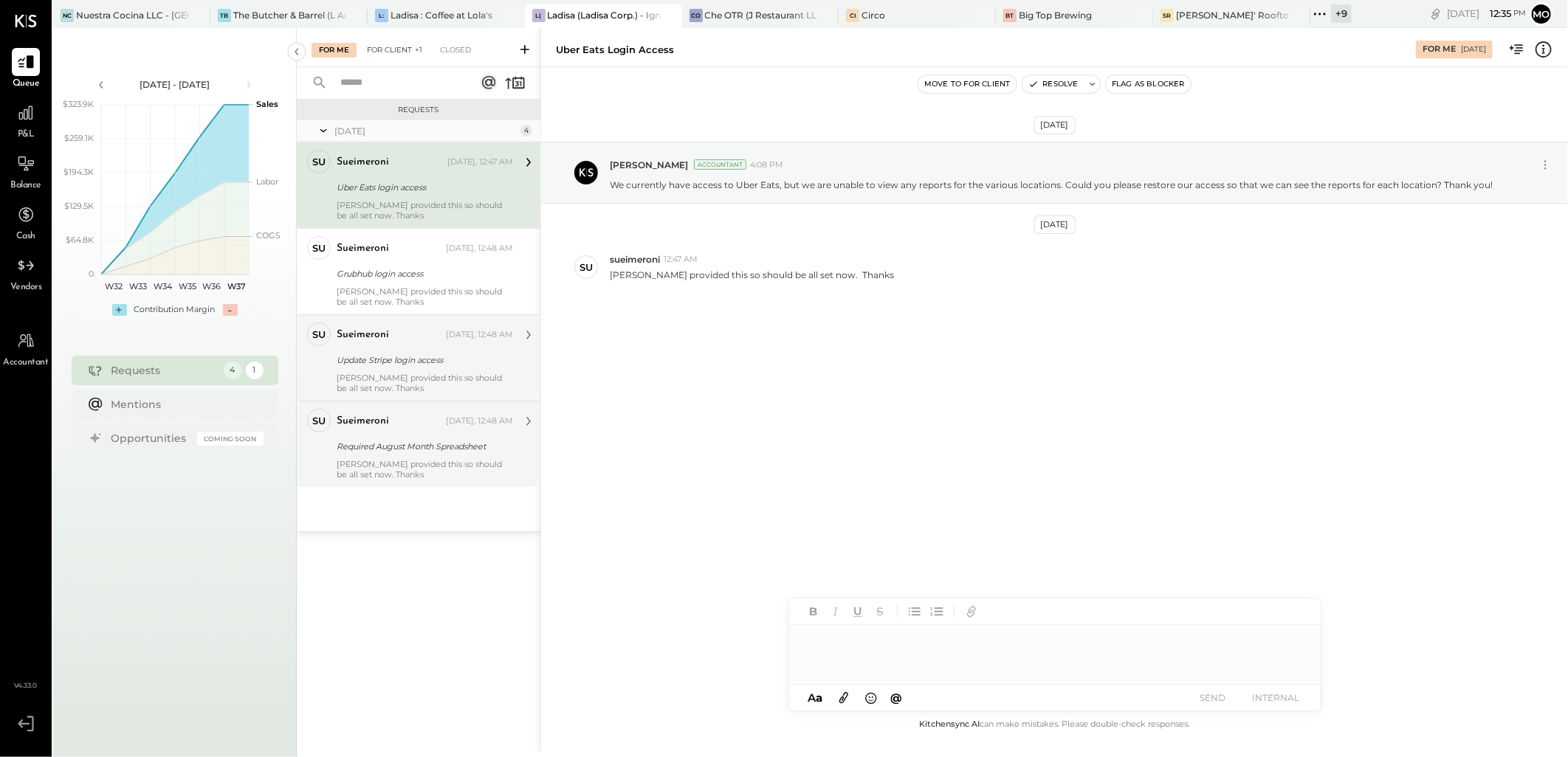
click at [392, 50] on div "For Client +1" at bounding box center [395, 50] width 70 height 15
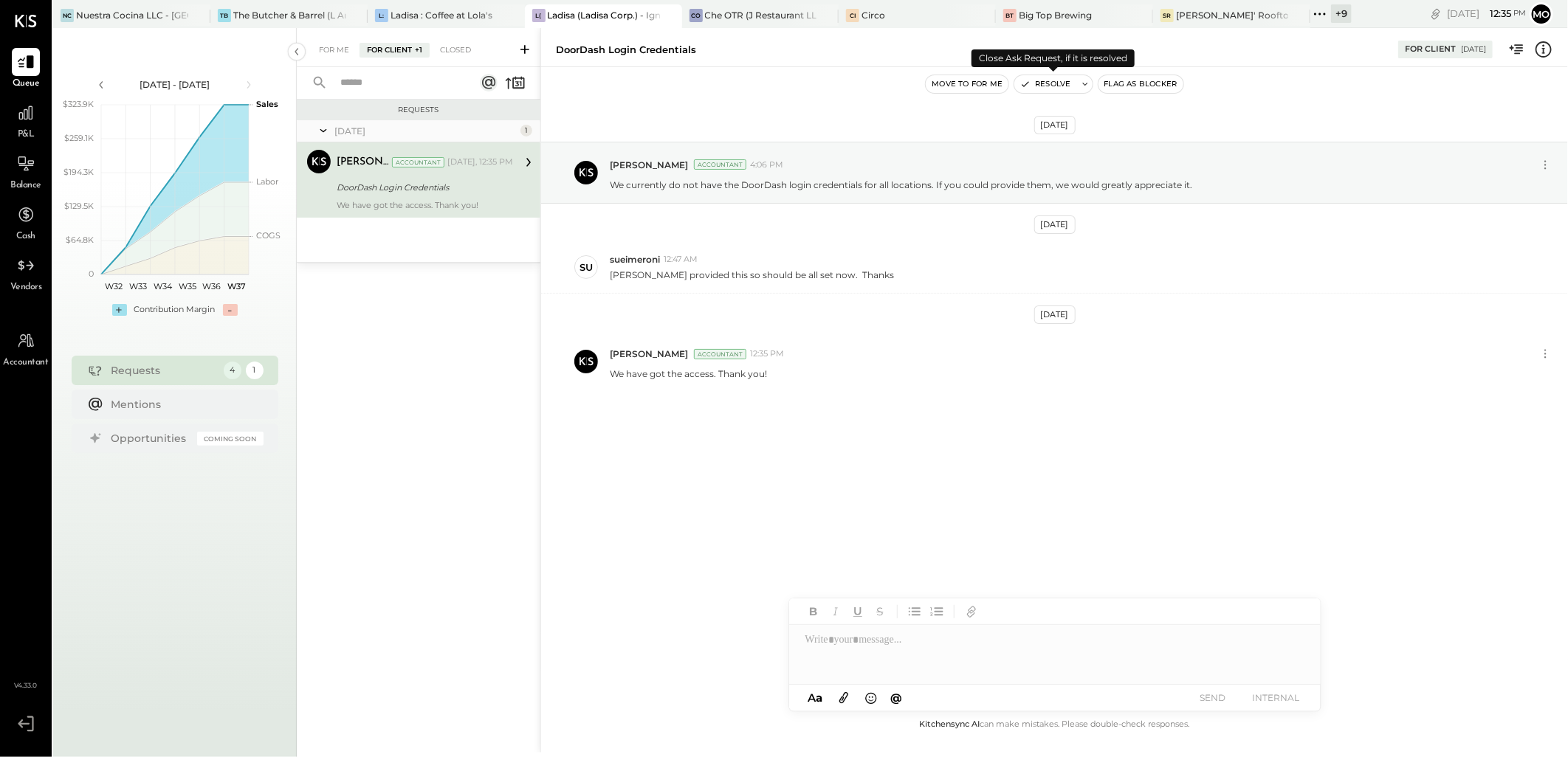
click at [1063, 83] on button "Resolve" at bounding box center [1045, 84] width 62 height 18
click at [328, 49] on div "For Me" at bounding box center [334, 50] width 45 height 15
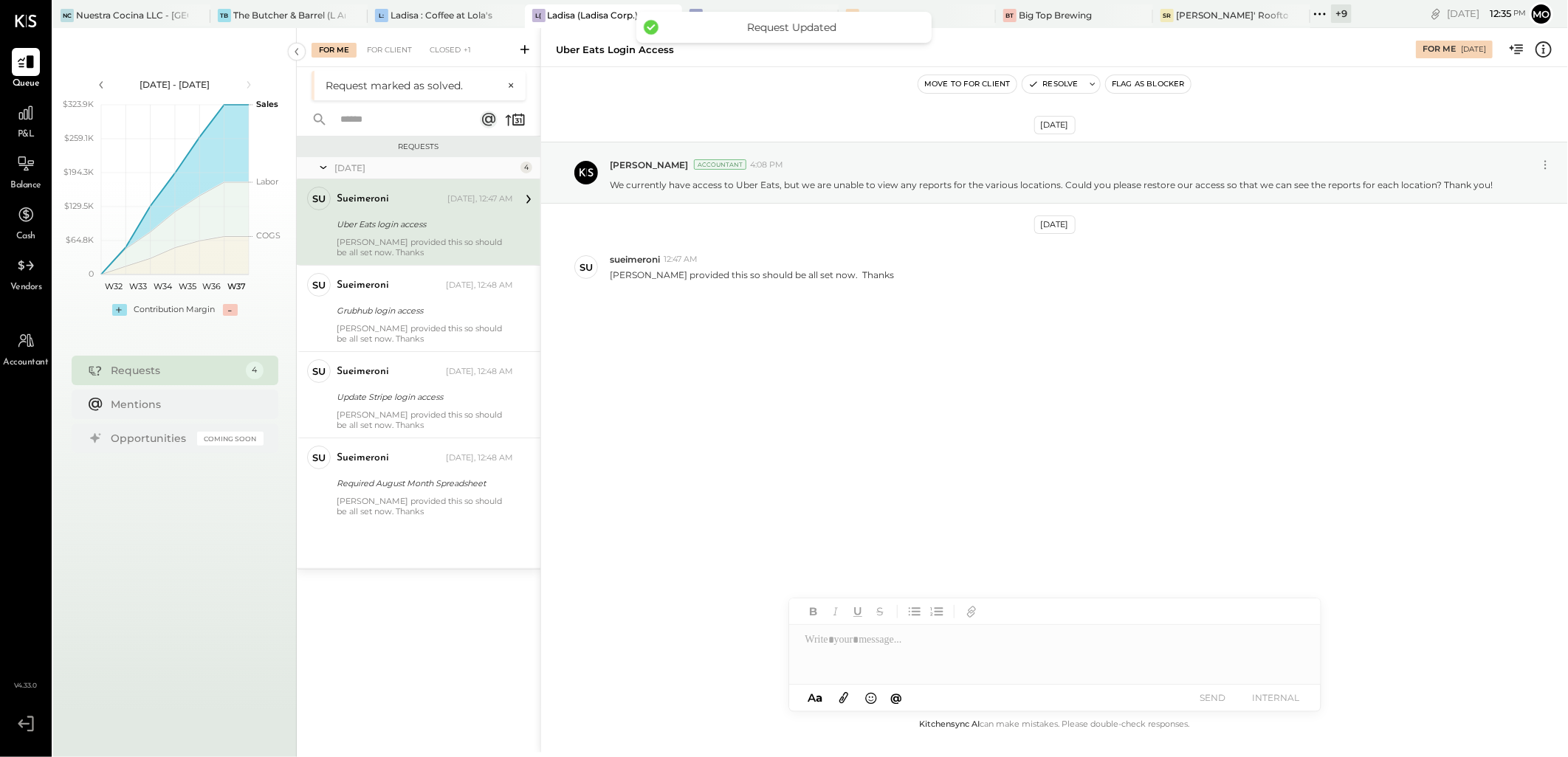
click at [392, 214] on div "sueimeroni [DATE], 12:47 AM Uber Eats login access [PERSON_NAME] provided this …" at bounding box center [425, 222] width 176 height 71
click at [825, 652] on div at bounding box center [1054, 654] width 532 height 59
paste div
click at [1216, 696] on button "SEND" at bounding box center [1212, 697] width 59 height 20
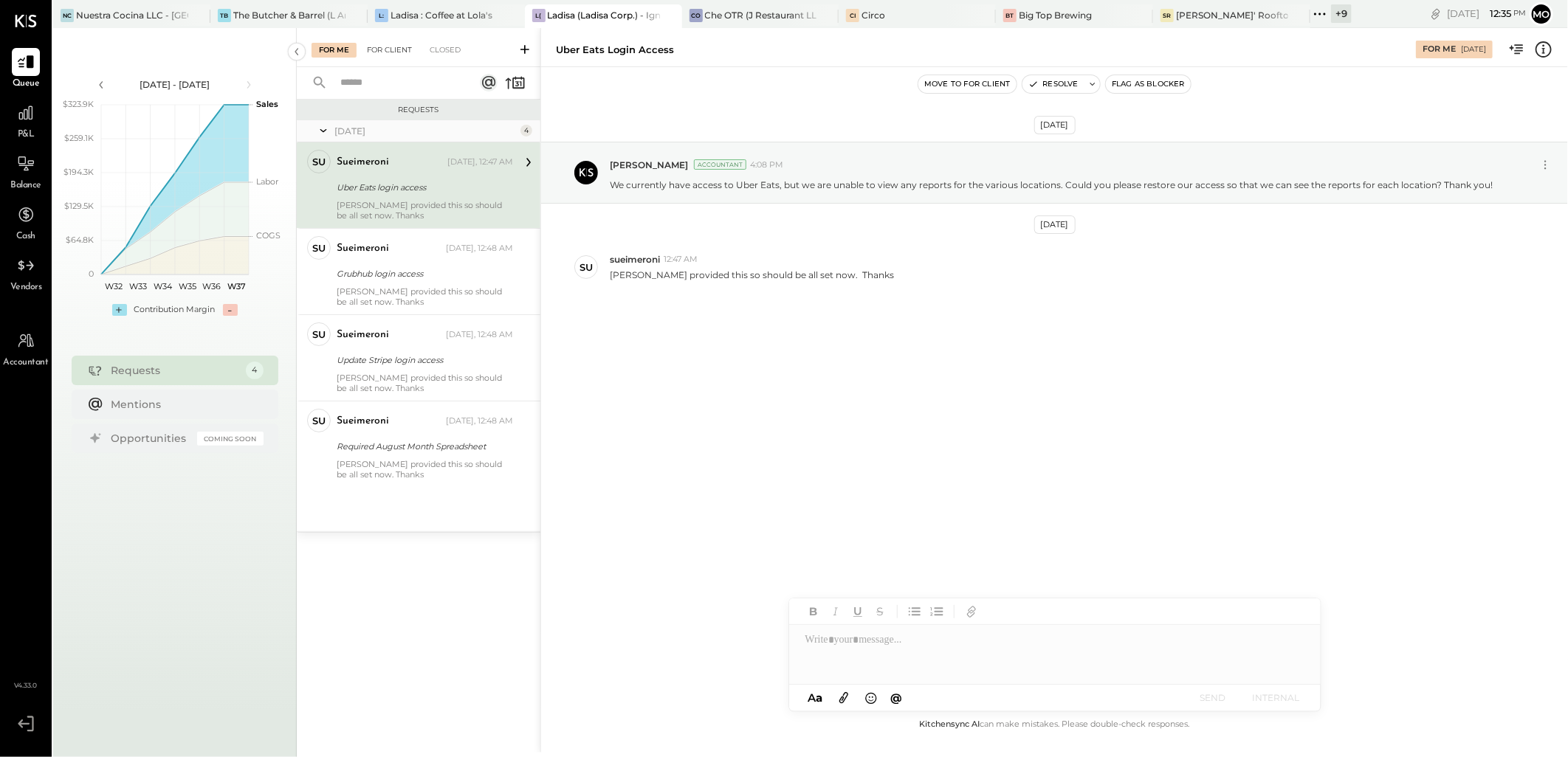
click at [399, 49] on div "For Client" at bounding box center [390, 50] width 60 height 15
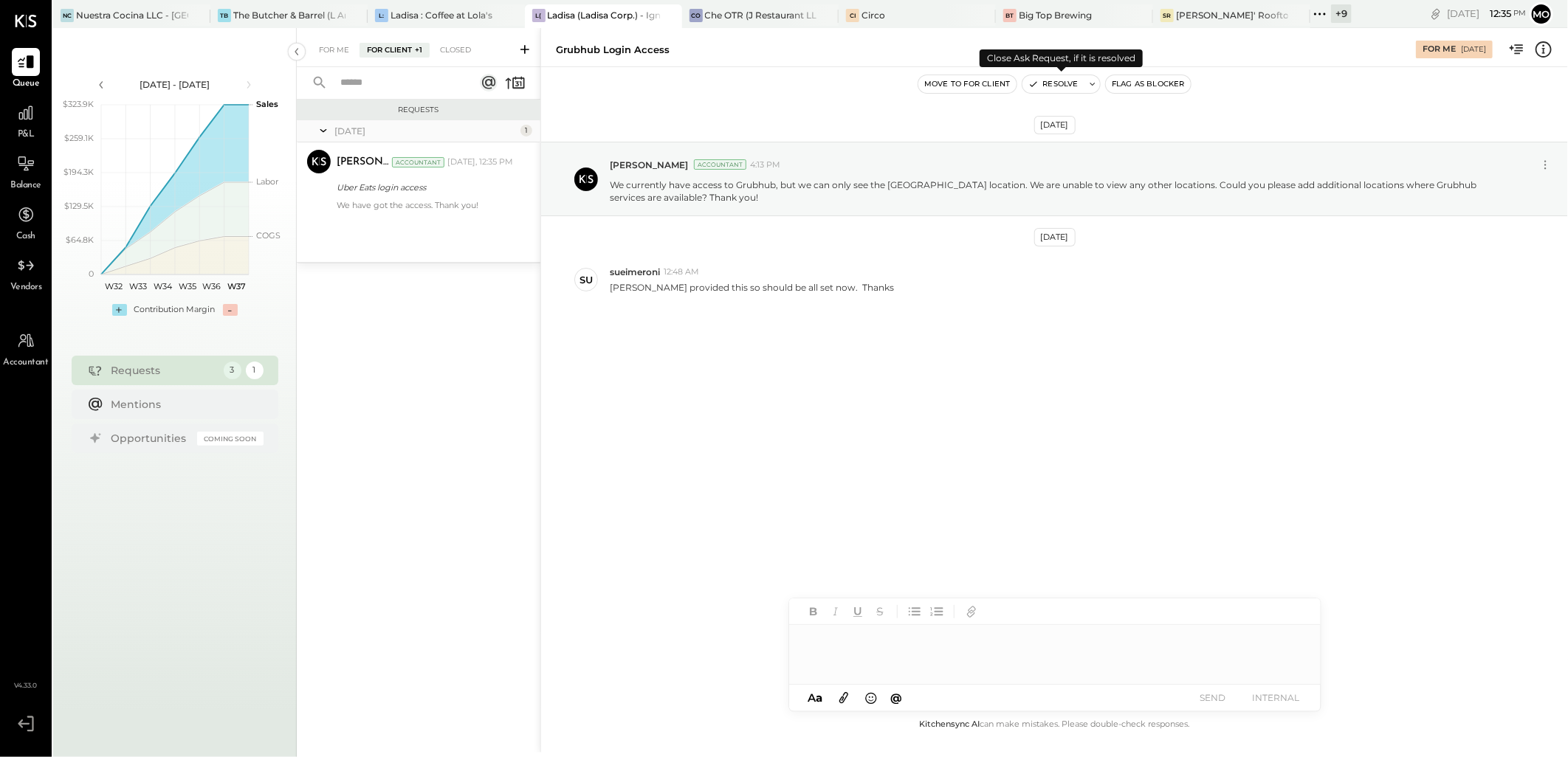
click at [1063, 85] on button "Resolve" at bounding box center [1053, 84] width 62 height 18
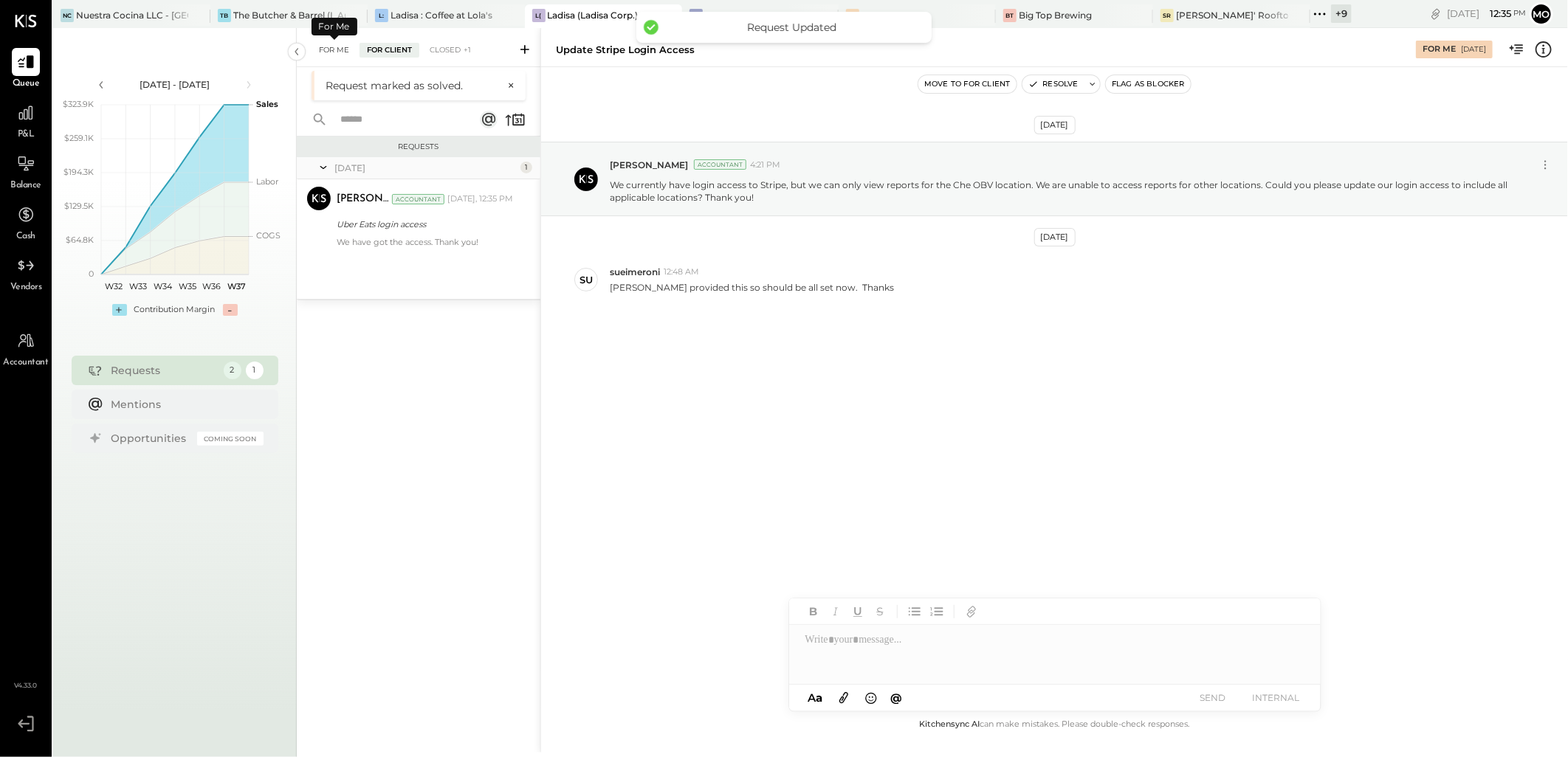
click at [330, 52] on div "For Me" at bounding box center [334, 50] width 45 height 15
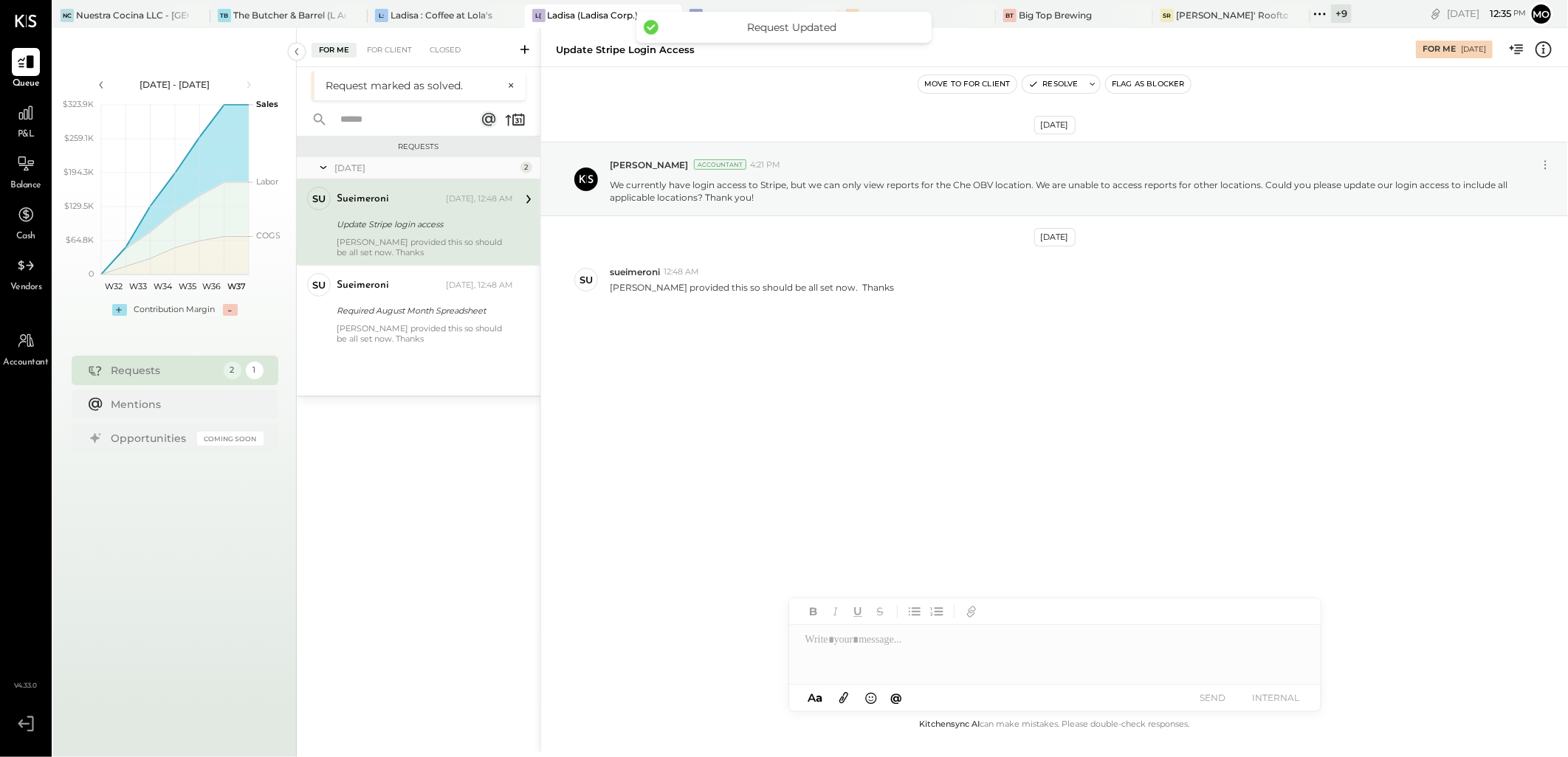
click at [377, 221] on div "Update Stripe login access" at bounding box center [422, 224] width 172 height 15
click at [868, 637] on div at bounding box center [1054, 654] width 532 height 59
paste div
click at [1203, 696] on button "SEND" at bounding box center [1212, 697] width 59 height 20
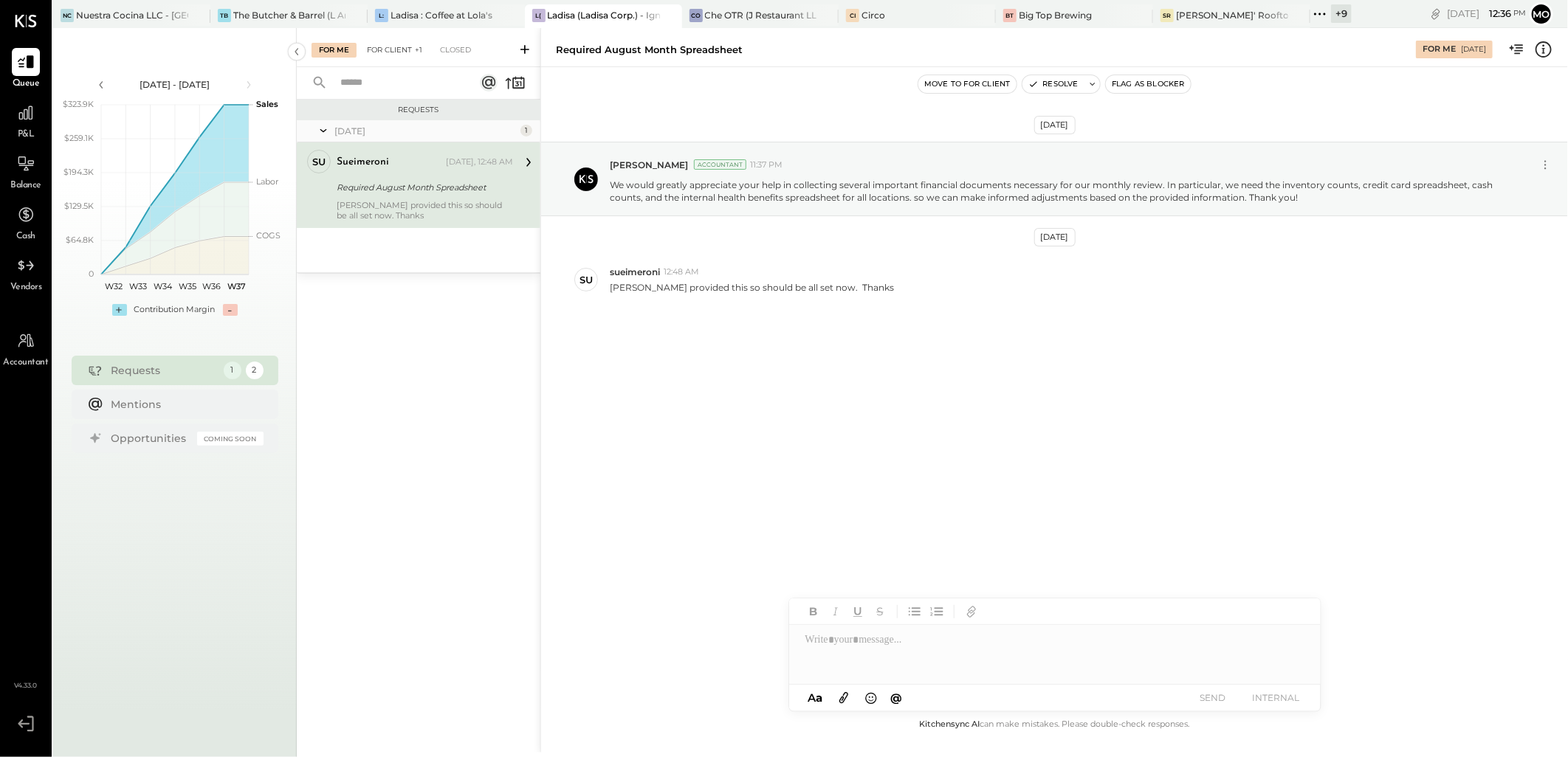
click at [391, 46] on div "For Client +1" at bounding box center [395, 50] width 70 height 15
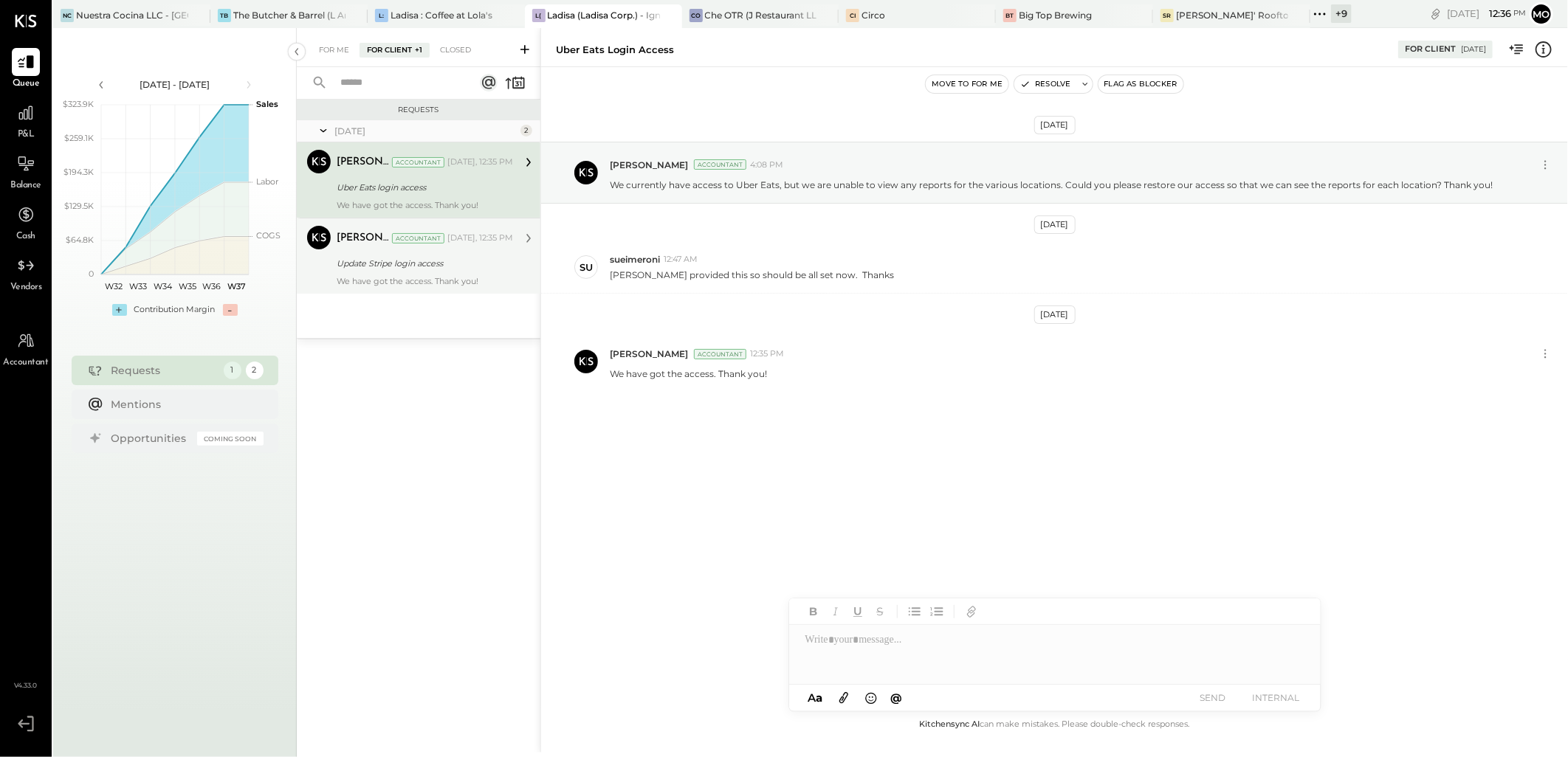
click at [357, 276] on div "We have got the access. Thank you!" at bounding box center [425, 281] width 176 height 10
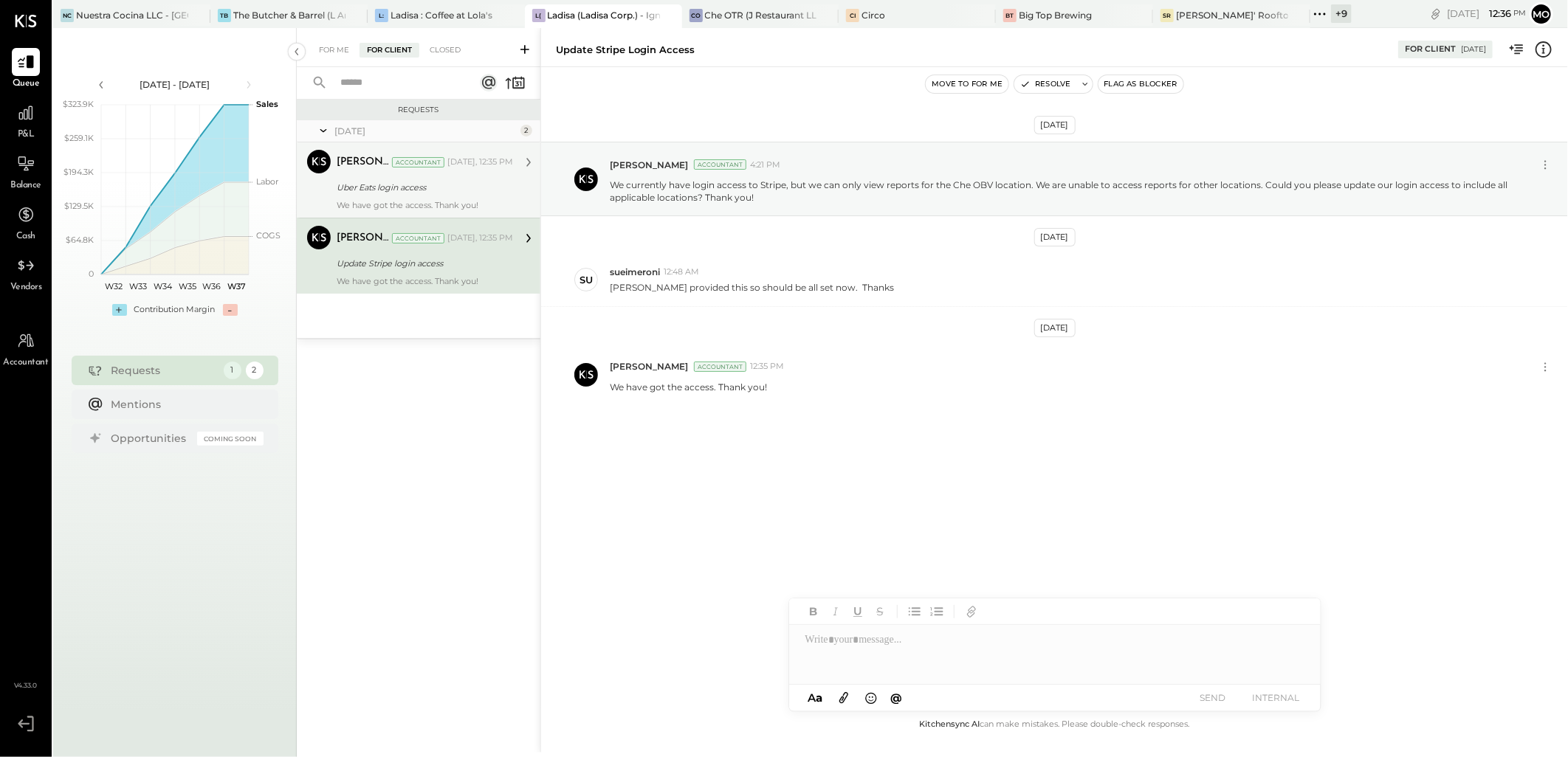
click at [466, 192] on div "Uber Eats login access" at bounding box center [422, 188] width 172 height 15
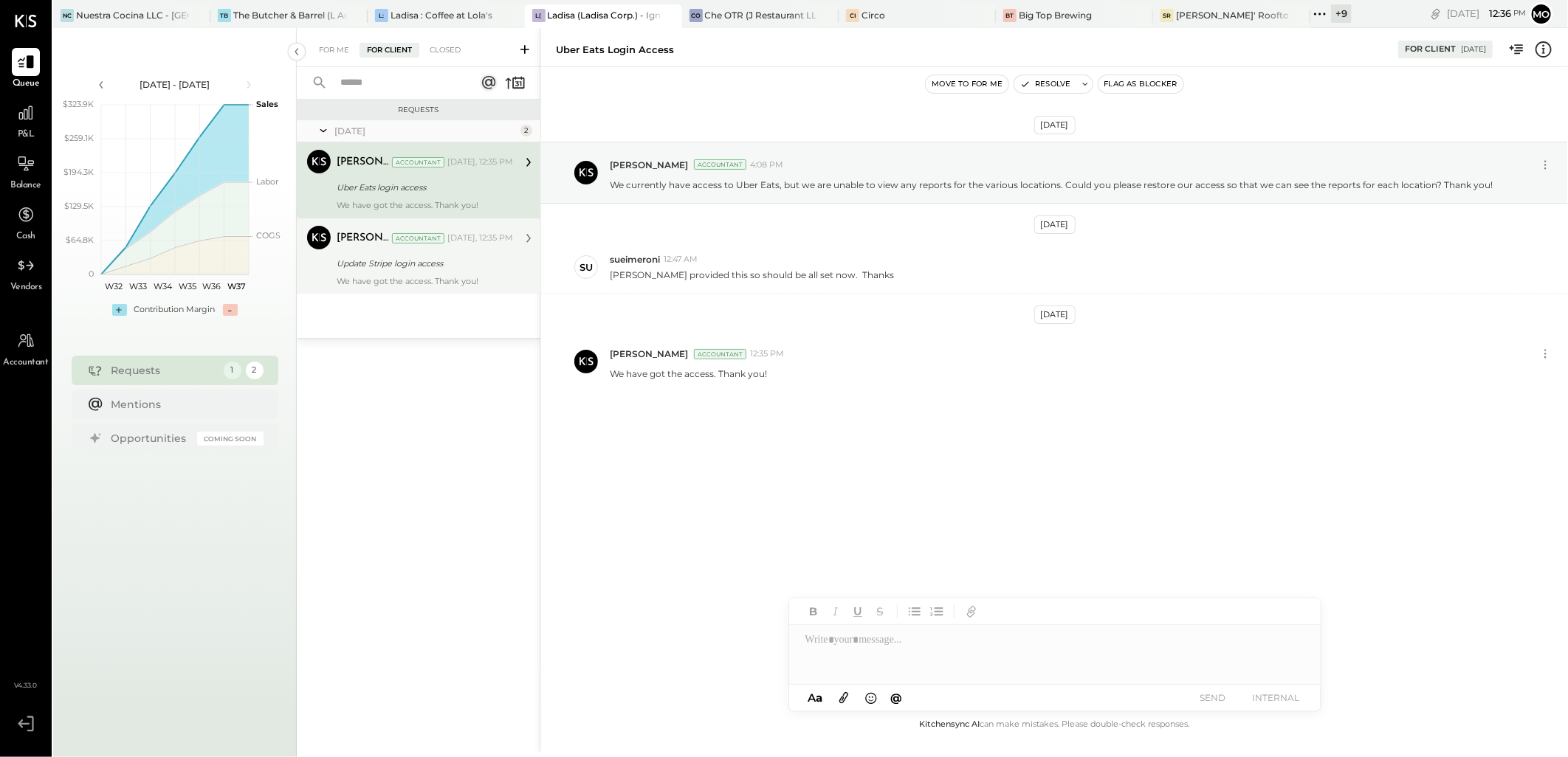
click at [433, 282] on div "We have got the access. Thank you!" at bounding box center [425, 281] width 176 height 10
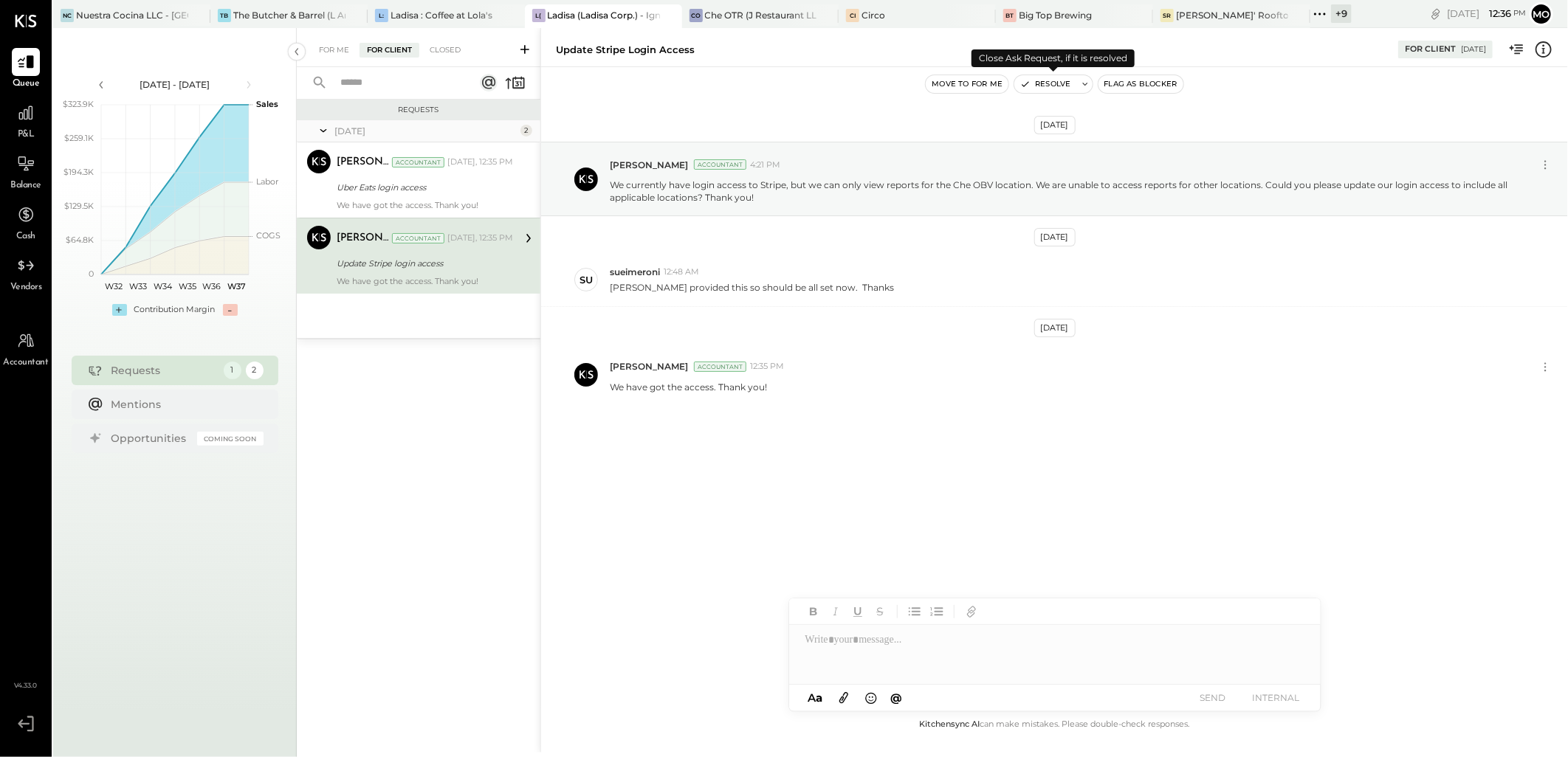
click at [1066, 83] on button "Resolve" at bounding box center [1045, 84] width 62 height 18
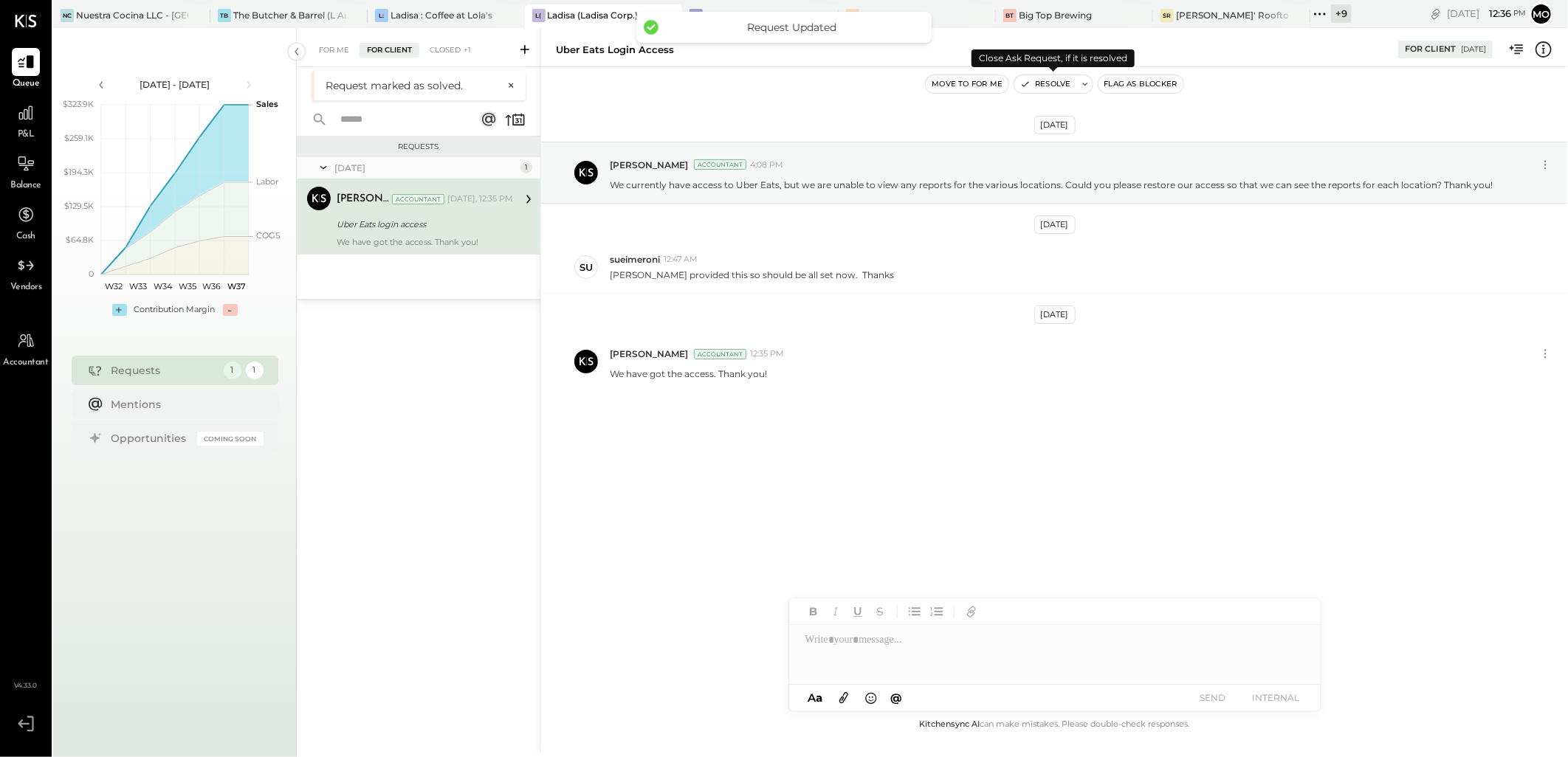
click at [1031, 85] on button "Resolve" at bounding box center [1045, 84] width 62 height 18
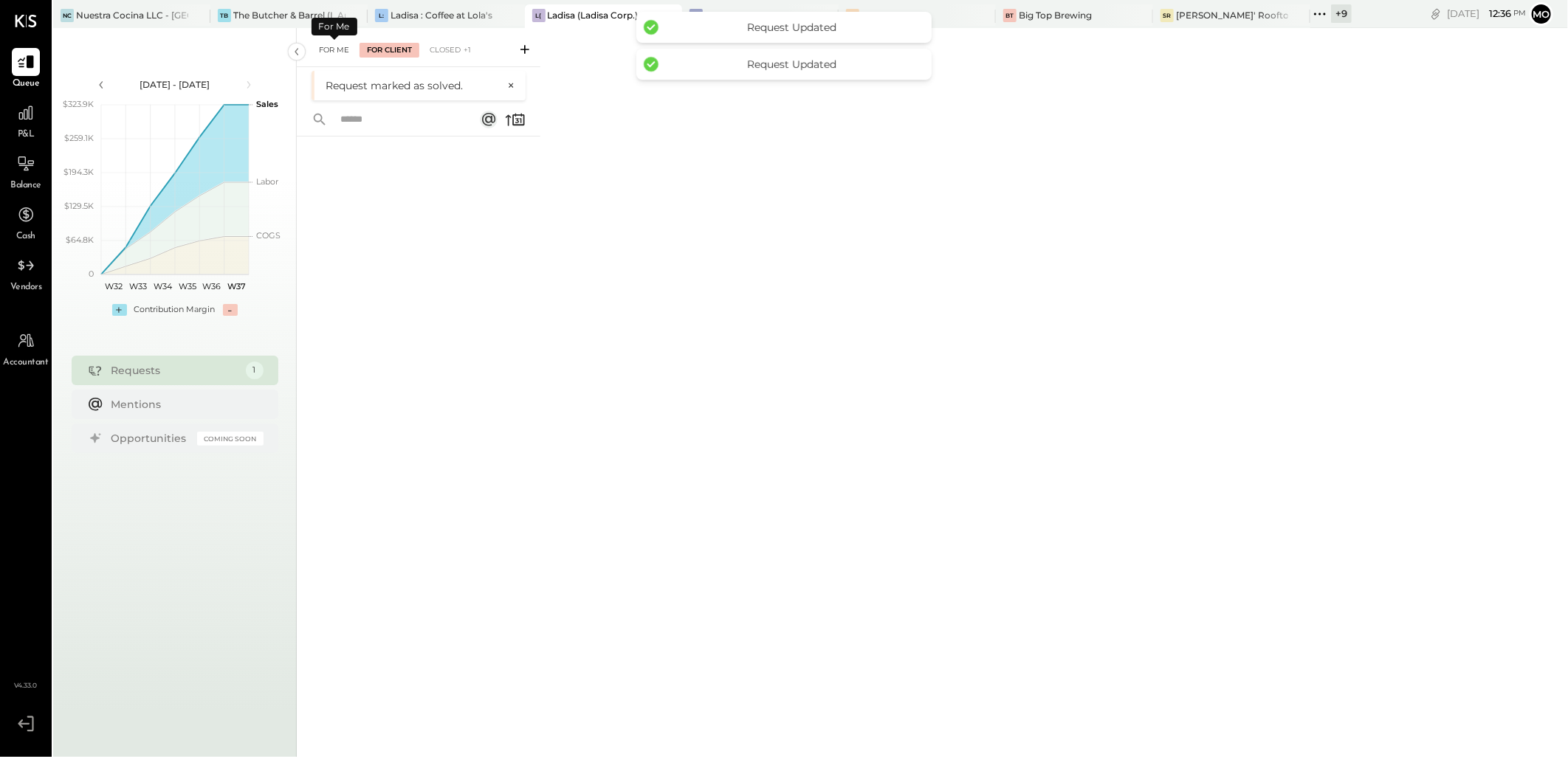
click at [334, 46] on div "For Me" at bounding box center [334, 50] width 45 height 15
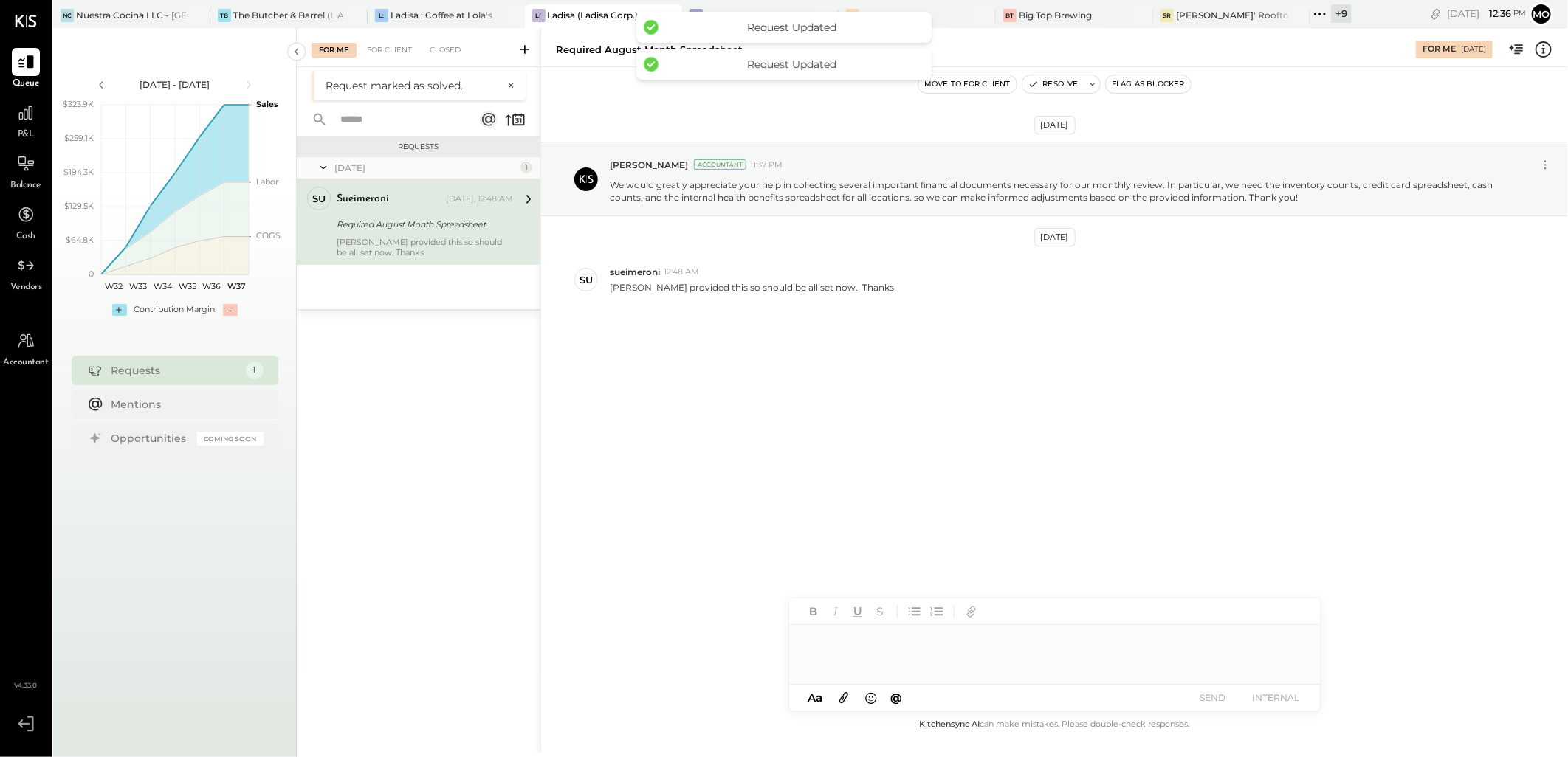
click at [392, 232] on div "Required August Month Spreadsheet" at bounding box center [422, 224] width 172 height 18
click at [834, 644] on div at bounding box center [1054, 654] width 532 height 59
paste div
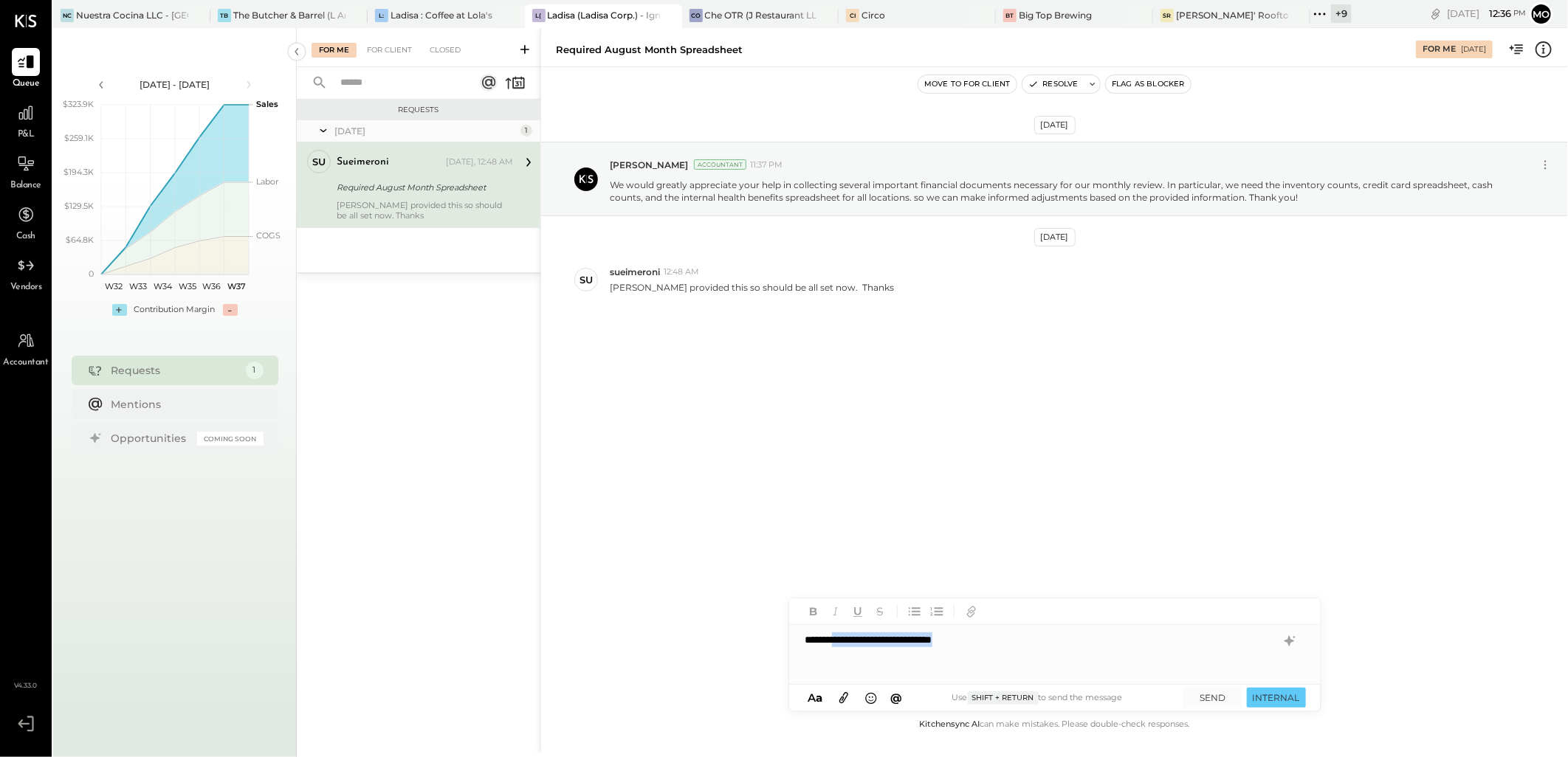
drag, startPoint x: 849, startPoint y: 636, endPoint x: 1018, endPoint y: 643, distance: 169.1
click at [1018, 643] on div "**********" at bounding box center [1054, 654] width 532 height 59
click at [1220, 703] on button "SEND" at bounding box center [1212, 697] width 59 height 20
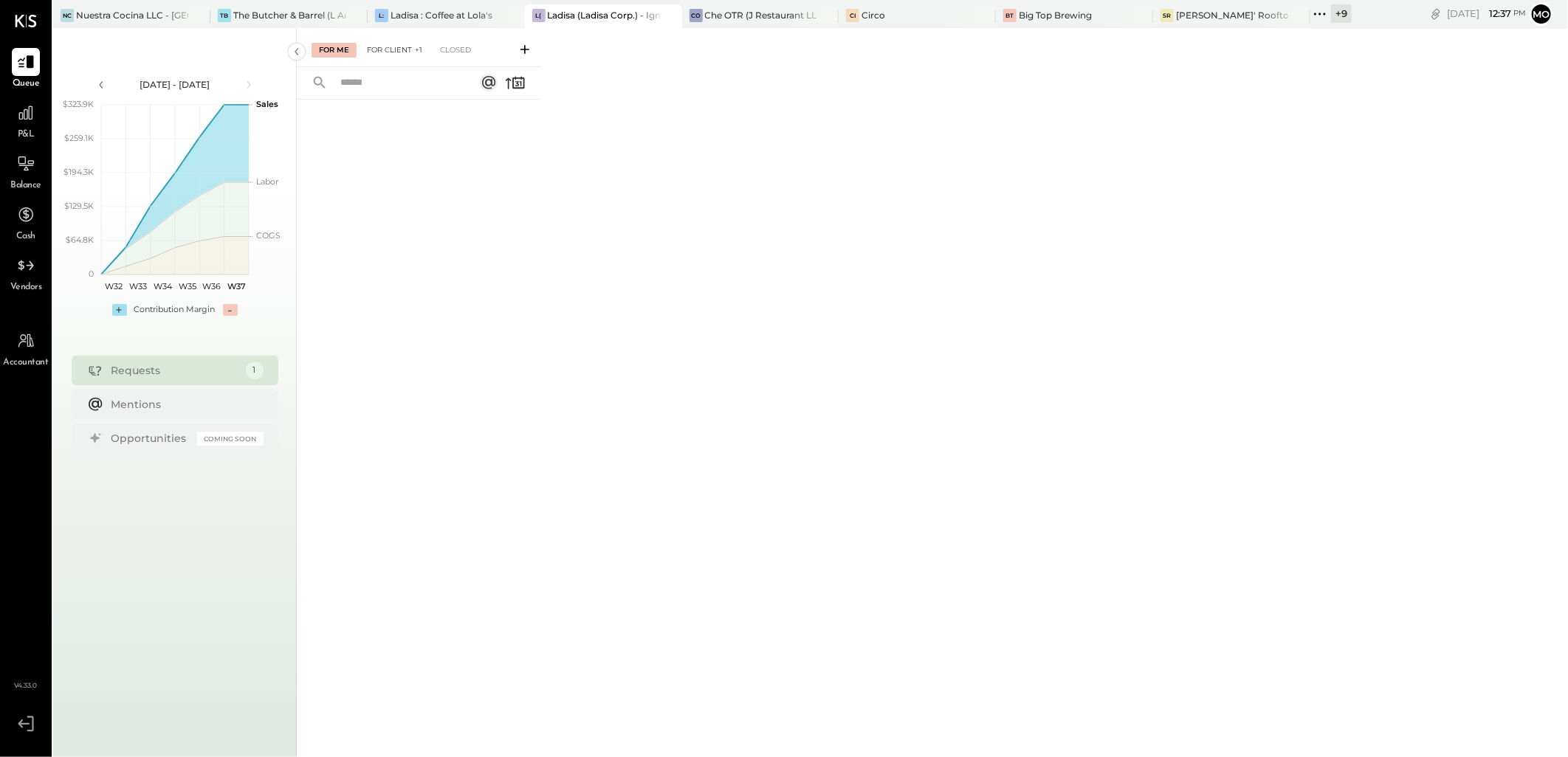
click at [395, 46] on div "For Client +1" at bounding box center [395, 50] width 70 height 15
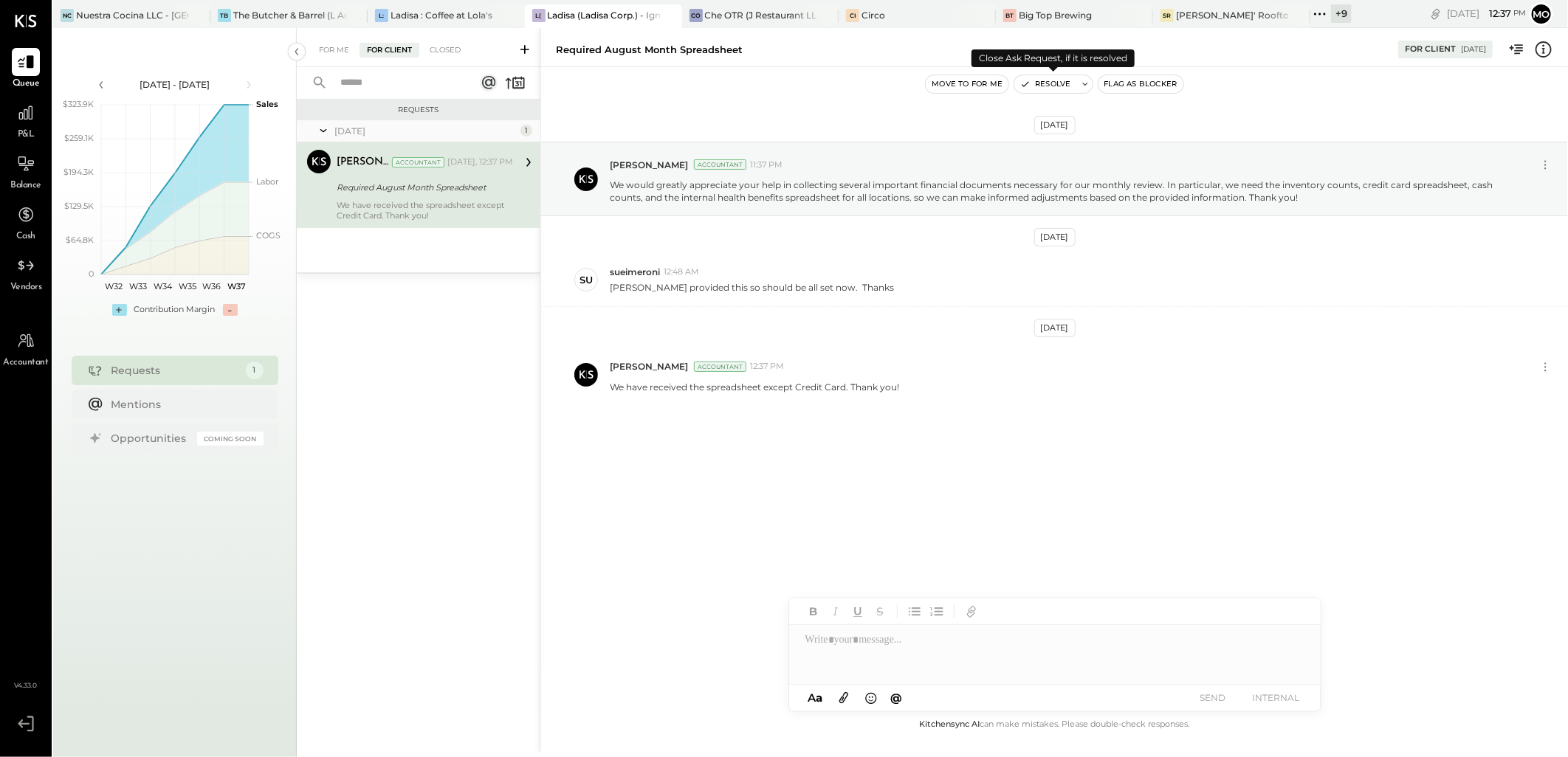
click at [1044, 88] on button "Resolve" at bounding box center [1045, 84] width 62 height 18
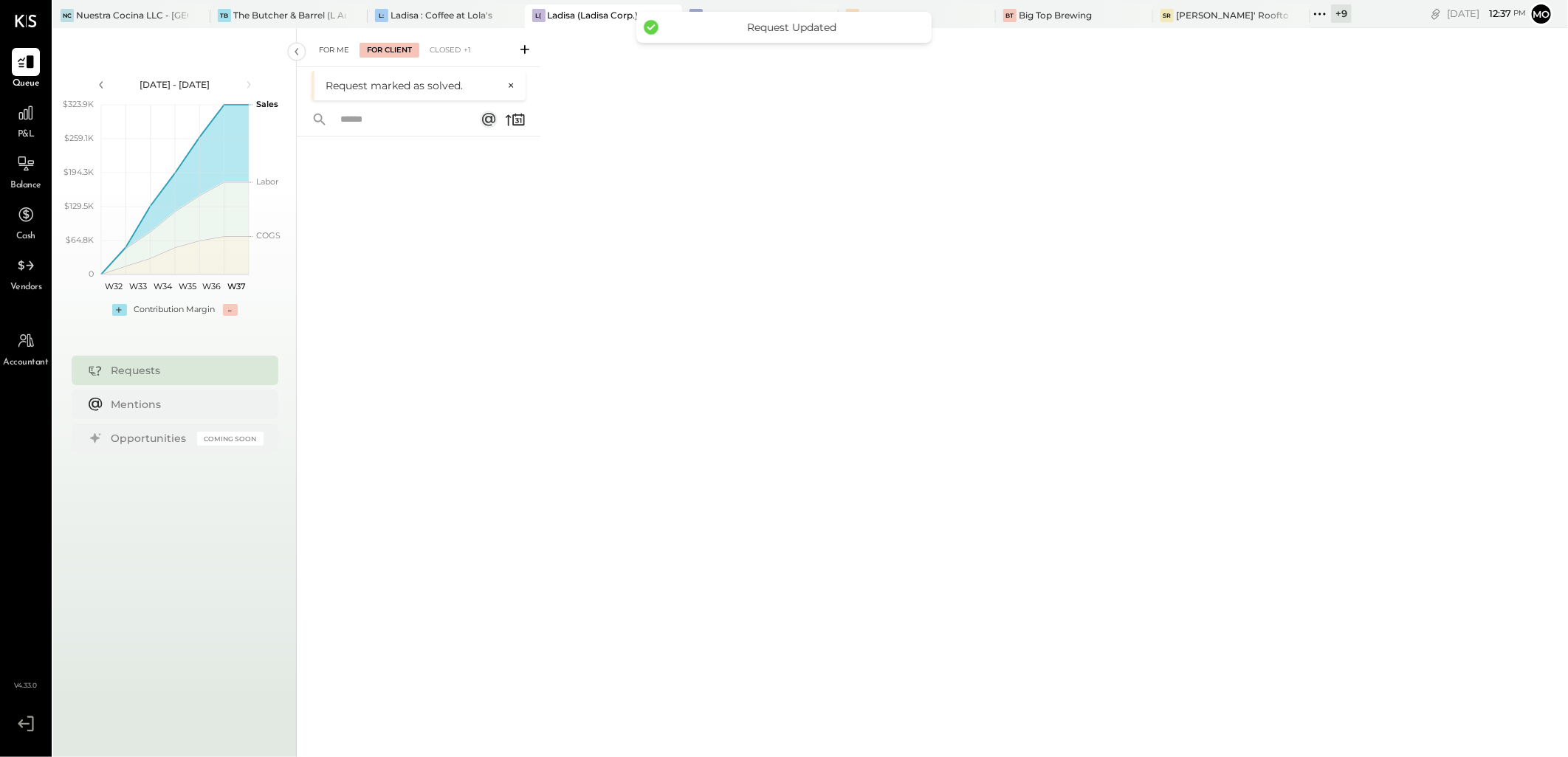
click at [330, 52] on div "For Me" at bounding box center [334, 50] width 45 height 15
click at [1059, 21] on div "Big Top Brewing" at bounding box center [1055, 15] width 73 height 13
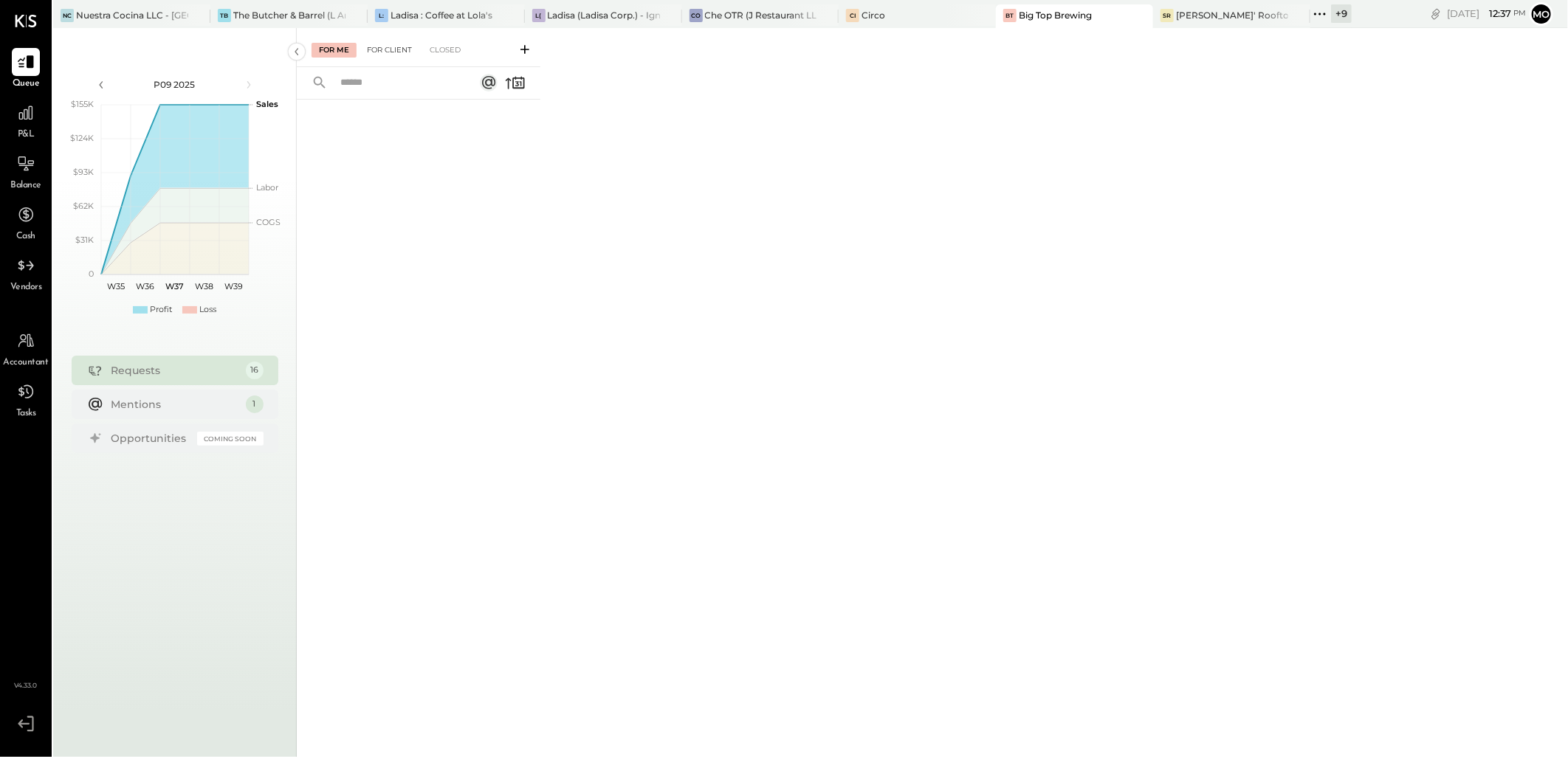
click at [381, 46] on div "For Client" at bounding box center [390, 50] width 60 height 15
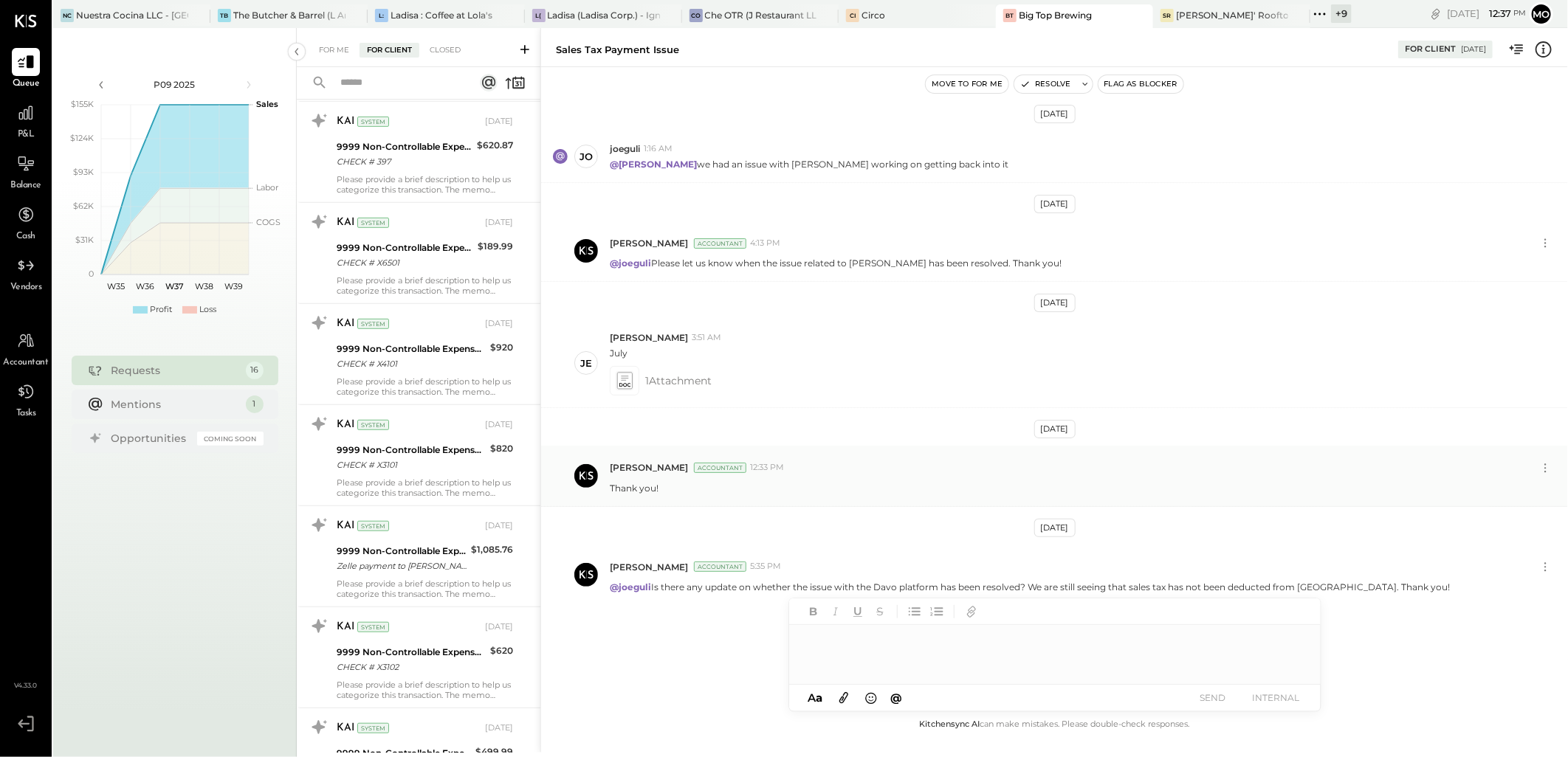
scroll to position [351, 0]
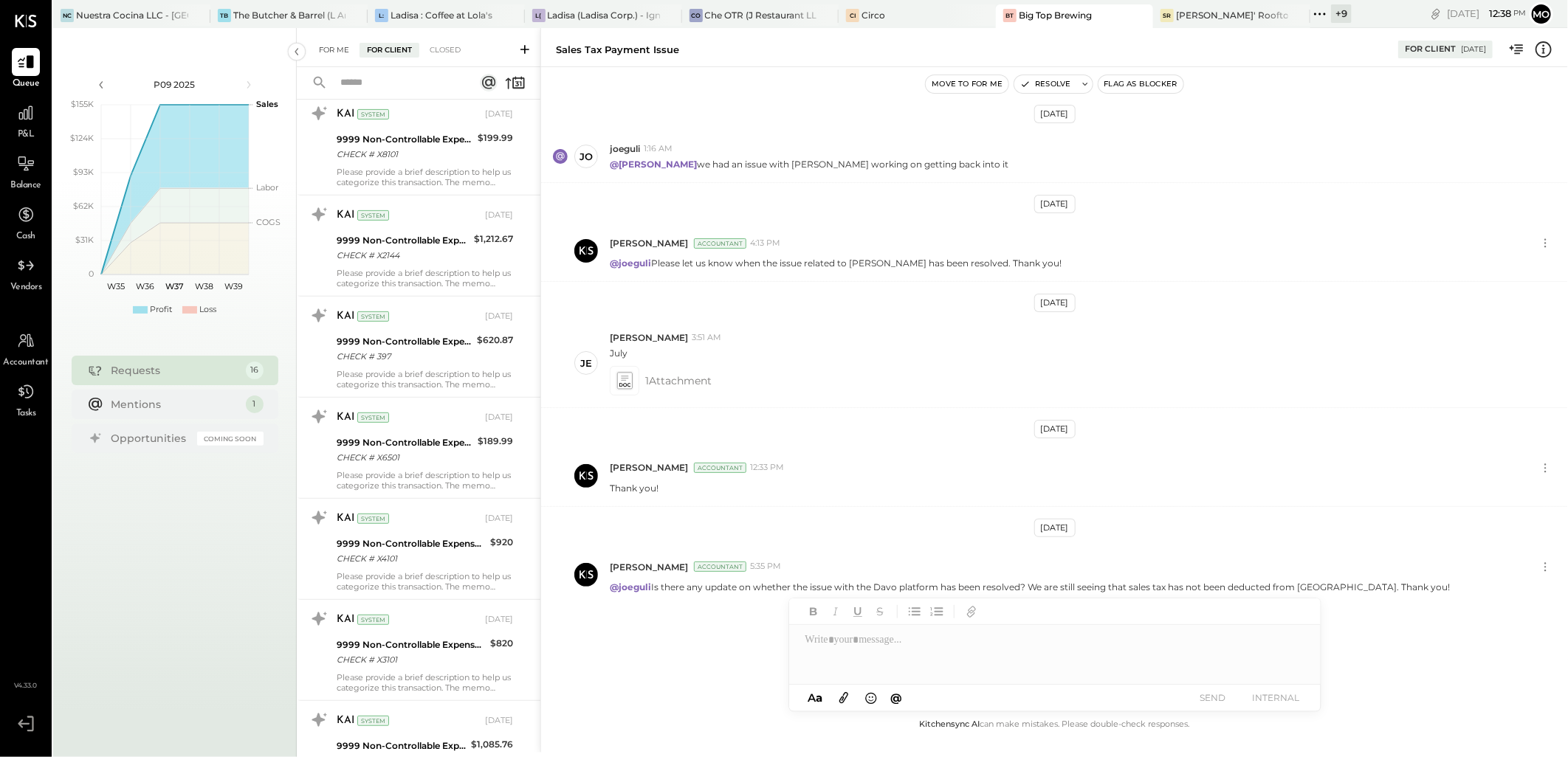
click at [328, 46] on div "For Me" at bounding box center [334, 50] width 45 height 15
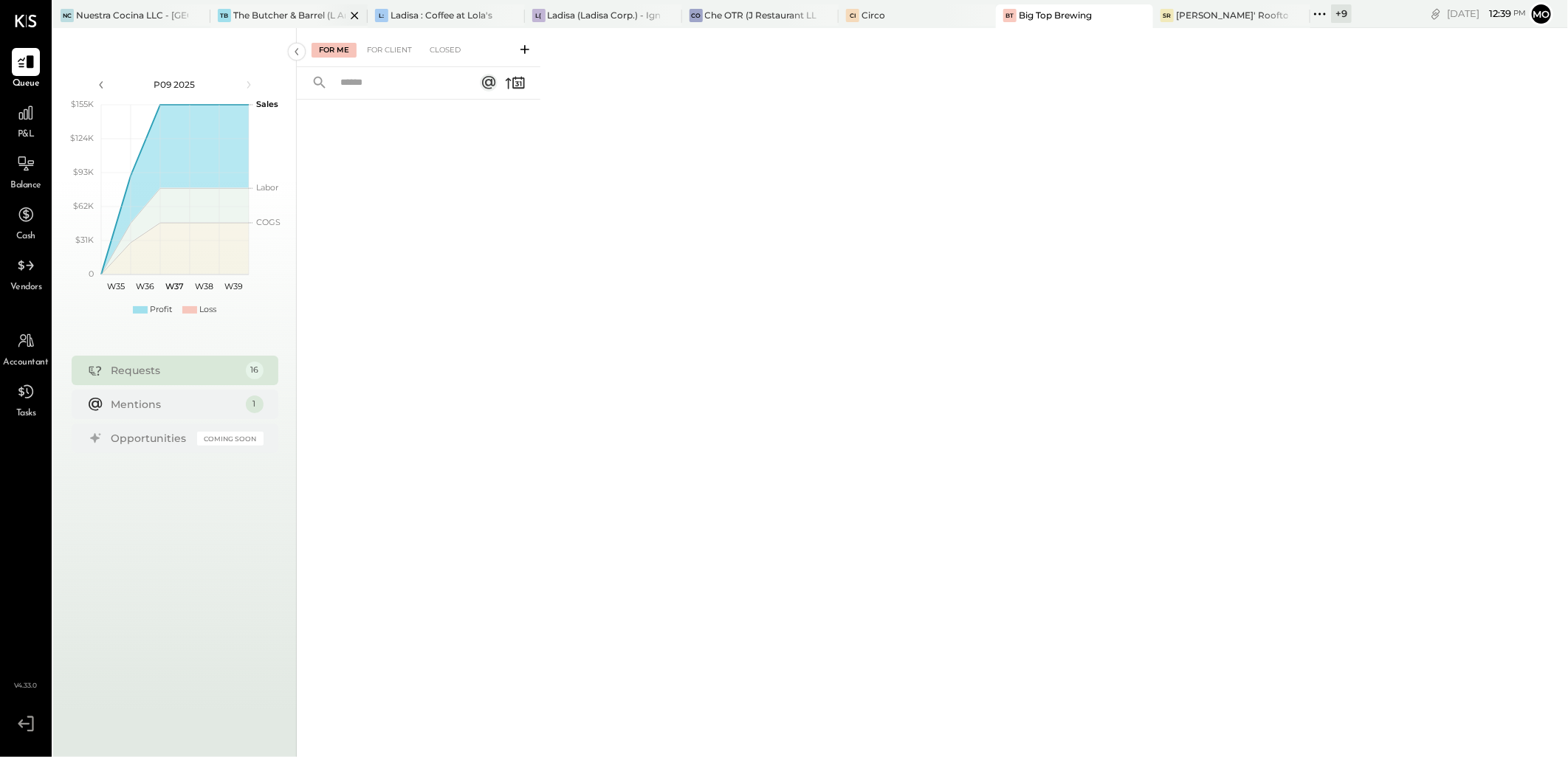
click at [283, 10] on div "The Butcher & Barrel (L Argento LLC) - [GEOGRAPHIC_DATA]" at bounding box center [289, 15] width 112 height 13
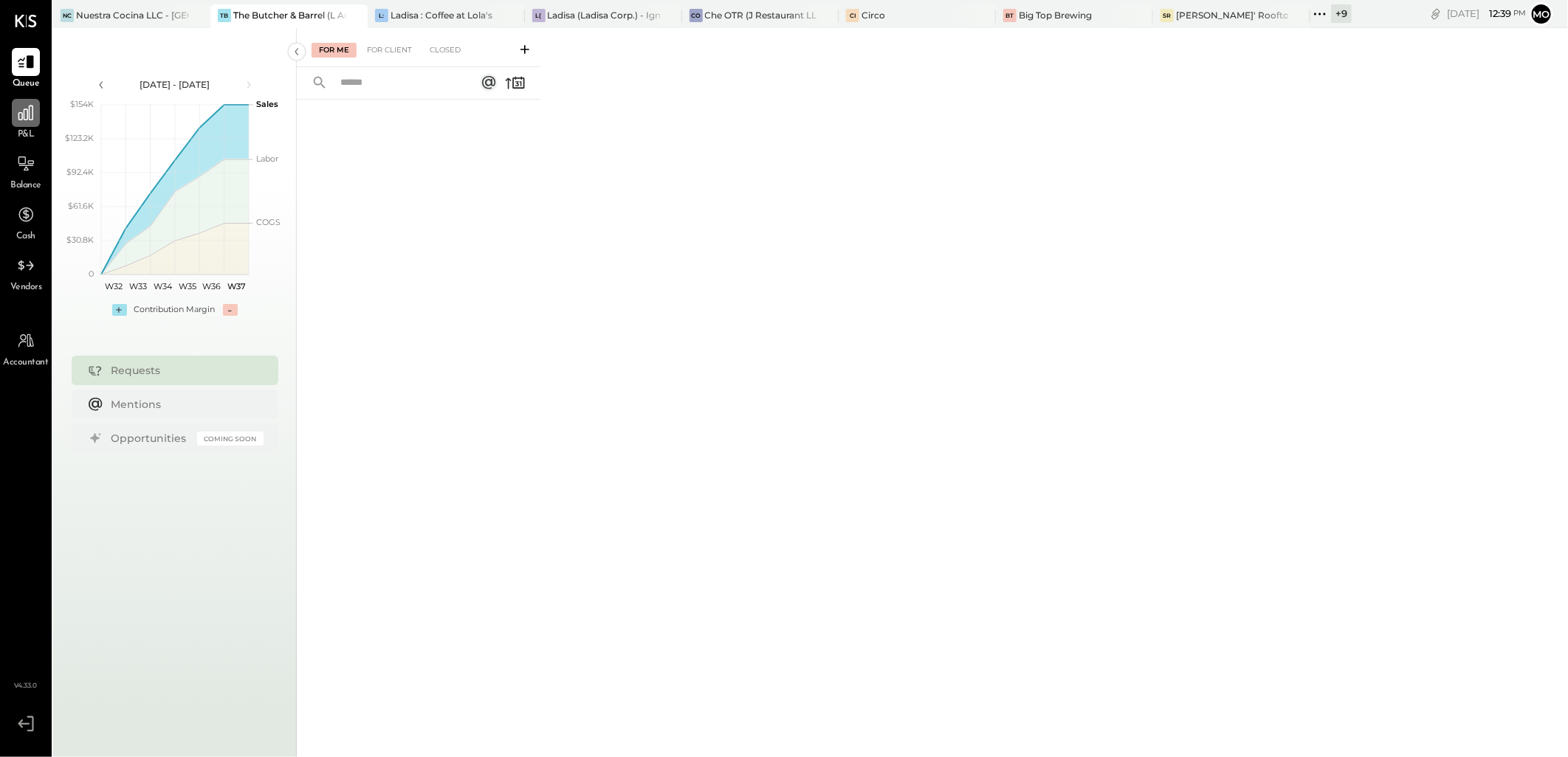
click at [27, 114] on icon at bounding box center [26, 113] width 19 height 19
